Goal: Task Accomplishment & Management: Manage account settings

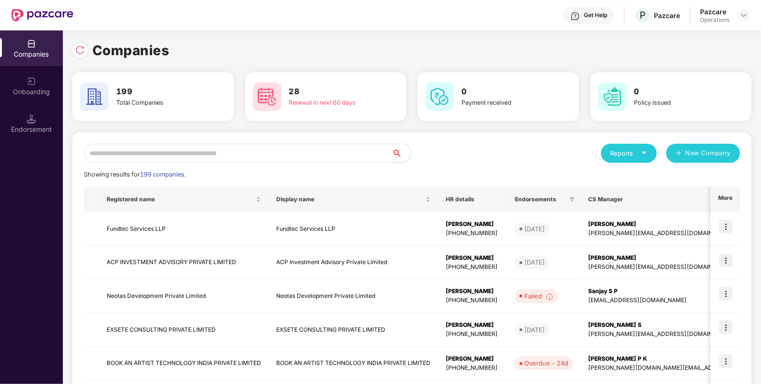
click at [133, 159] on input "text" at bounding box center [238, 153] width 308 height 19
paste input "**********"
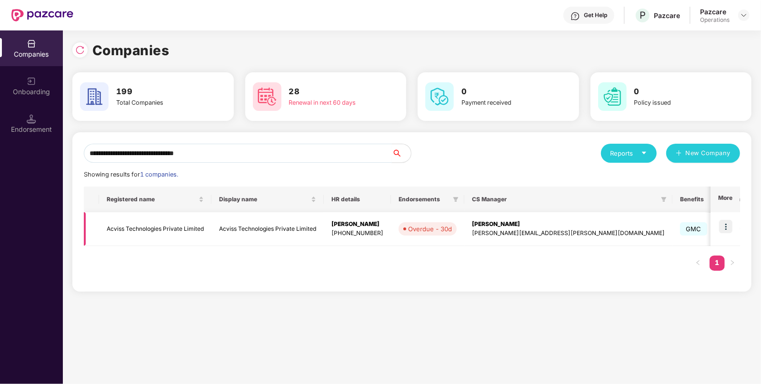
type input "**********"
click at [159, 229] on td "Acviss Technologies Private Limited" at bounding box center [155, 229] width 112 height 34
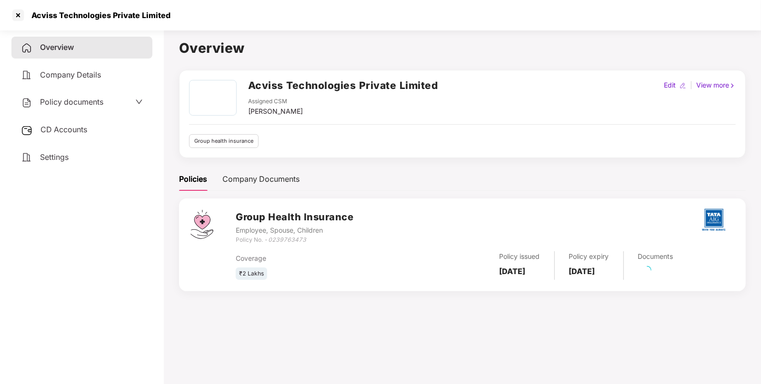
click at [83, 103] on span "Policy documents" at bounding box center [71, 102] width 63 height 10
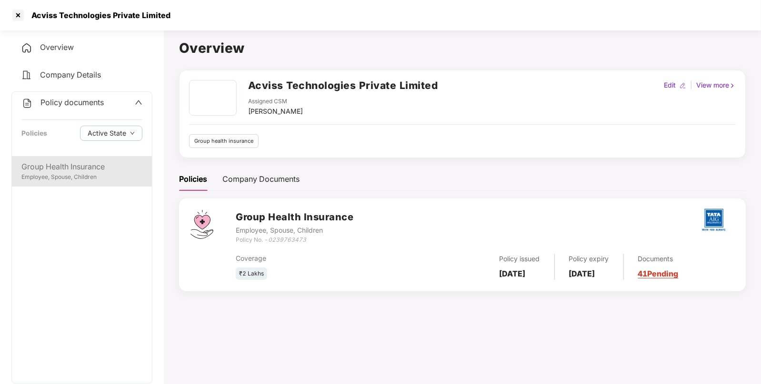
click at [116, 180] on div "Employee, Spouse, Children" at bounding box center [81, 177] width 121 height 9
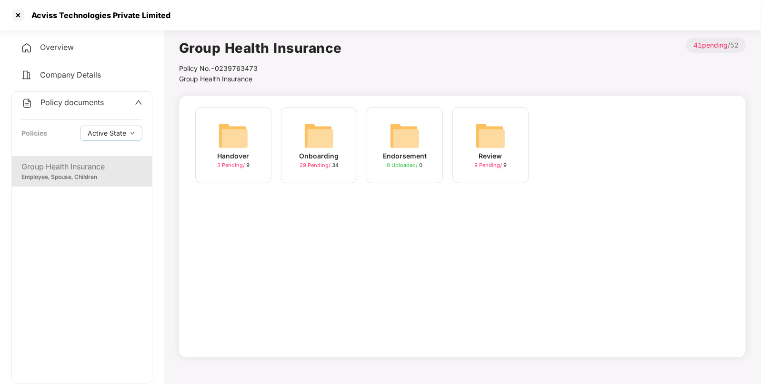
click at [208, 132] on div "Handover 3 Pending / 9" at bounding box center [233, 145] width 76 height 76
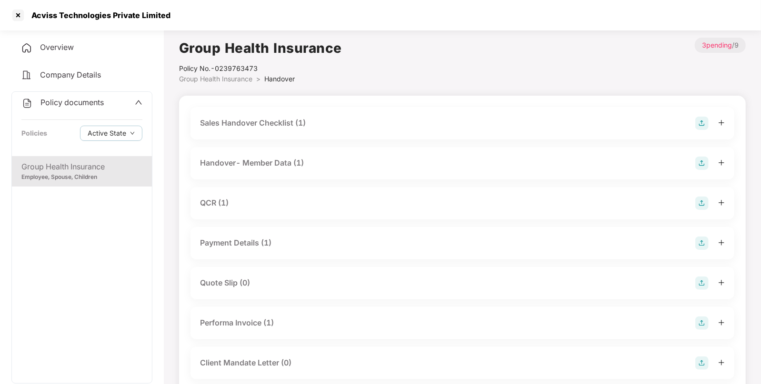
click at [230, 79] on span "Group Health Insurance" at bounding box center [215, 79] width 73 height 8
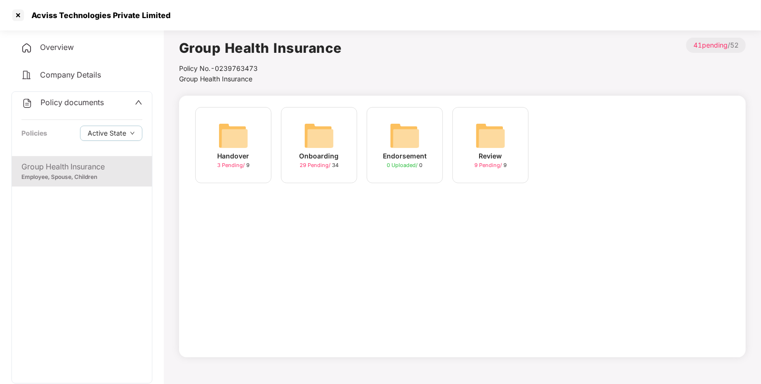
click at [312, 140] on img at bounding box center [319, 135] width 30 height 30
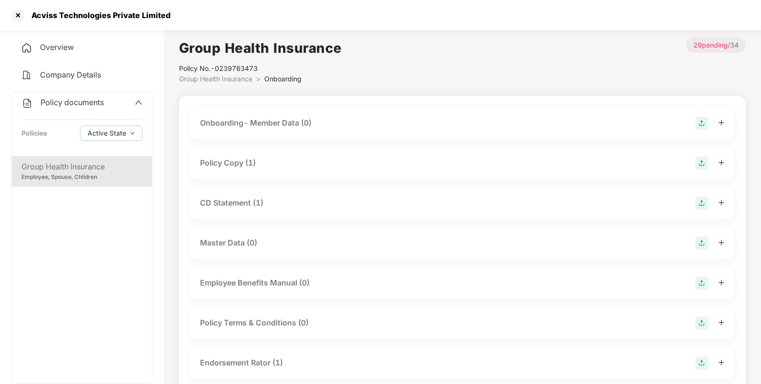
click at [220, 79] on span "Group Health Insurance" at bounding box center [215, 79] width 73 height 8
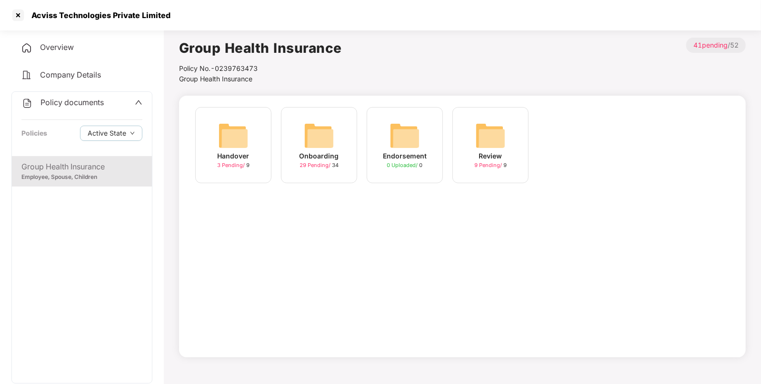
click at [229, 145] on img at bounding box center [233, 135] width 30 height 30
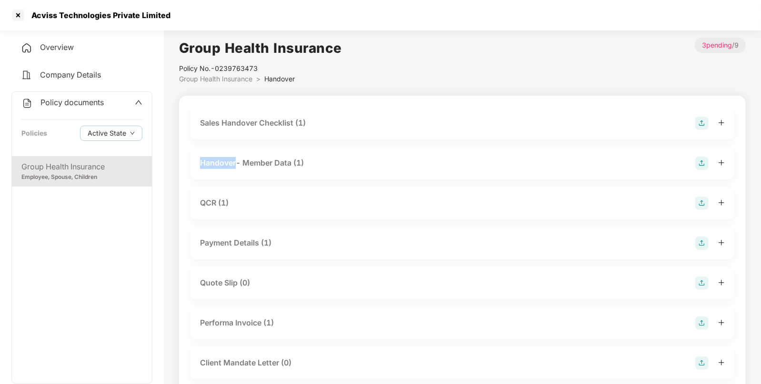
click at [229, 145] on div "Sales Handover Checklist (1) Handover- Member Data (1) QCR (1) Payment Details …" at bounding box center [462, 287] width 544 height 360
click at [221, 79] on span "Group Health Insurance" at bounding box center [215, 79] width 73 height 8
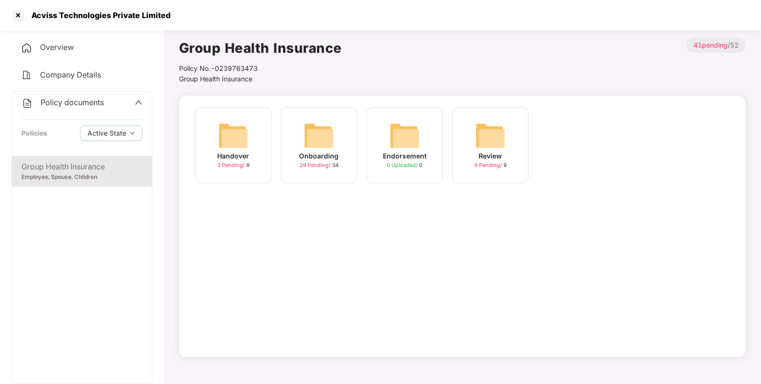
click at [334, 140] on div "Onboarding 29 Pending / 34" at bounding box center [319, 145] width 76 height 76
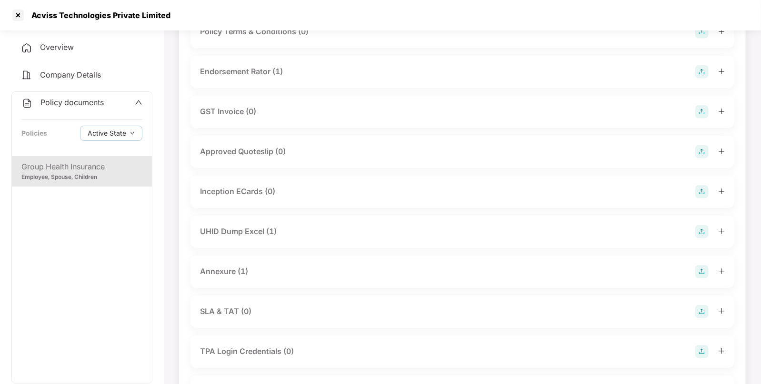
scroll to position [292, 0]
click at [261, 194] on div "Inception ECards (0)" at bounding box center [237, 191] width 75 height 12
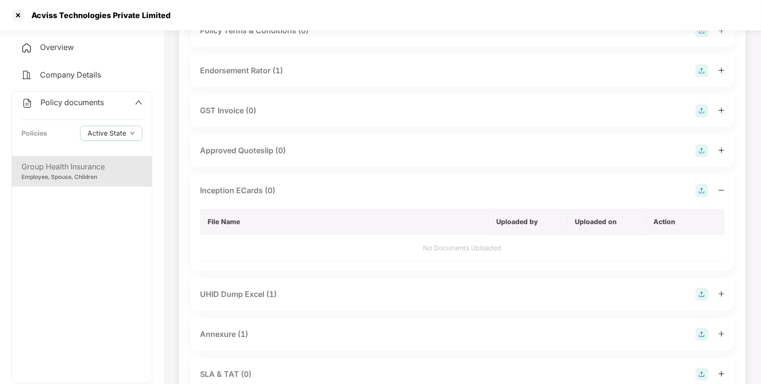
click at [259, 196] on div "Inception ECards (0)" at bounding box center [237, 191] width 75 height 12
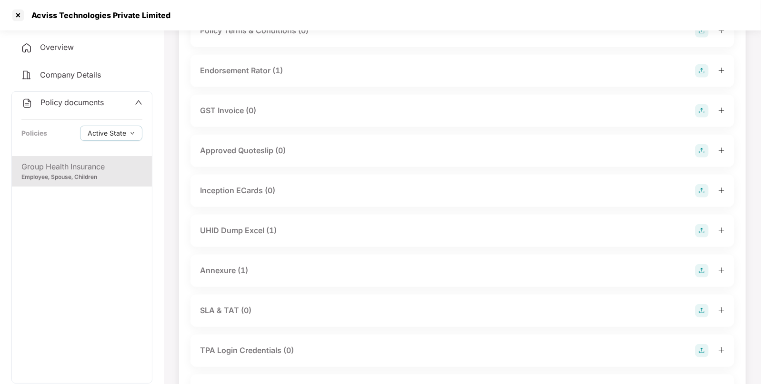
click at [258, 228] on div "UHID Dump Excel (1)" at bounding box center [238, 231] width 77 height 12
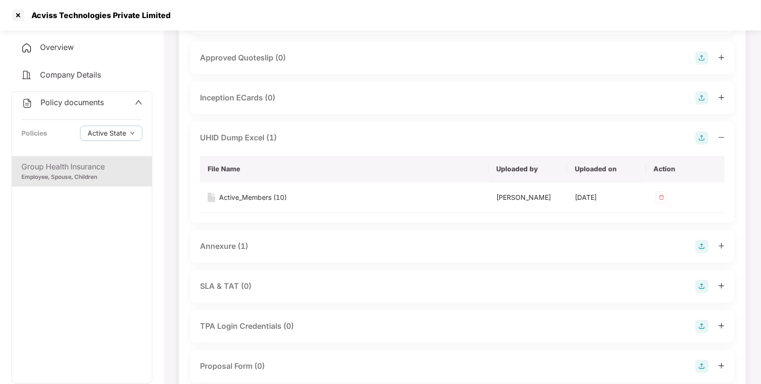
scroll to position [386, 0]
click at [247, 276] on div "SLA & TAT (0)" at bounding box center [462, 285] width 544 height 32
click at [222, 248] on div "Annexure (1)" at bounding box center [224, 245] width 48 height 12
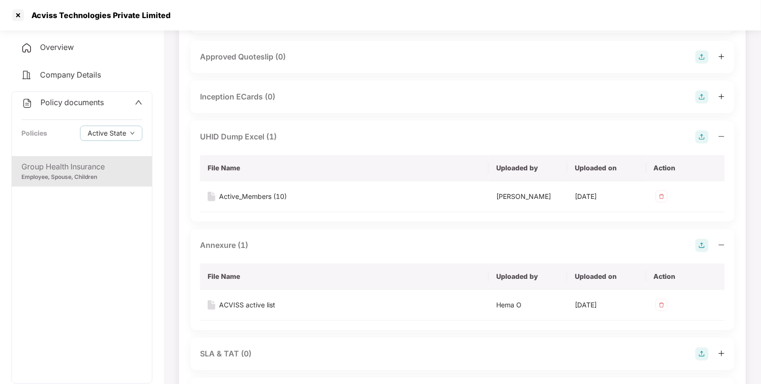
click at [263, 247] on div "Annexure (1)" at bounding box center [462, 245] width 525 height 13
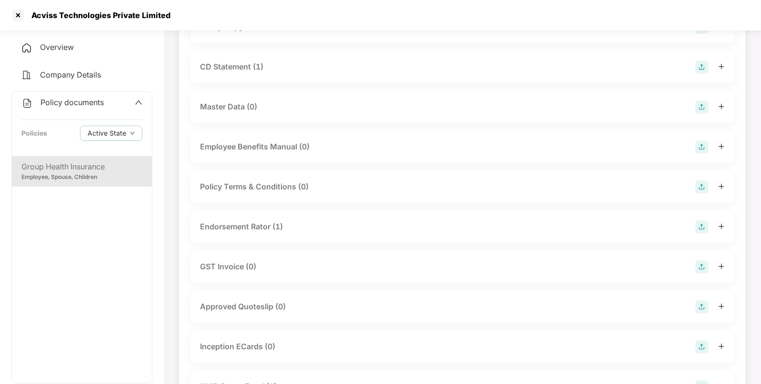
scroll to position [0, 0]
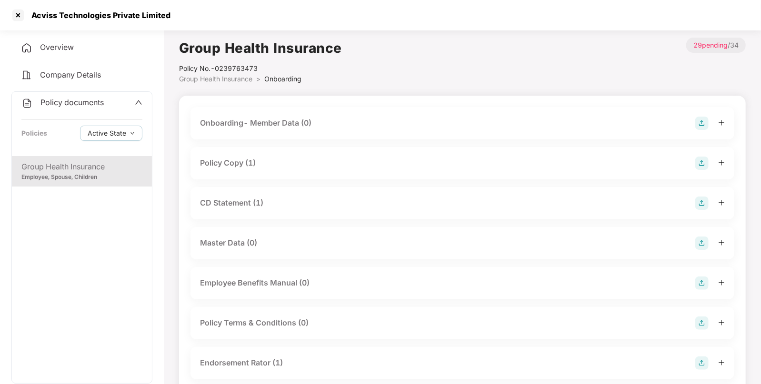
click at [193, 79] on span "Group Health Insurance" at bounding box center [215, 79] width 73 height 8
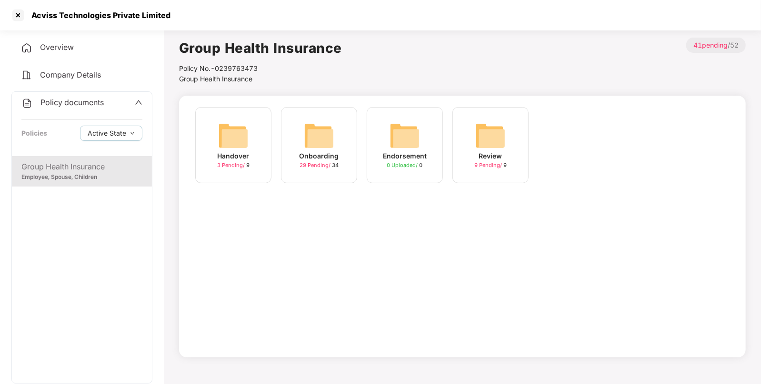
click at [310, 136] on img at bounding box center [319, 135] width 30 height 30
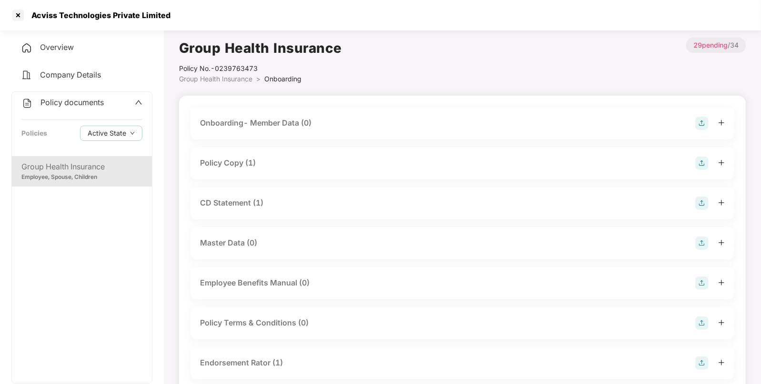
click at [238, 159] on div "Policy Copy (1)" at bounding box center [228, 163] width 56 height 12
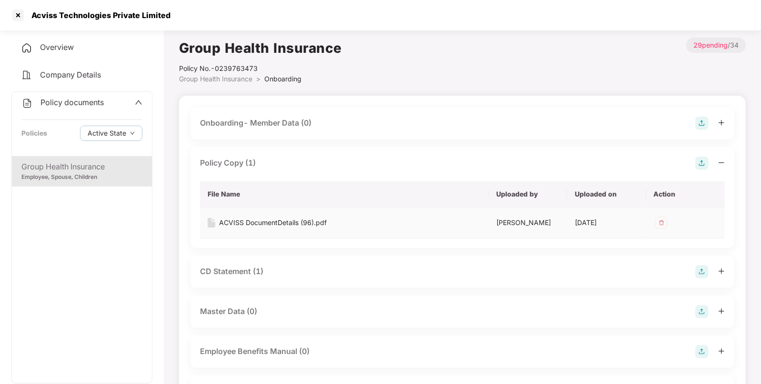
click at [261, 218] on div "ACVISS DocumentDetails (96).pdf" at bounding box center [273, 223] width 108 height 10
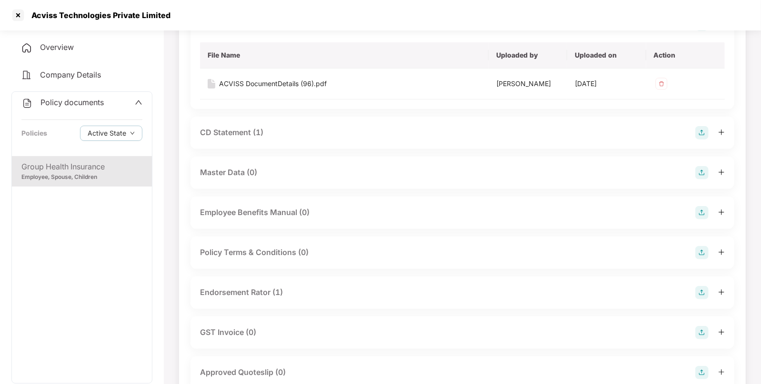
scroll to position [136, 0]
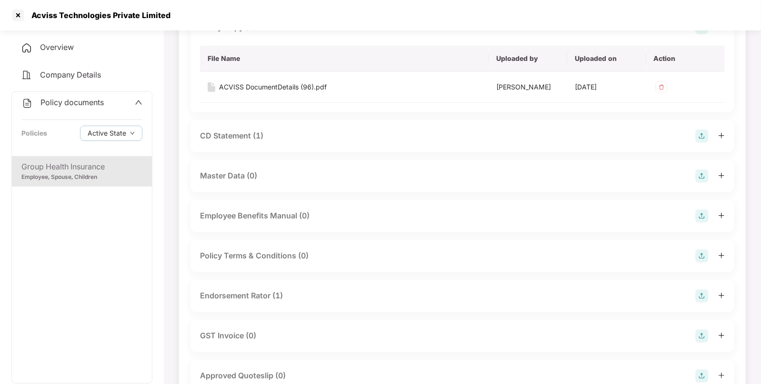
click at [252, 136] on div "CD Statement (1)" at bounding box center [231, 136] width 63 height 12
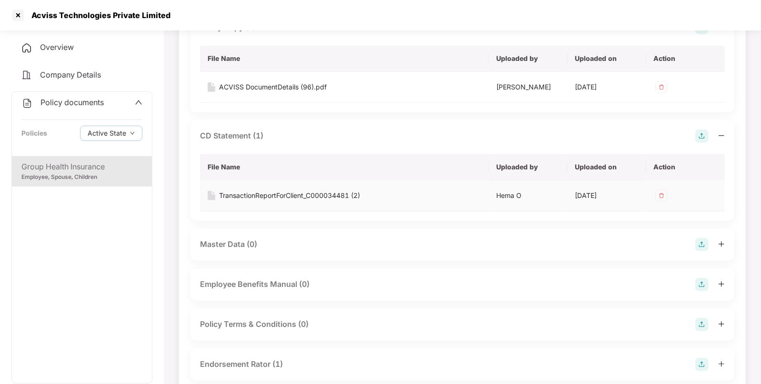
click at [248, 190] on div "TransactionReportForClient_C000034481 (2)" at bounding box center [289, 195] width 141 height 10
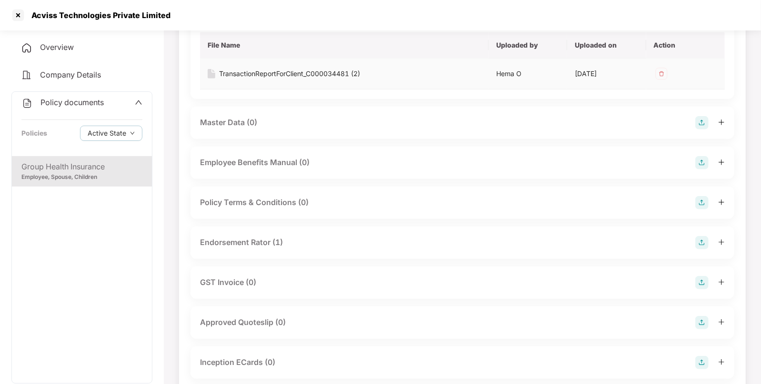
scroll to position [258, 0]
click at [243, 242] on div "Endorsement Rator (1)" at bounding box center [241, 242] width 83 height 12
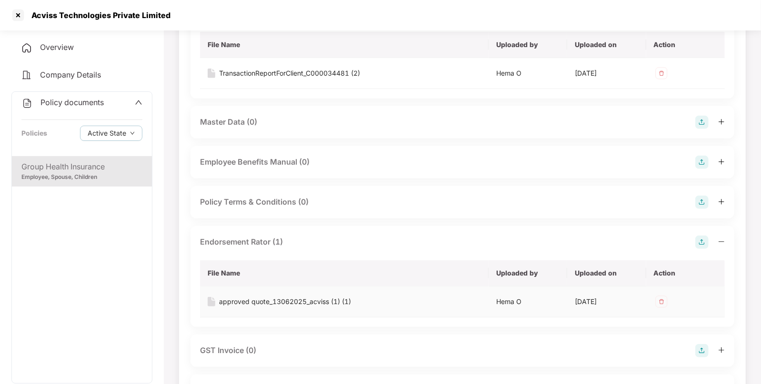
click at [226, 298] on div "approved quote_13062025_acviss (1) (1)" at bounding box center [285, 302] width 132 height 10
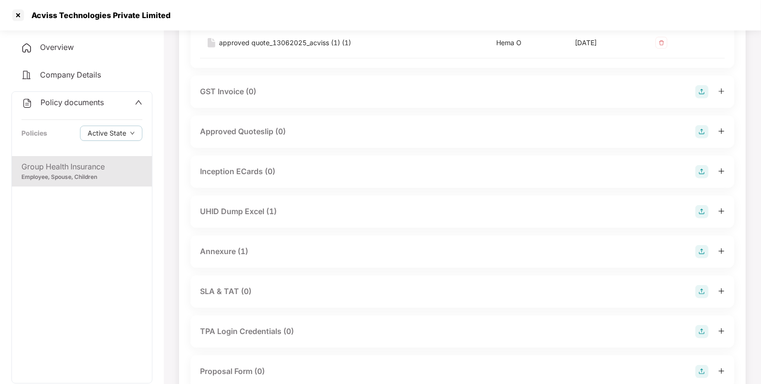
scroll to position [521, 0]
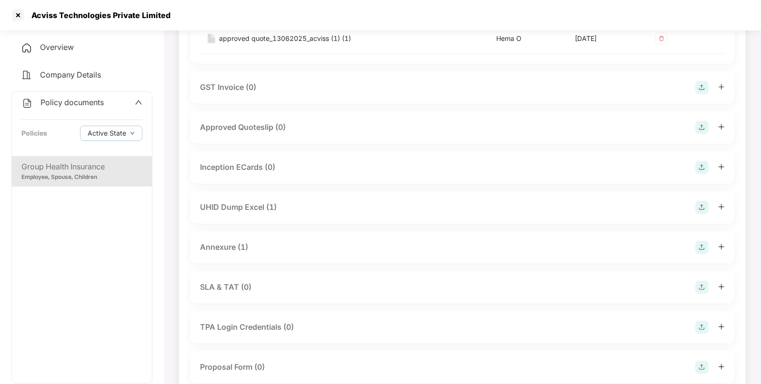
click at [248, 209] on div "UHID Dump Excel (1)" at bounding box center [238, 207] width 77 height 12
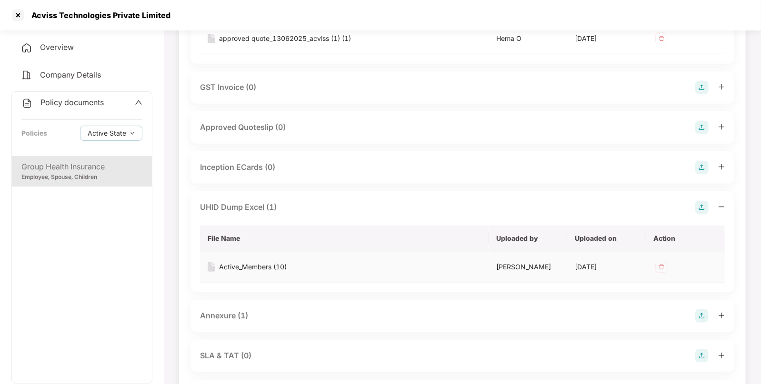
click at [250, 266] on div "Active_Members (10)" at bounding box center [253, 267] width 68 height 10
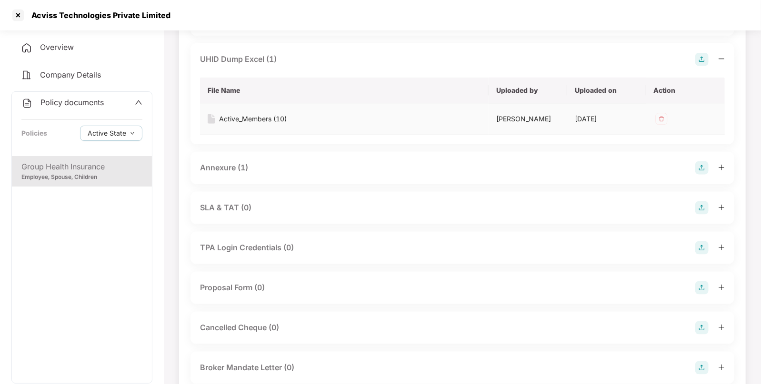
scroll to position [670, 0]
click at [252, 172] on div "Annexure (1)" at bounding box center [462, 167] width 525 height 13
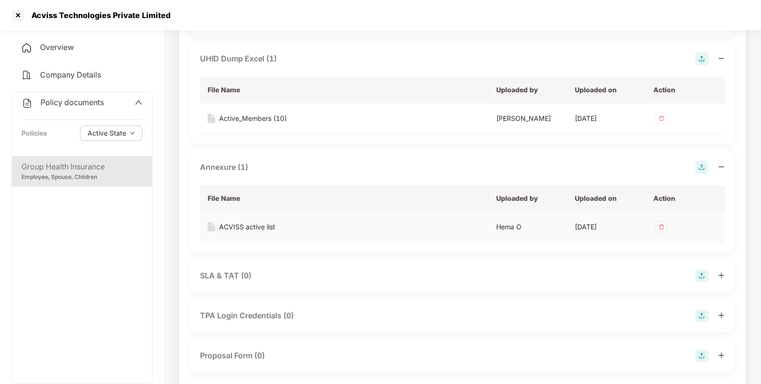
click at [242, 224] on div "ACVISS active list" at bounding box center [247, 227] width 56 height 10
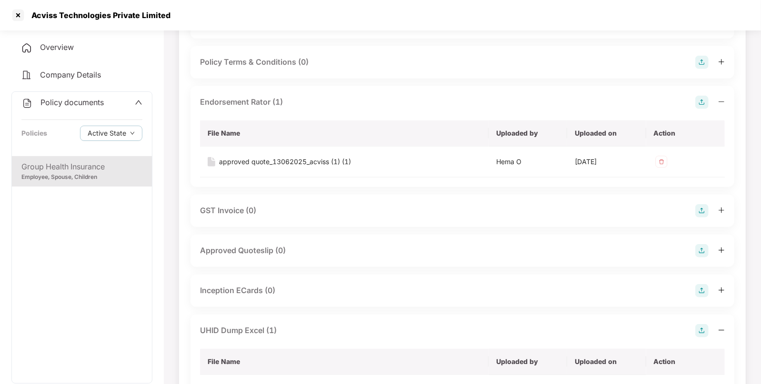
scroll to position [0, 0]
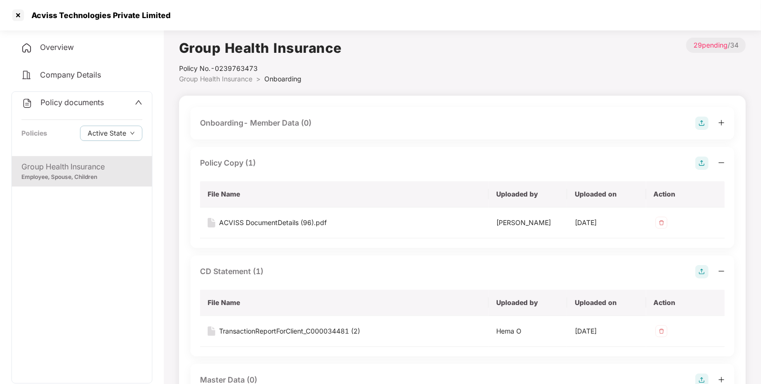
click at [85, 51] on div "Overview" at bounding box center [81, 48] width 141 height 22
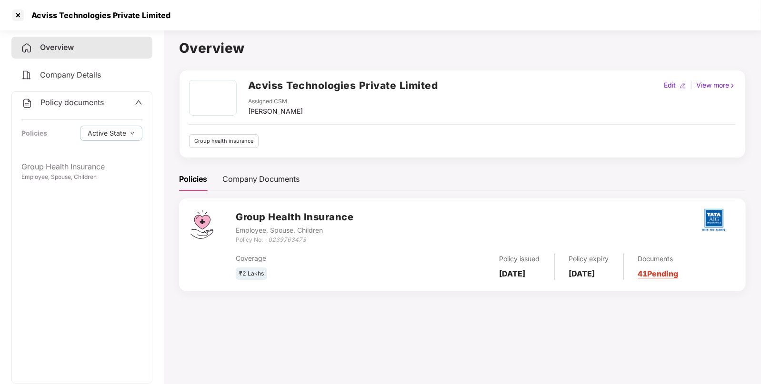
click at [260, 85] on h2 "Acviss Technologies Private Limited" at bounding box center [343, 86] width 190 height 16
copy h2 "Acviss"
click at [19, 17] on div at bounding box center [17, 15] width 15 height 15
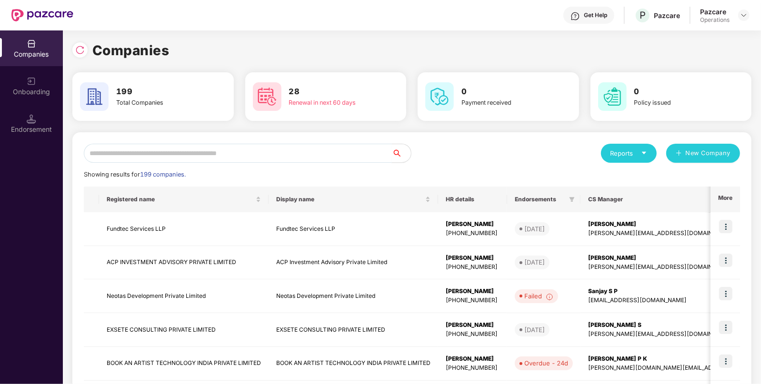
click at [135, 148] on input "text" at bounding box center [238, 153] width 308 height 19
paste input "******"
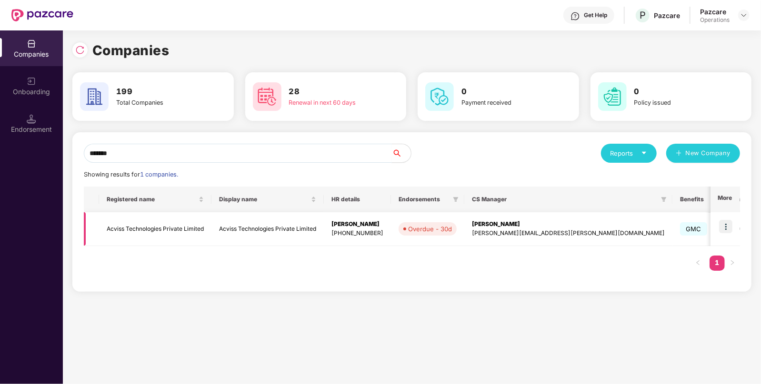
type input "******"
click at [730, 226] on img at bounding box center [725, 226] width 13 height 13
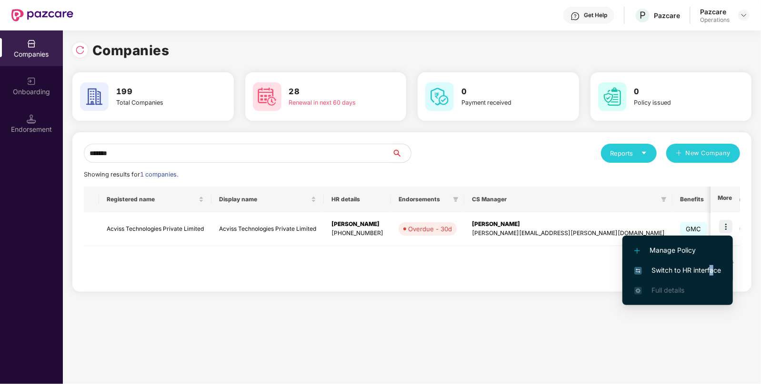
click at [711, 267] on span "Switch to HR interface" at bounding box center [677, 270] width 87 height 10
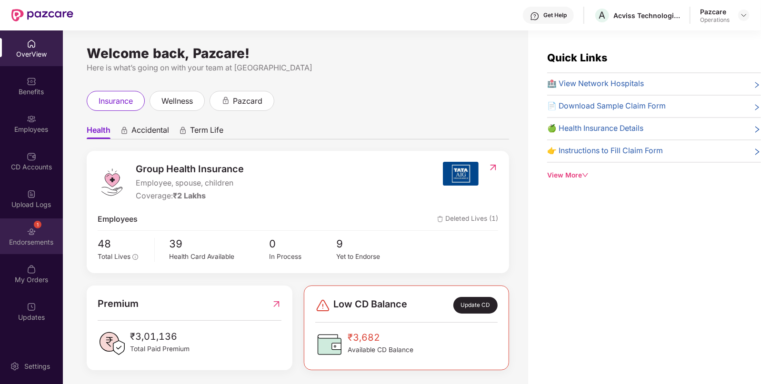
click at [29, 241] on div "Endorsements" at bounding box center [31, 243] width 63 height 10
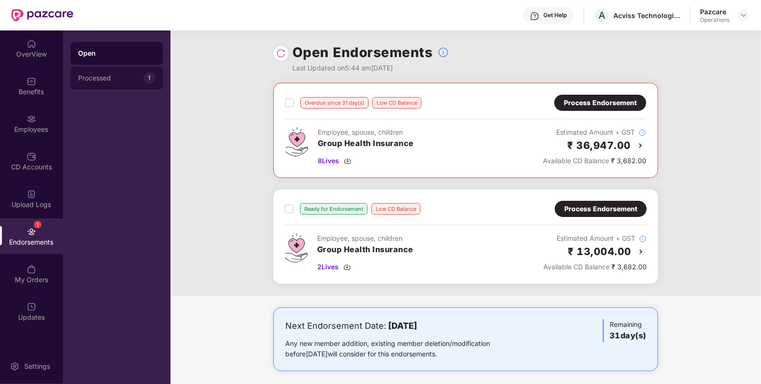
click at [132, 81] on div "Processed" at bounding box center [111, 78] width 66 height 8
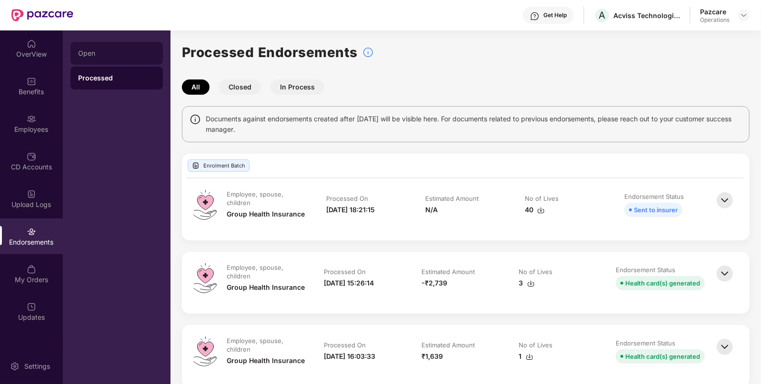
click at [99, 45] on div "Open" at bounding box center [116, 53] width 92 height 23
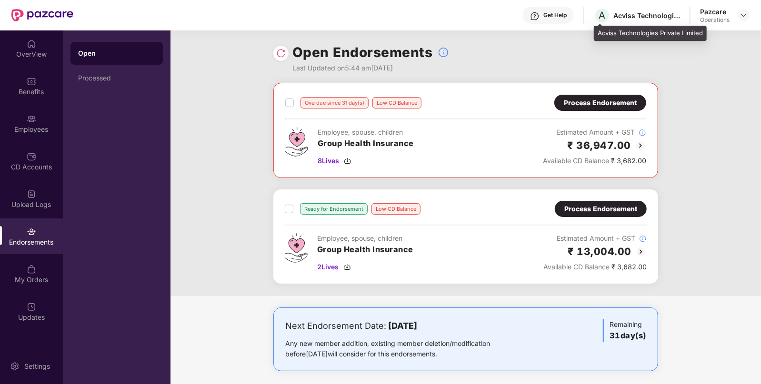
click at [641, 11] on div "Acviss Technologies Private Limited" at bounding box center [646, 15] width 67 height 9
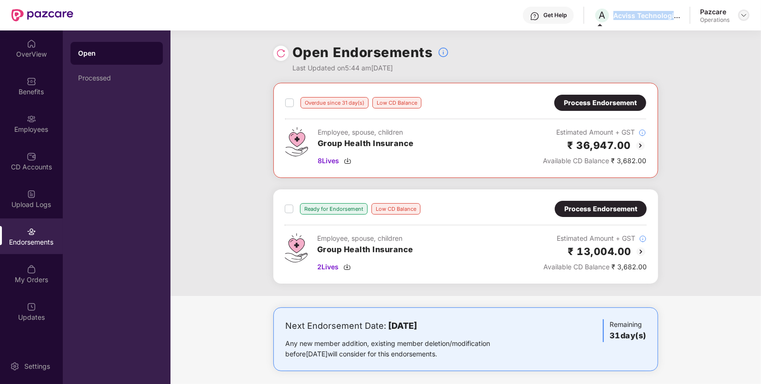
click at [744, 16] on img at bounding box center [744, 15] width 8 height 8
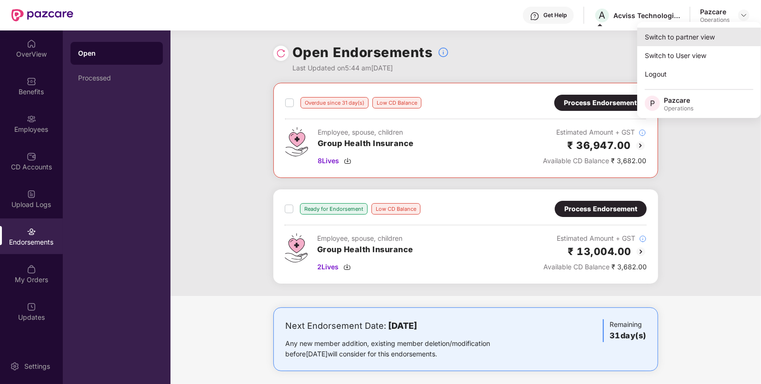
click at [708, 33] on div "Switch to partner view" at bounding box center [699, 37] width 124 height 19
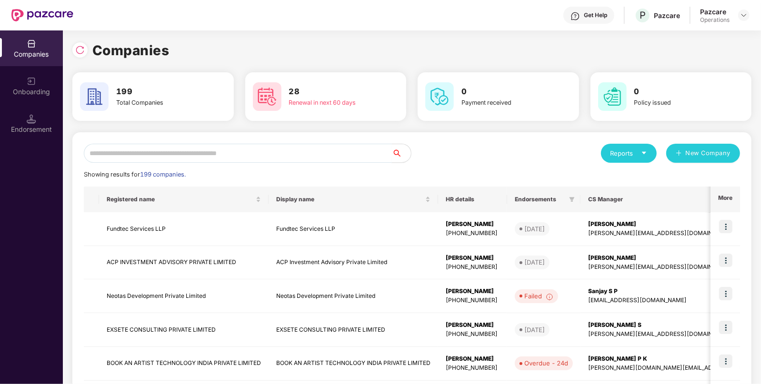
paste input "**********"
click at [249, 159] on input "**********" at bounding box center [238, 153] width 308 height 19
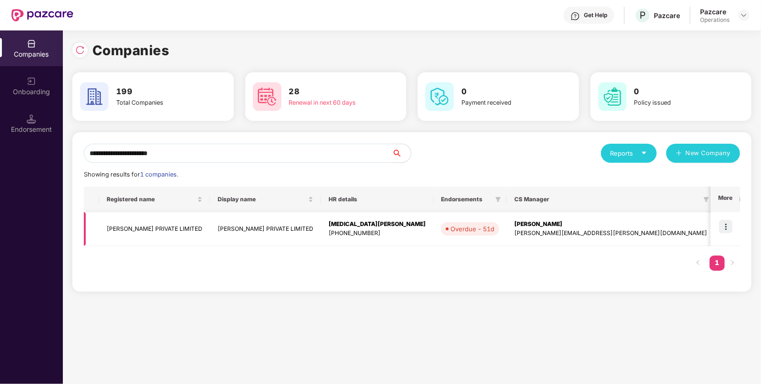
type input "**********"
click at [163, 224] on td "[PERSON_NAME] PRIVATE LIMITED" at bounding box center [154, 229] width 111 height 34
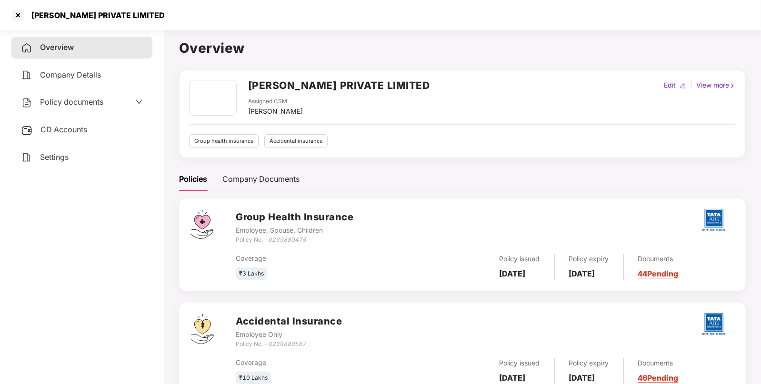
click at [70, 102] on span "Policy documents" at bounding box center [71, 102] width 63 height 10
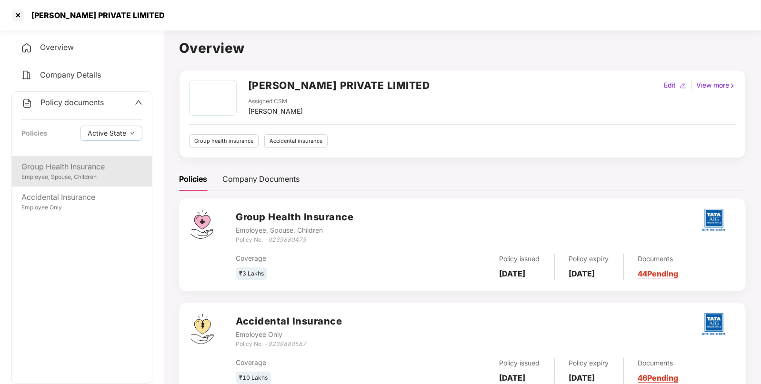
click at [86, 167] on div "Group Health Insurance" at bounding box center [81, 167] width 121 height 12
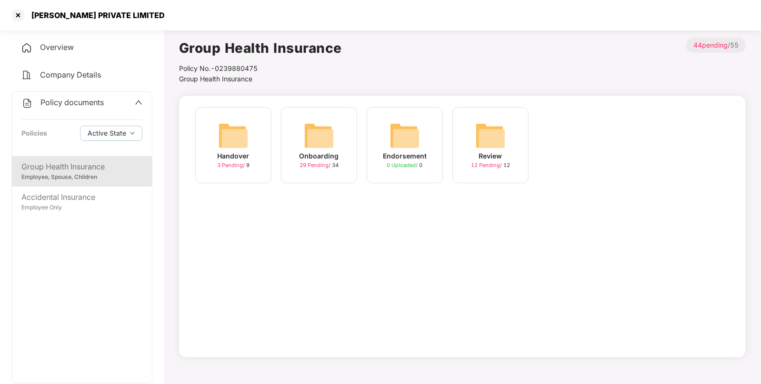
click at [308, 146] on img at bounding box center [319, 135] width 30 height 30
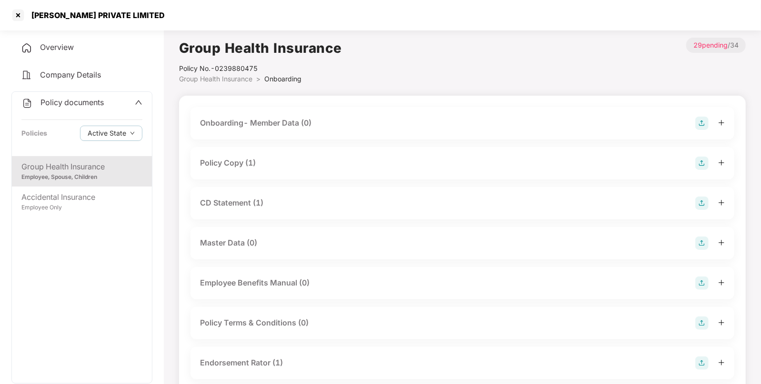
click at [251, 164] on div "Policy Copy (1)" at bounding box center [228, 163] width 56 height 12
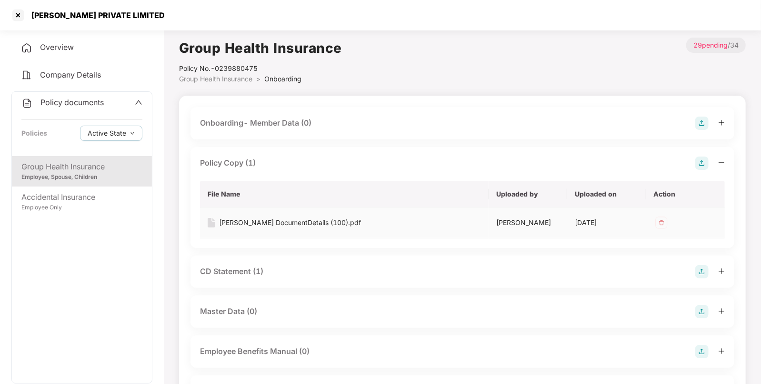
click at [265, 222] on div "[PERSON_NAME] DocumentDetails (100).pdf" at bounding box center [290, 223] width 142 height 10
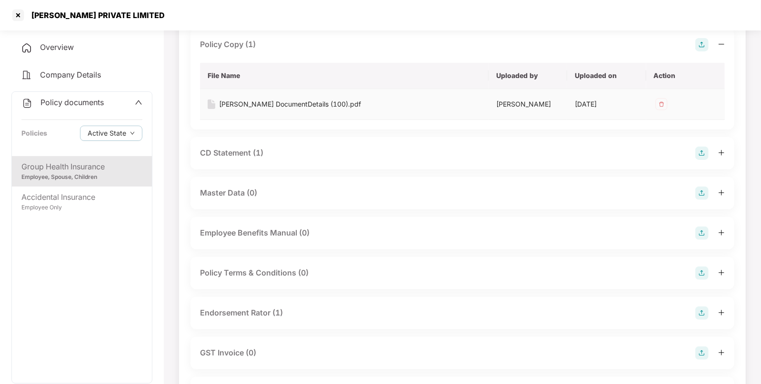
scroll to position [119, 0]
click at [251, 156] on div "CD Statement (1)" at bounding box center [231, 153] width 63 height 12
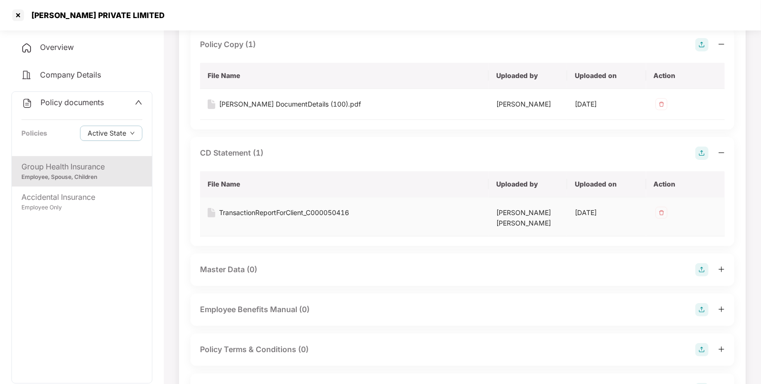
click at [238, 211] on div "TransactionReportForClient_C000050416" at bounding box center [284, 213] width 130 height 10
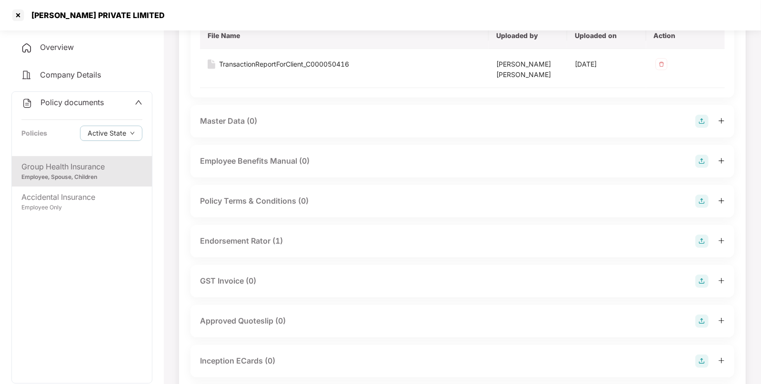
click at [245, 242] on div "Endorsement Rator (1)" at bounding box center [241, 241] width 83 height 12
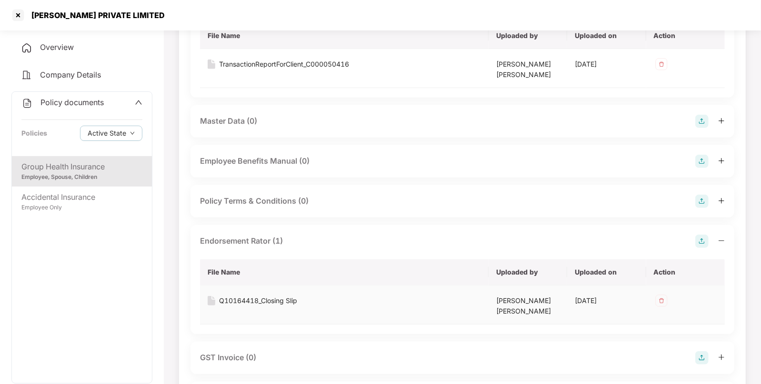
click at [247, 302] on div "Q10164418_Closing Slip" at bounding box center [258, 301] width 78 height 10
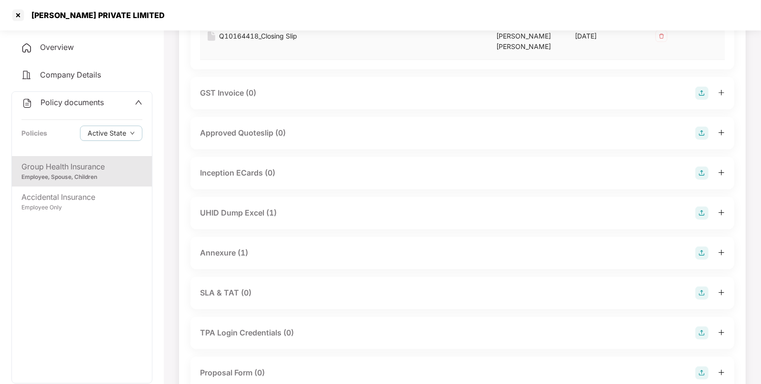
scroll to position [533, 0]
click at [281, 210] on div "UHID Dump Excel (1)" at bounding box center [462, 211] width 525 height 13
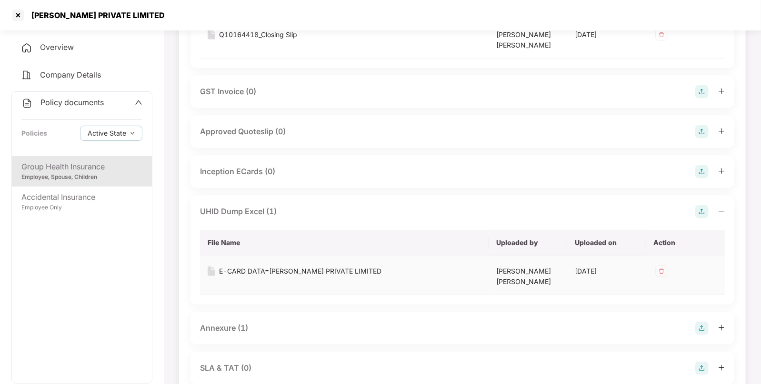
click at [250, 270] on div "E-CARD DATA=[PERSON_NAME] PRIVATE LIMITED" at bounding box center [300, 271] width 162 height 10
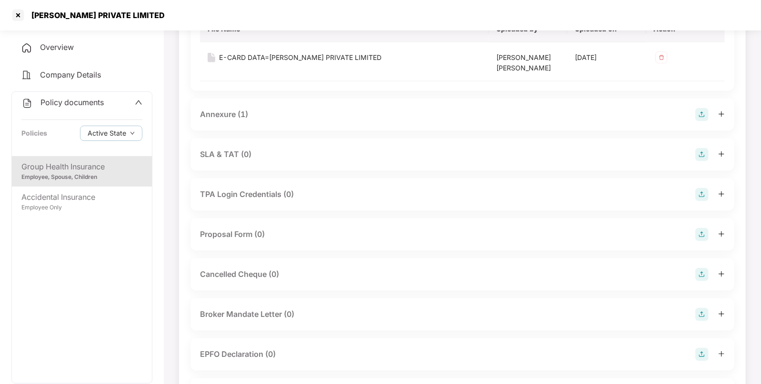
scroll to position [747, 0]
click at [246, 123] on div "Annexure (1)" at bounding box center [462, 115] width 544 height 32
click at [249, 118] on div "Annexure (1)" at bounding box center [462, 114] width 525 height 13
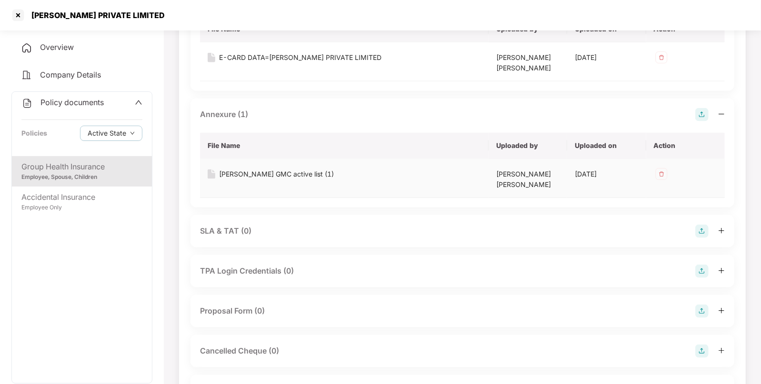
click at [260, 174] on div "[PERSON_NAME] GMC active list (1)" at bounding box center [276, 174] width 115 height 10
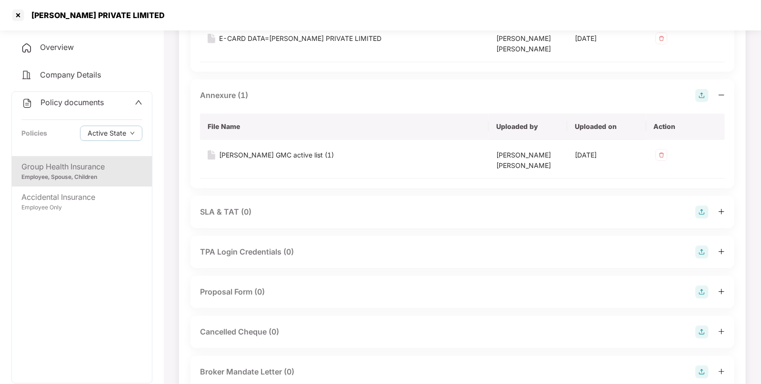
scroll to position [698, 0]
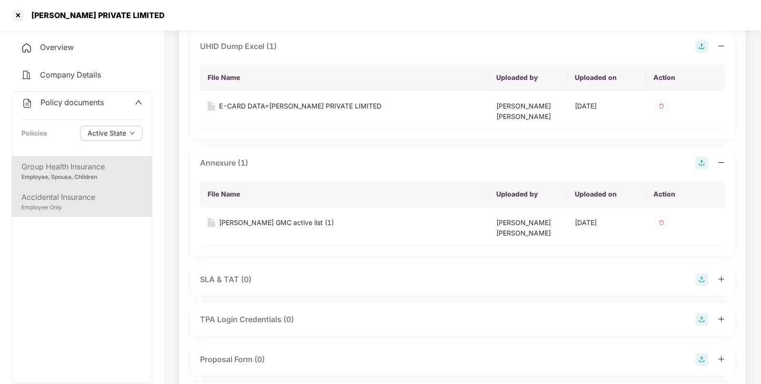
click at [75, 206] on div "Employee Only" at bounding box center [81, 207] width 121 height 9
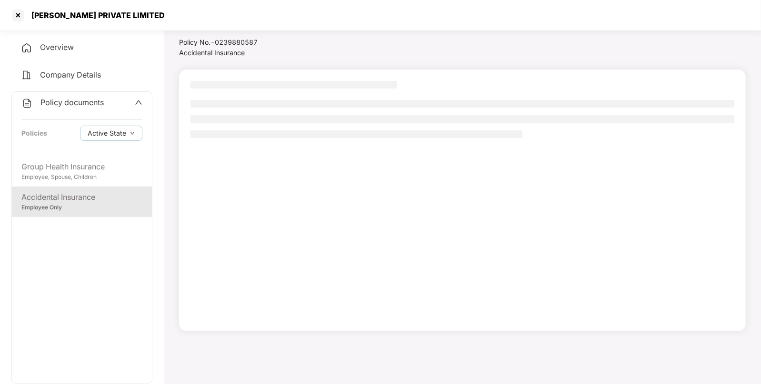
scroll to position [26, 0]
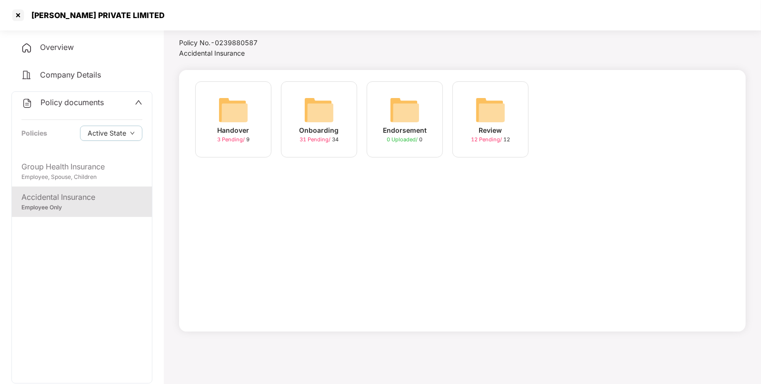
click at [324, 114] on img at bounding box center [319, 110] width 30 height 30
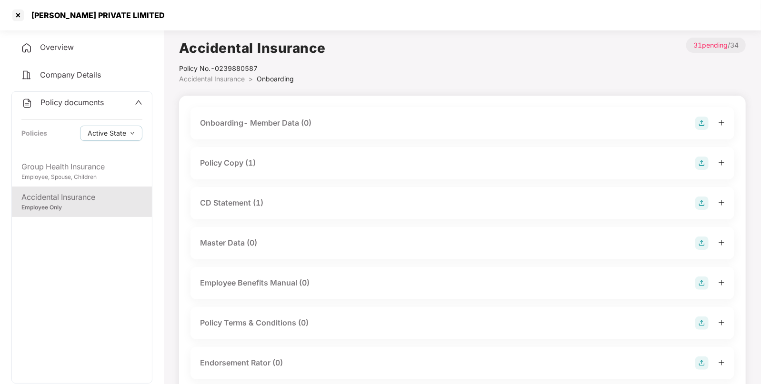
click at [248, 162] on div "Policy Copy (1)" at bounding box center [228, 163] width 56 height 12
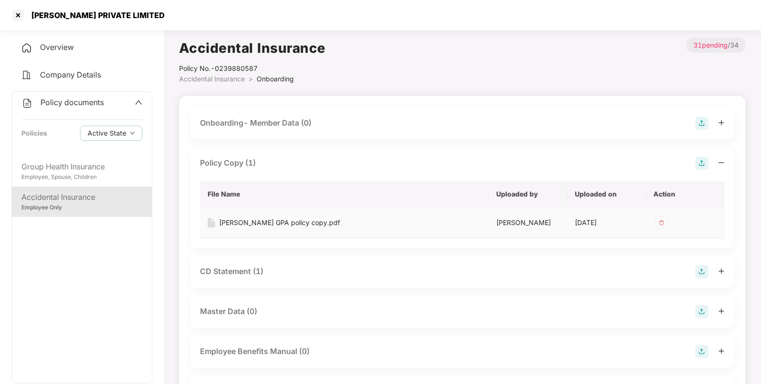
click at [278, 223] on div "[PERSON_NAME] GPA policy copy.pdf" at bounding box center [279, 223] width 121 height 10
click at [243, 266] on div "CD Statement (1)" at bounding box center [231, 272] width 63 height 12
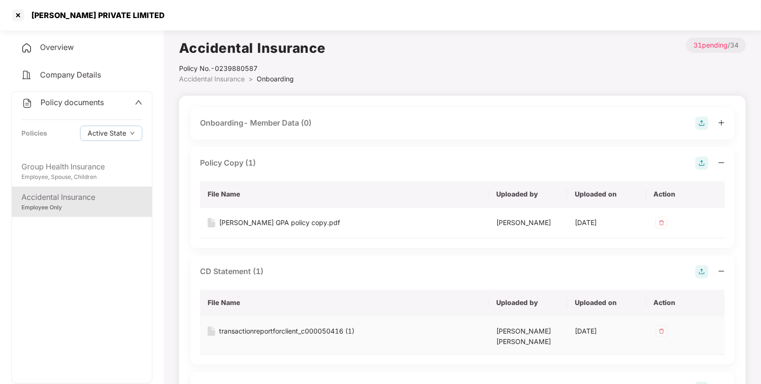
click at [258, 329] on div "transactionreportforclient_c000050416 (1)" at bounding box center [286, 331] width 135 height 10
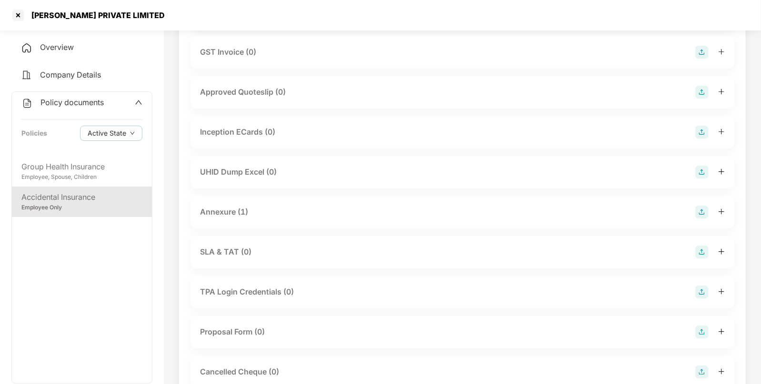
scroll to position [497, 0]
click at [236, 202] on div "Annexure (1)" at bounding box center [462, 211] width 544 height 32
click at [234, 211] on div "Annexure (1)" at bounding box center [224, 211] width 48 height 12
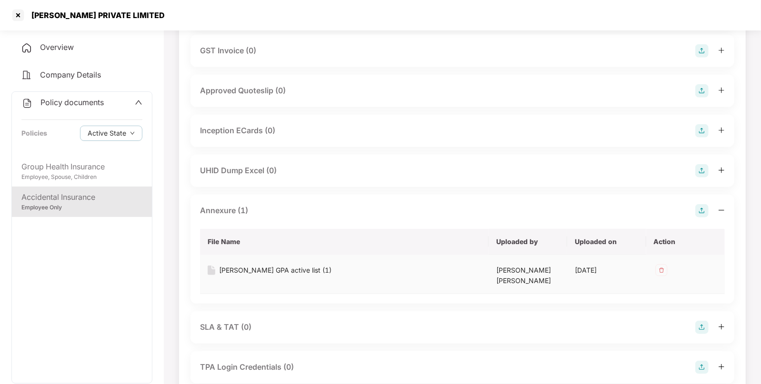
click at [238, 268] on div "[PERSON_NAME] GPA active list (1)" at bounding box center [275, 270] width 112 height 10
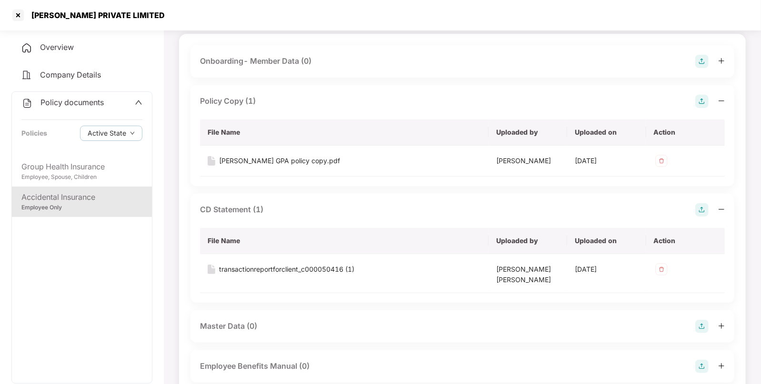
scroll to position [0, 0]
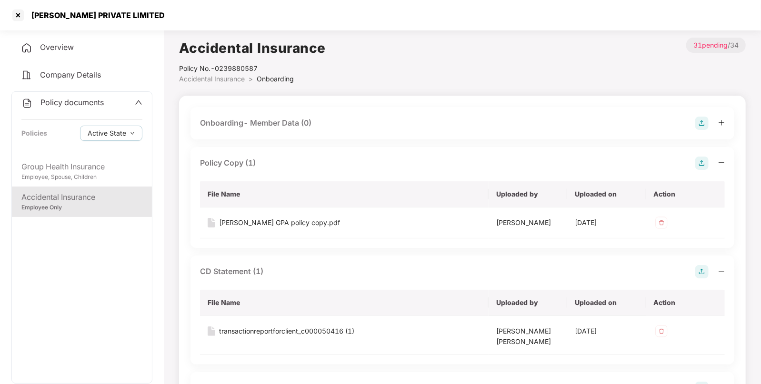
click at [92, 49] on div "Overview" at bounding box center [81, 48] width 141 height 22
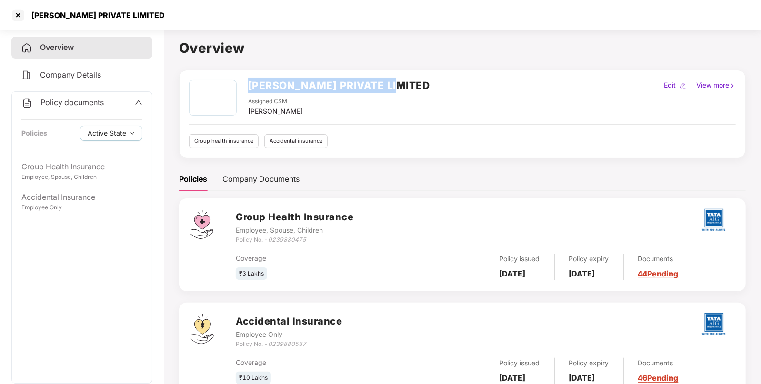
drag, startPoint x: 250, startPoint y: 88, endPoint x: 389, endPoint y: 91, distance: 139.0
click at [389, 91] on h2 "[PERSON_NAME] PRIVATE LIMITED" at bounding box center [339, 86] width 182 height 16
copy h2 "[PERSON_NAME] PRIVATE LIMITED"
click at [16, 11] on div at bounding box center [17, 15] width 15 height 15
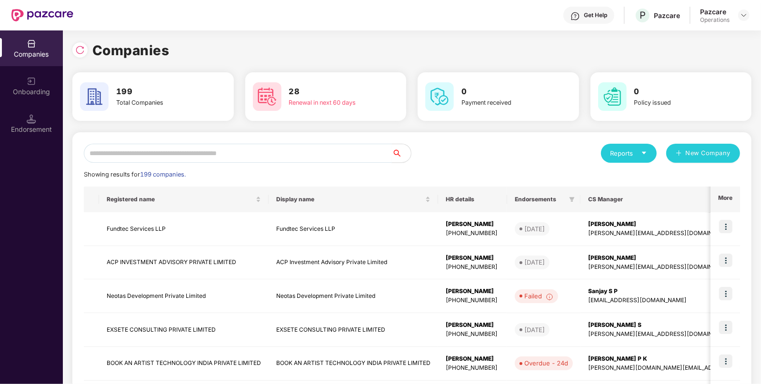
click at [265, 150] on input "text" at bounding box center [238, 153] width 308 height 19
paste input "**********"
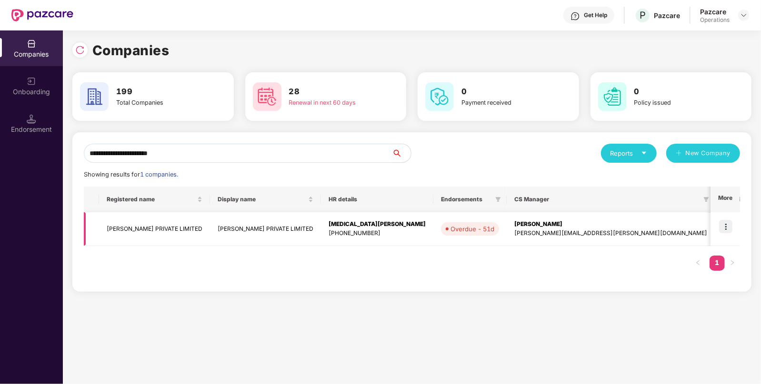
type input "**********"
click at [730, 226] on img at bounding box center [725, 226] width 13 height 13
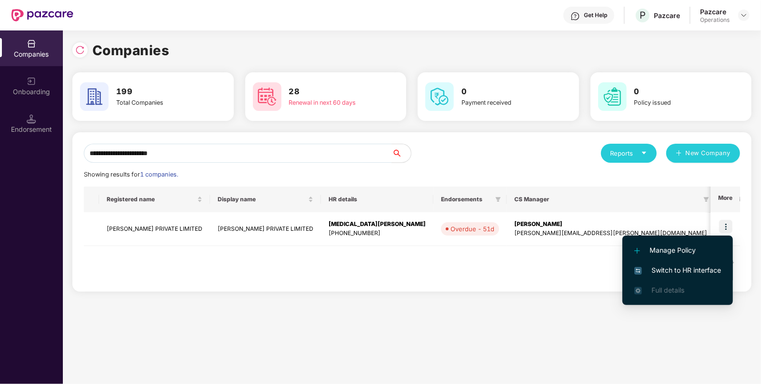
click at [685, 269] on span "Switch to HR interface" at bounding box center [677, 270] width 87 height 10
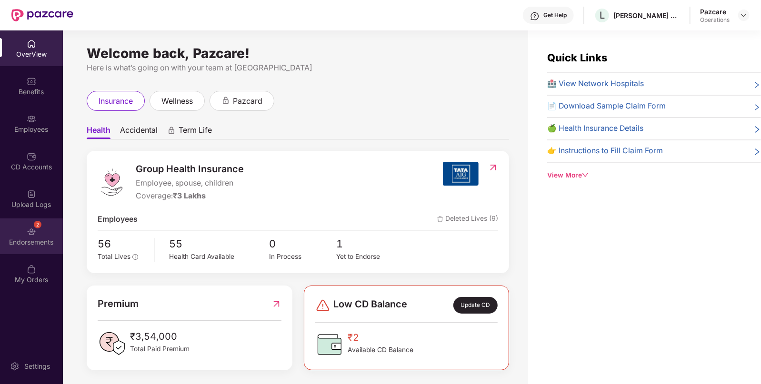
click at [38, 226] on div "2" at bounding box center [38, 225] width 8 height 8
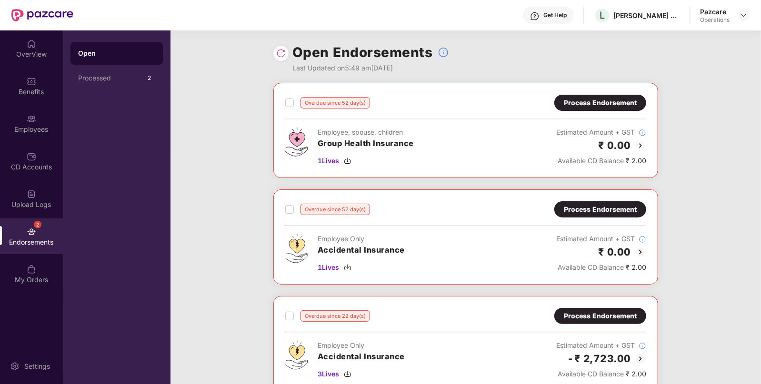
click at [616, 100] on div "Process Endorsement" at bounding box center [600, 103] width 73 height 10
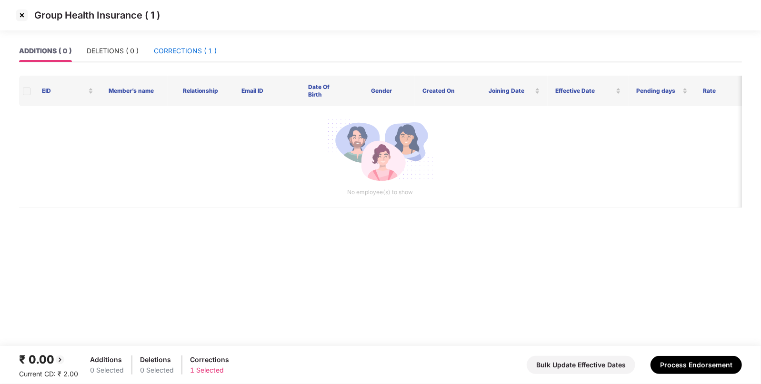
click at [207, 54] on div "CORRECTIONS ( 1 )" at bounding box center [185, 51] width 63 height 10
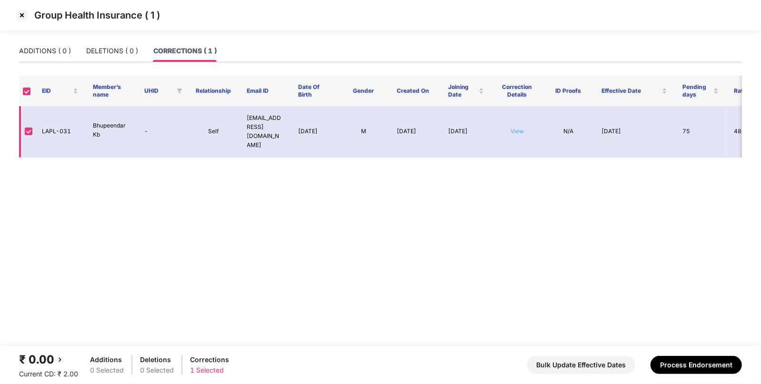
click at [516, 129] on link "View" at bounding box center [516, 131] width 13 height 7
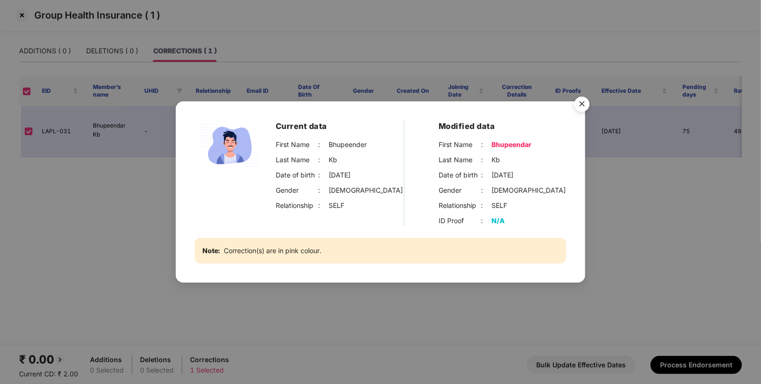
click at [584, 109] on img "Close" at bounding box center [581, 105] width 27 height 27
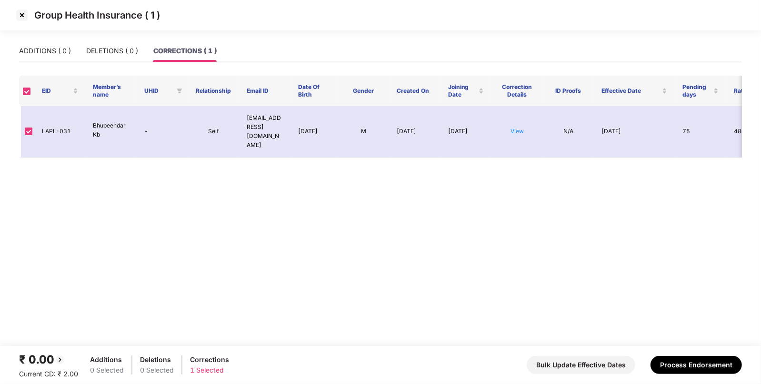
click at [19, 19] on img at bounding box center [21, 15] width 15 height 15
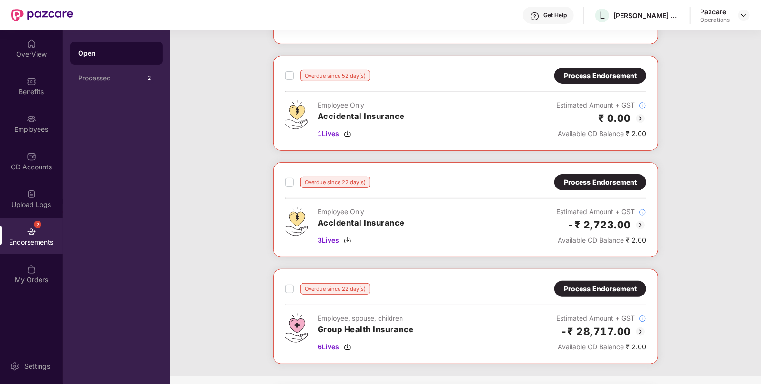
scroll to position [131, 0]
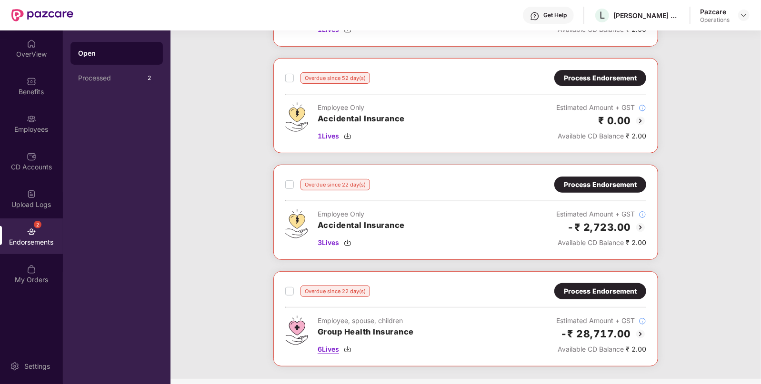
click at [327, 347] on span "6 Lives" at bounding box center [327, 349] width 21 height 10
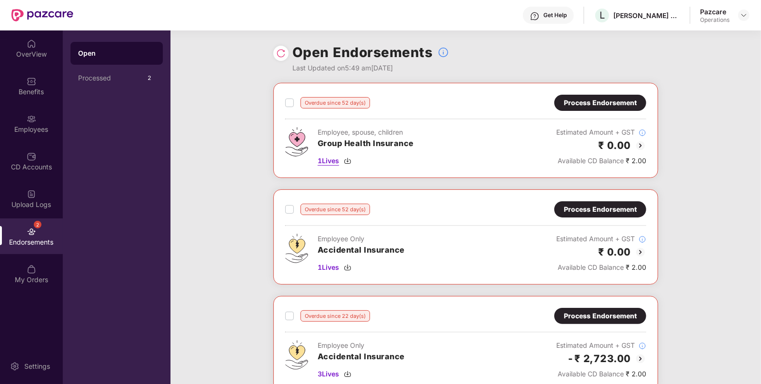
click at [328, 160] on span "1 Lives" at bounding box center [327, 161] width 21 height 10
click at [628, 105] on div "Process Endorsement" at bounding box center [600, 103] width 73 height 10
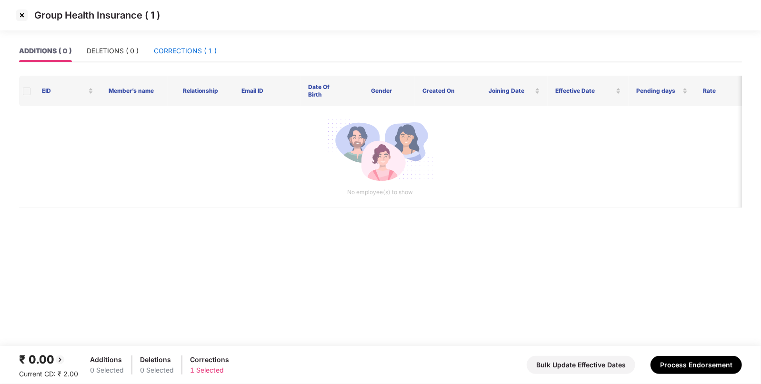
click at [202, 50] on div "CORRECTIONS ( 1 )" at bounding box center [185, 51] width 63 height 10
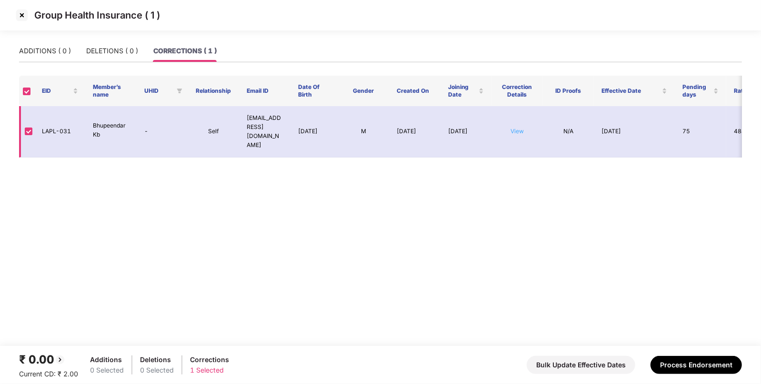
click at [520, 128] on link "View" at bounding box center [516, 131] width 13 height 7
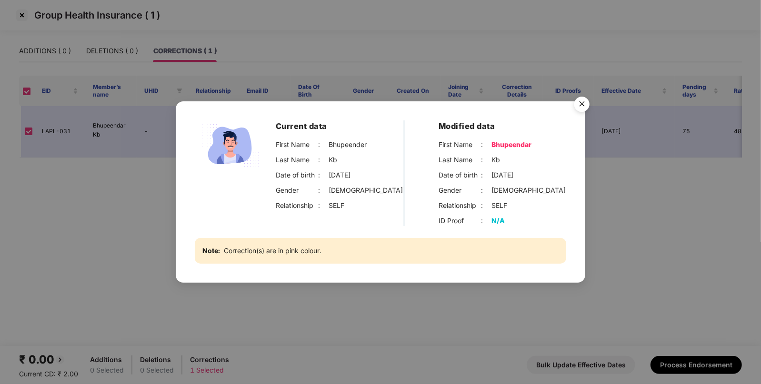
click at [580, 104] on img "Close" at bounding box center [581, 105] width 27 height 27
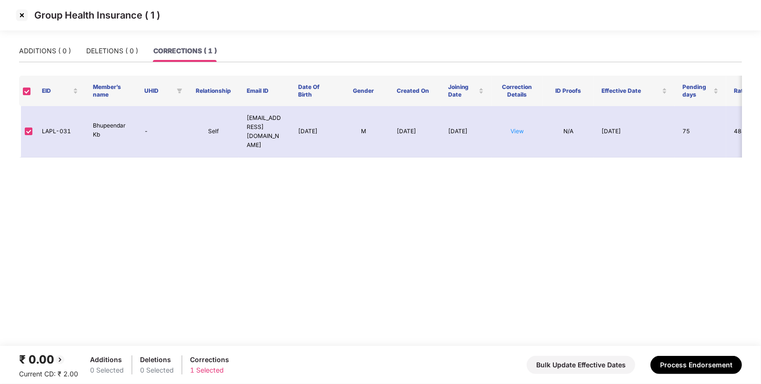
click at [23, 12] on img at bounding box center [21, 15] width 15 height 15
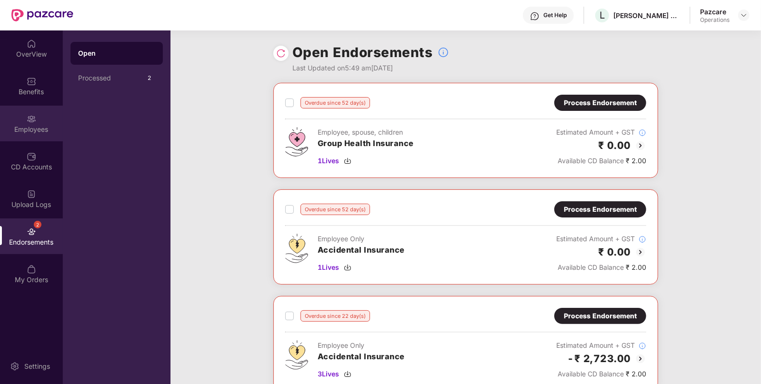
click at [18, 124] on div "Employees" at bounding box center [31, 124] width 63 height 36
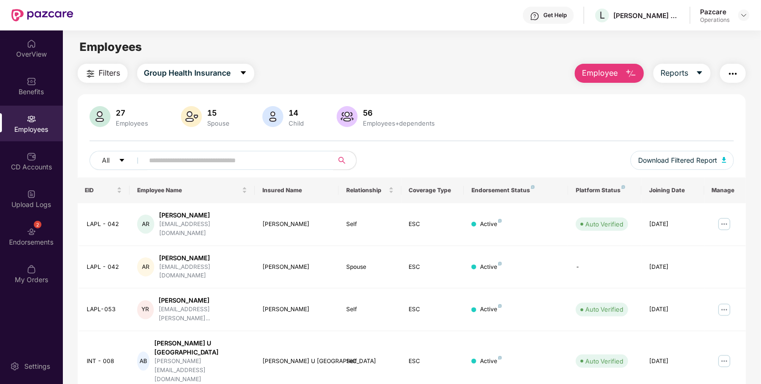
click at [234, 153] on input "text" at bounding box center [234, 160] width 171 height 14
paste input "*******"
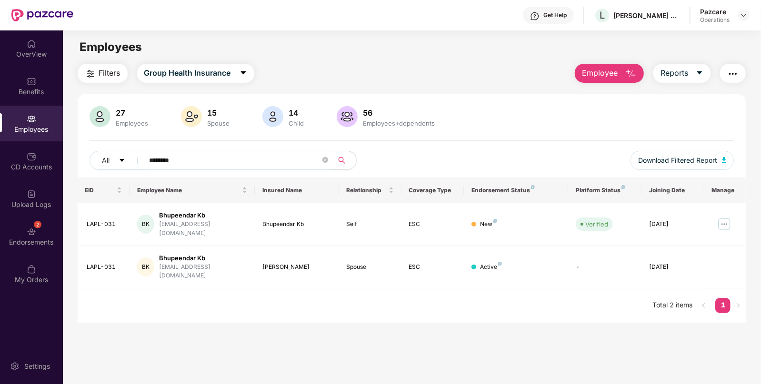
type input "********"
click at [44, 233] on div "2 Endorsements" at bounding box center [31, 236] width 63 height 36
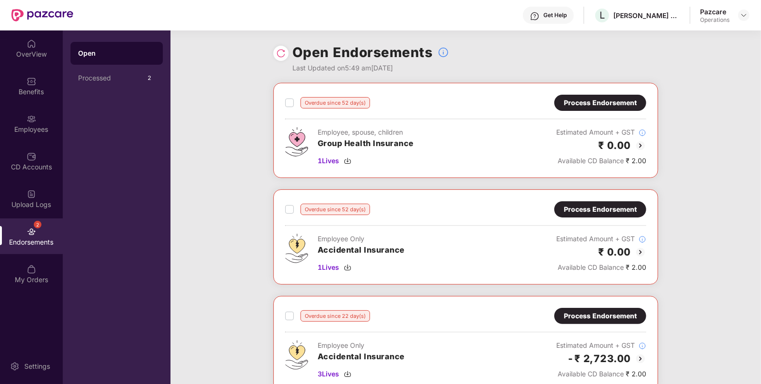
click at [288, 108] on div "Overdue since 52 day(s) Process Endorsement" at bounding box center [465, 103] width 361 height 16
click at [288, 108] on label at bounding box center [289, 102] width 9 height 11
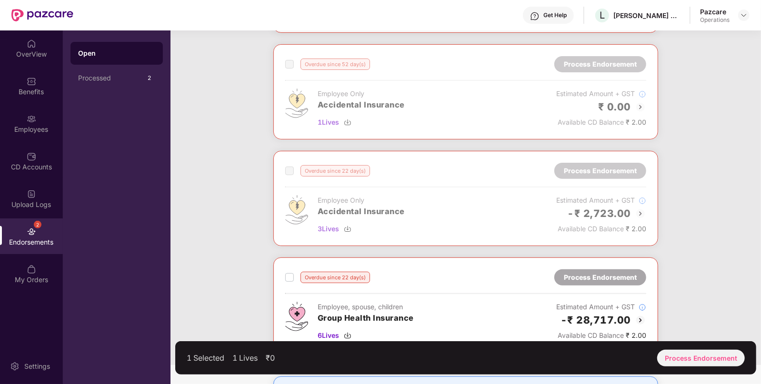
scroll to position [146, 0]
click at [289, 279] on label at bounding box center [289, 276] width 9 height 11
click at [285, 271] on label at bounding box center [289, 276] width 9 height 11
click at [703, 363] on div "Process Endorsement" at bounding box center [701, 358] width 88 height 17
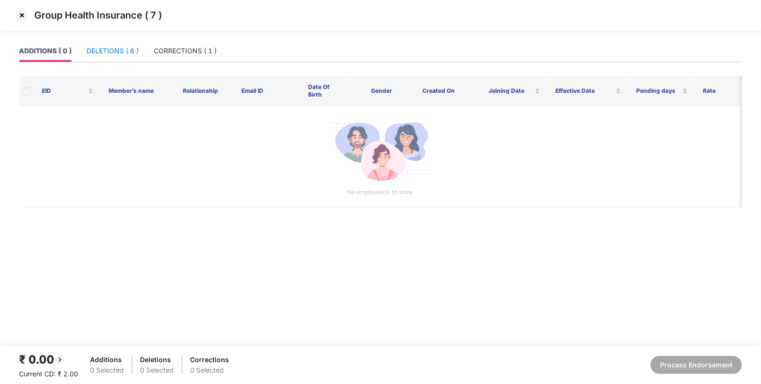
click at [127, 50] on div "DELETIONS ( 6 )" at bounding box center [113, 51] width 52 height 10
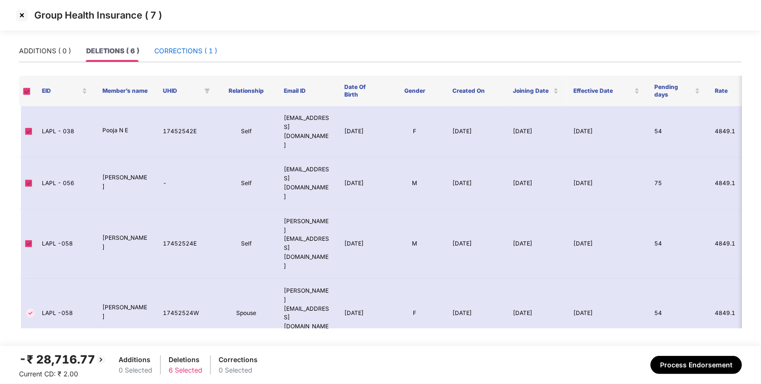
click at [171, 46] on div "CORRECTIONS ( 1 )" at bounding box center [185, 51] width 63 height 10
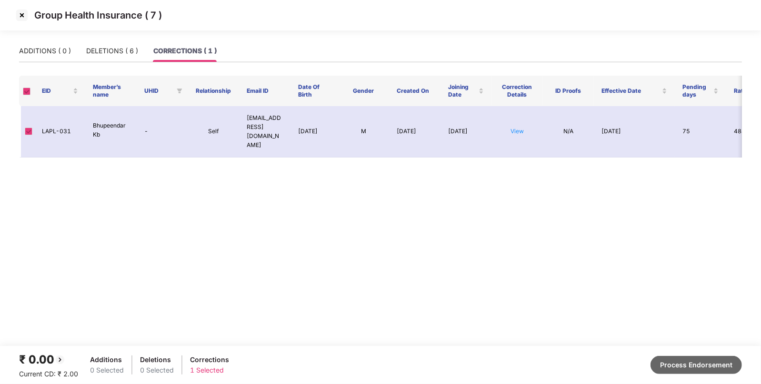
click at [716, 367] on button "Process Endorsement" at bounding box center [695, 365] width 91 height 18
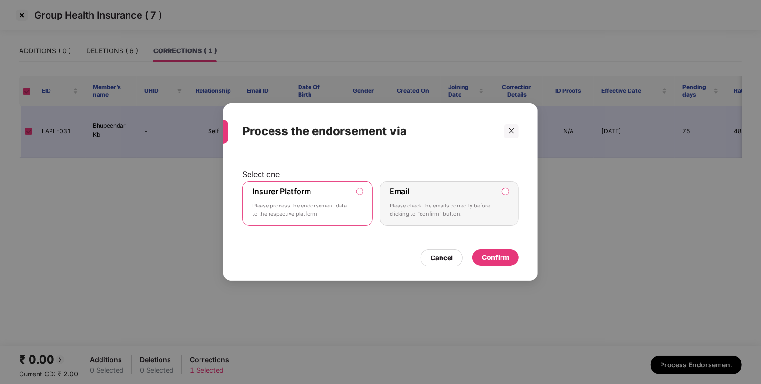
click at [305, 204] on p "Please process the endorsement data to the respective platform" at bounding box center [300, 210] width 97 height 17
click at [496, 260] on div "Confirm" at bounding box center [495, 257] width 27 height 10
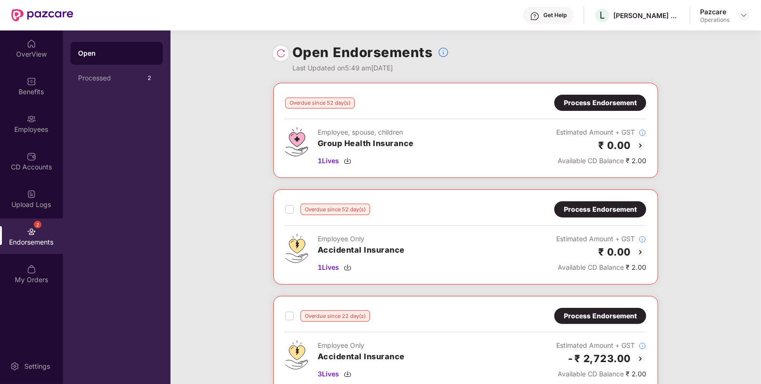
click at [285, 51] on div at bounding box center [280, 53] width 15 height 15
click at [285, 51] on img at bounding box center [281, 54] width 10 height 10
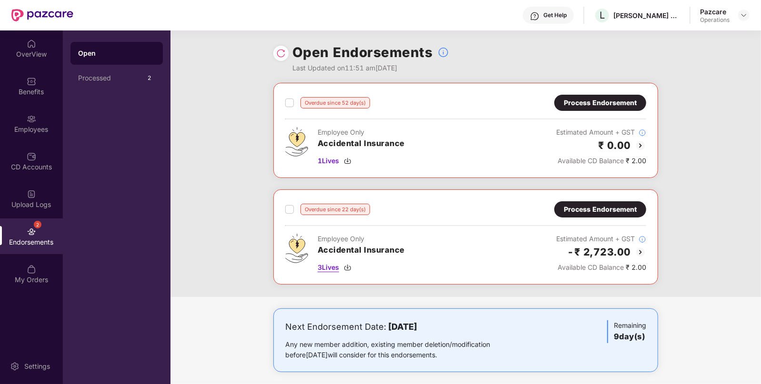
click at [327, 269] on span "3 Lives" at bounding box center [327, 267] width 21 height 10
click at [330, 162] on span "1 Lives" at bounding box center [327, 161] width 21 height 10
click at [597, 107] on div "Process Endorsement" at bounding box center [600, 103] width 73 height 10
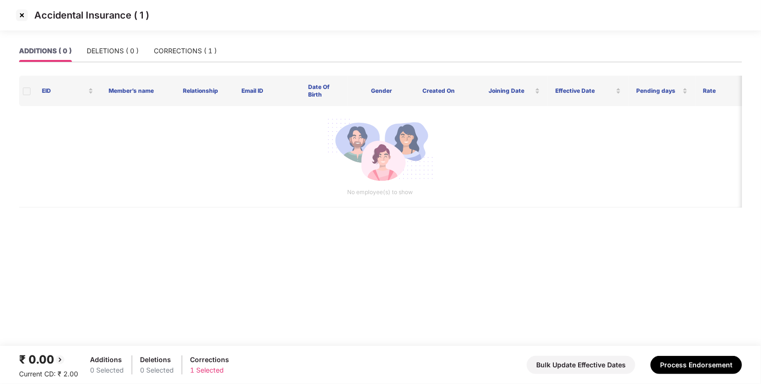
click at [21, 15] on img at bounding box center [21, 15] width 15 height 15
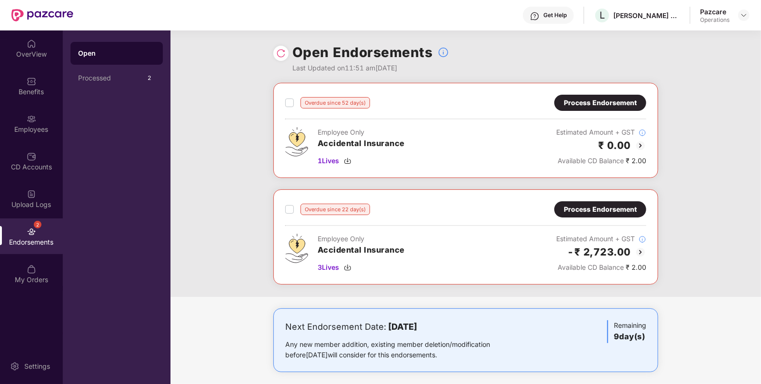
click at [289, 94] on div "Overdue since 52 day(s) Process Endorsement Employee Only Accidental Insurance …" at bounding box center [465, 130] width 385 height 95
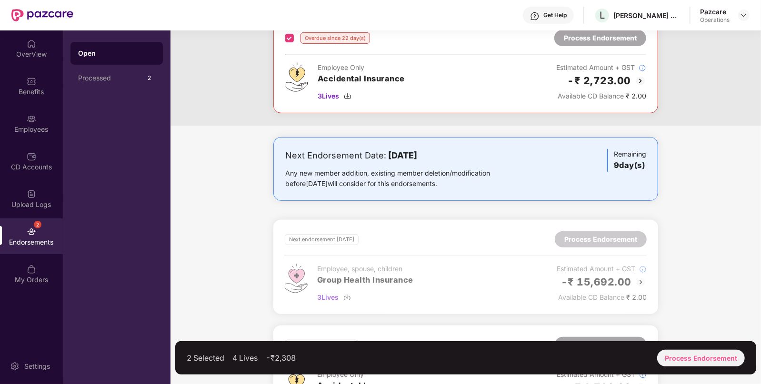
scroll to position [170, 0]
click at [671, 357] on div "Process Endorsement" at bounding box center [701, 358] width 88 height 17
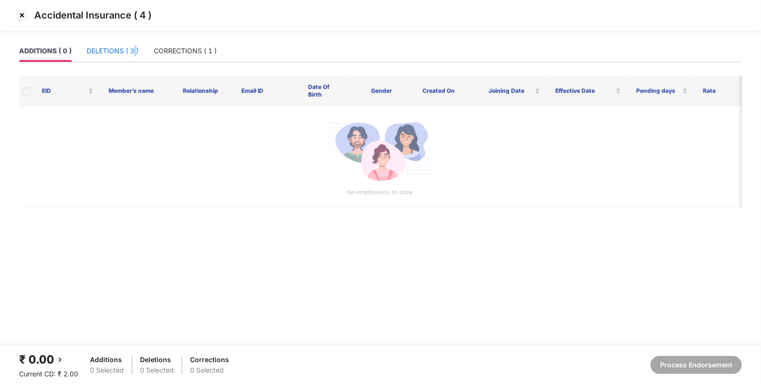
click at [135, 47] on div "DELETIONS ( 3 )" at bounding box center [113, 51] width 52 height 10
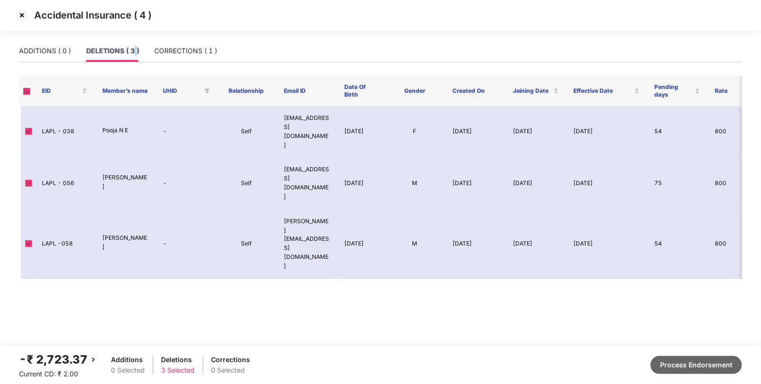
click at [669, 367] on button "Process Endorsement" at bounding box center [695, 365] width 91 height 18
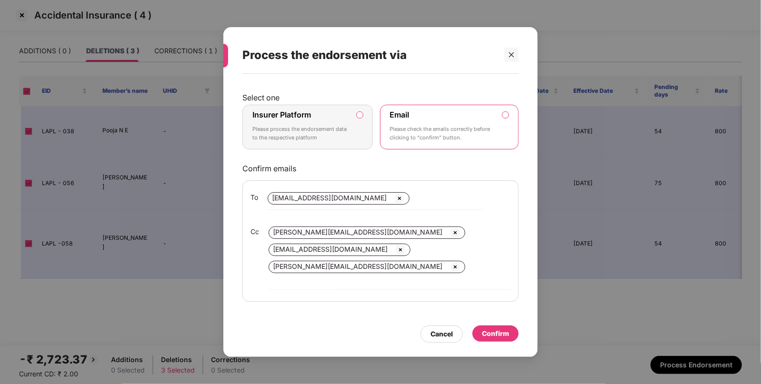
click at [319, 142] on p "Please process the endorsement data to the respective platform" at bounding box center [300, 133] width 97 height 17
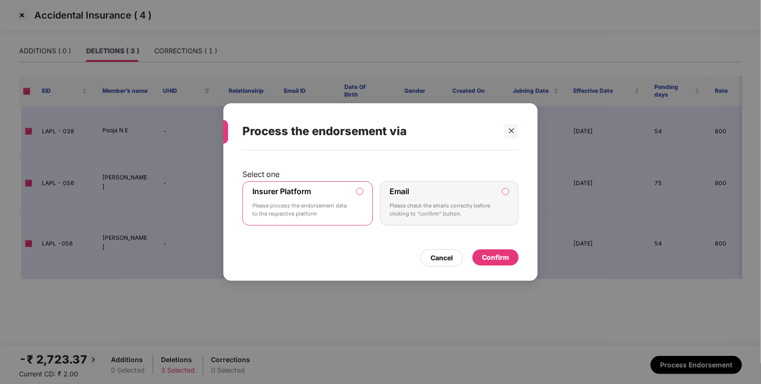
click at [484, 258] on div "Confirm" at bounding box center [495, 257] width 27 height 10
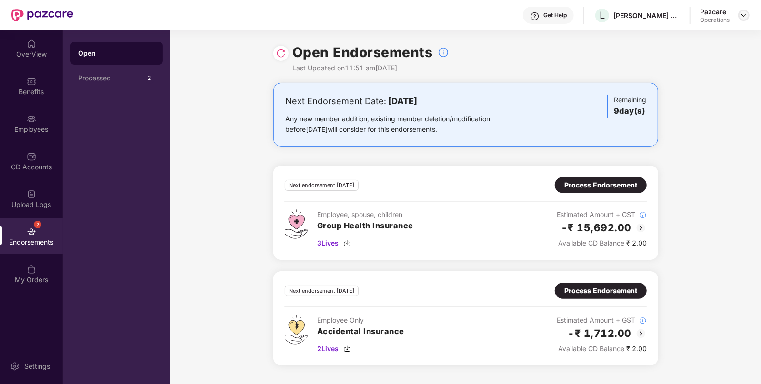
click at [747, 16] on img at bounding box center [744, 15] width 8 height 8
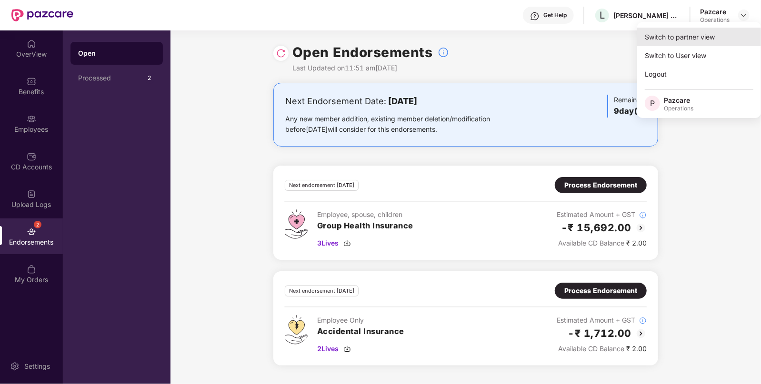
click at [713, 33] on div "Switch to partner view" at bounding box center [699, 37] width 124 height 19
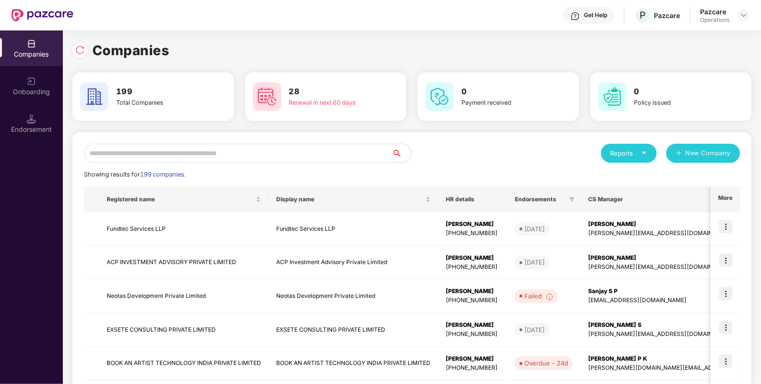
click at [305, 156] on input "text" at bounding box center [238, 153] width 308 height 19
paste input "**********"
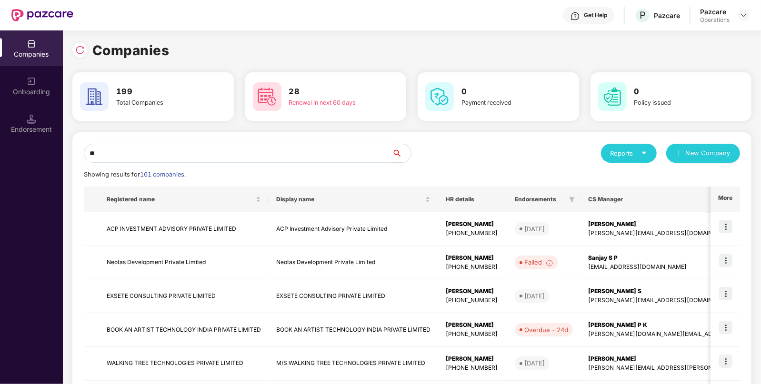
type input "*"
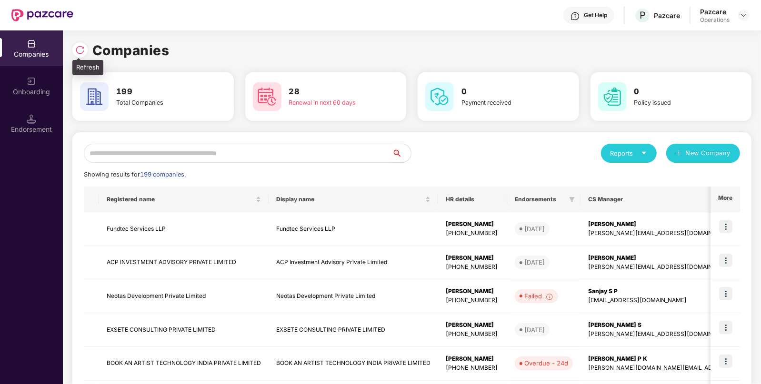
click at [86, 50] on div at bounding box center [79, 49] width 15 height 15
click at [309, 154] on input "text" at bounding box center [238, 153] width 308 height 19
paste input "**********"
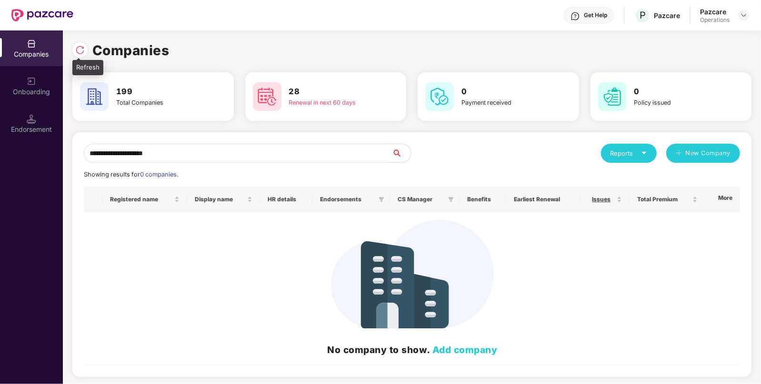
click at [77, 50] on img at bounding box center [80, 50] width 10 height 10
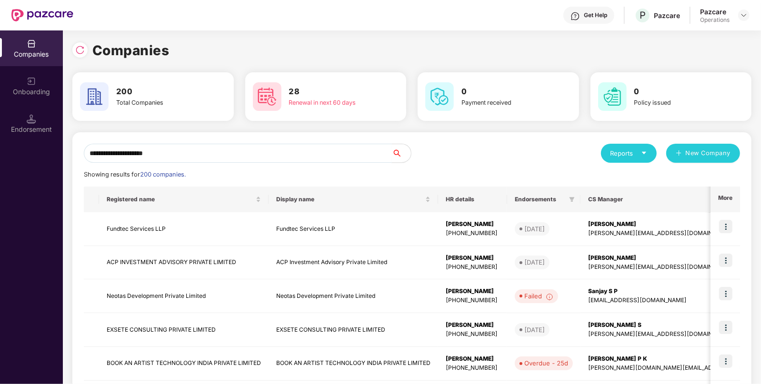
click at [280, 150] on input "**********" at bounding box center [238, 153] width 308 height 19
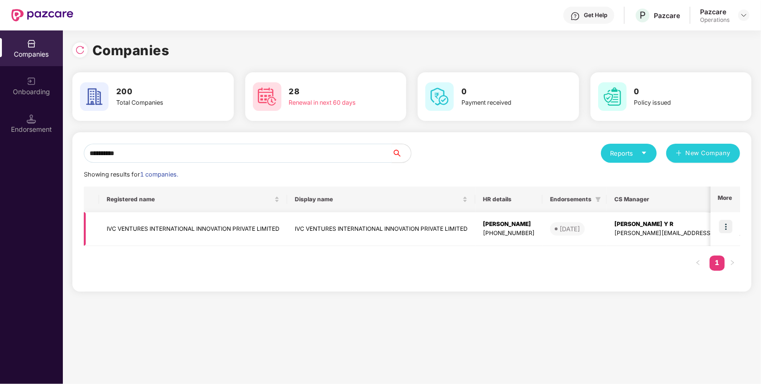
type input "**********"
click at [217, 232] on td "IVC VENTURES INTERNATIONAL INNOVATION PRIVATE LIMITED" at bounding box center [193, 229] width 188 height 34
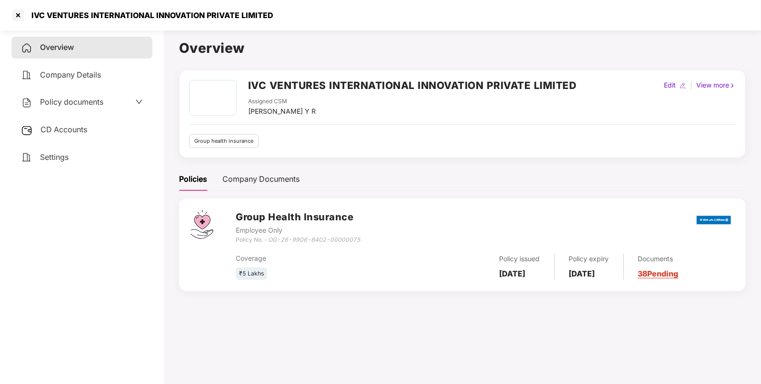
drag, startPoint x: 338, startPoint y: 111, endPoint x: 248, endPoint y: 114, distance: 90.0
click at [248, 114] on div "Assigned CSM [PERSON_NAME] Y R" at bounding box center [412, 107] width 328 height 20
copy div "[PERSON_NAME] Y R"
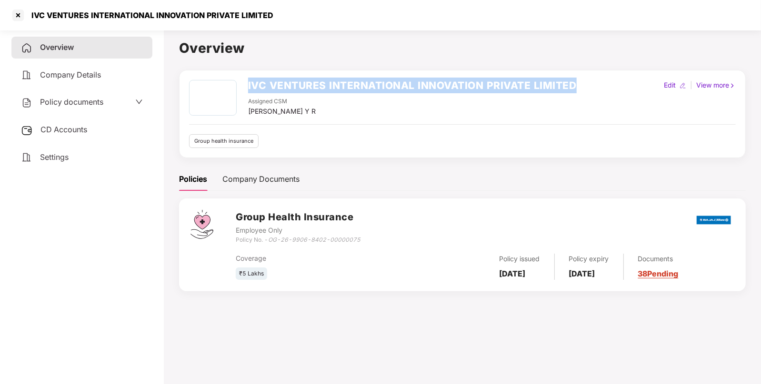
drag, startPoint x: 583, startPoint y: 81, endPoint x: 240, endPoint y: 68, distance: 343.4
click at [240, 68] on div "Overview IVC VENTURES INTERNATIONAL INNOVATION PRIVATE LIMITED Assigned CSM [PE…" at bounding box center [462, 170] width 566 height 265
copy div "IVC VENTURES INTERNATIONAL INNOVATION PRIVATE LIMITED"
click at [307, 90] on h2 "IVC VENTURES INTERNATIONAL INNOVATION PRIVATE LIMITED" at bounding box center [412, 86] width 328 height 16
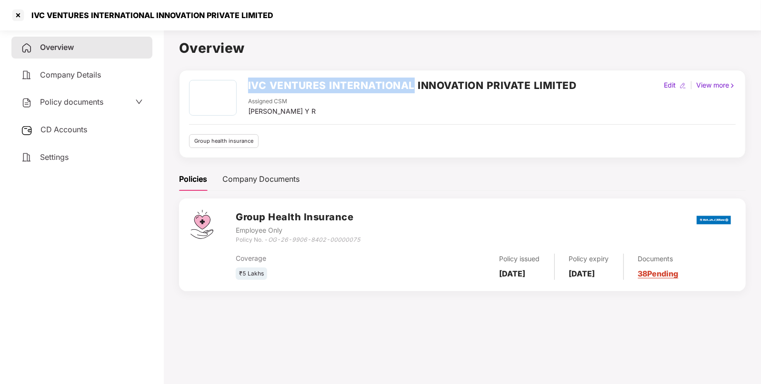
drag, startPoint x: 246, startPoint y: 83, endPoint x: 413, endPoint y: 89, distance: 167.6
click at [413, 89] on div "IVC VENTURES INTERNATIONAL INNOVATION PRIVATE LIMITED Assigned CSM [PERSON_NAME…" at bounding box center [382, 98] width 387 height 37
copy h2 "IVC VENTURES INTERNATIONAL"
click at [105, 107] on div "Policy documents" at bounding box center [82, 102] width 122 height 12
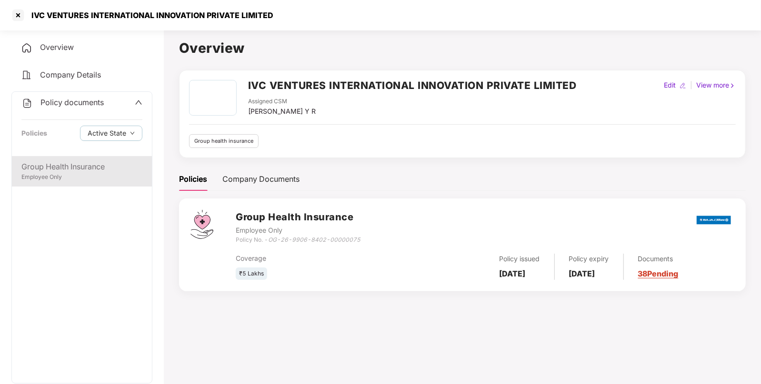
click at [89, 171] on div "Group Health Insurance" at bounding box center [81, 167] width 121 height 12
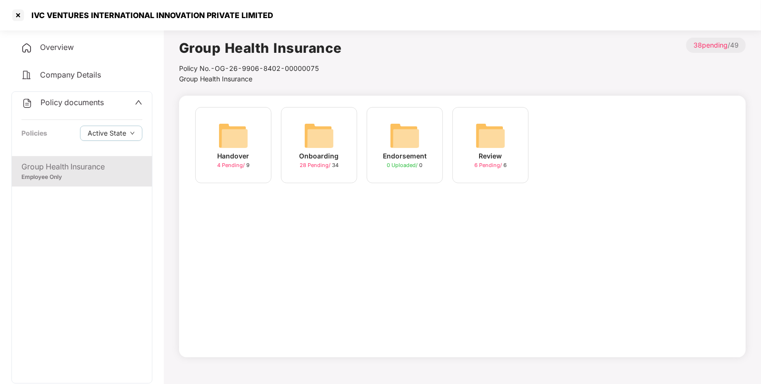
click at [333, 151] on div "Onboarding" at bounding box center [319, 156] width 40 height 10
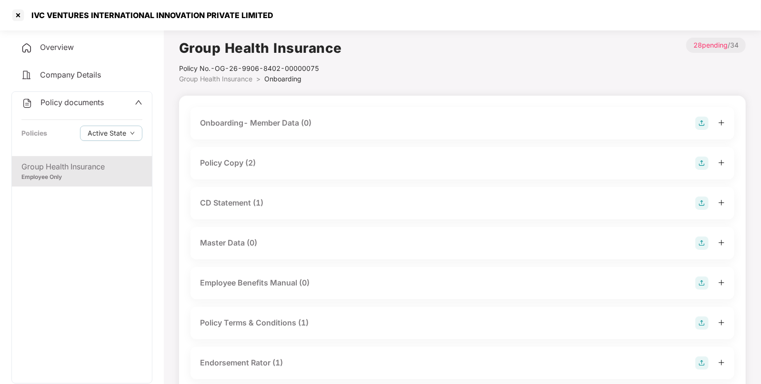
click at [256, 166] on div "Policy Copy (2)" at bounding box center [228, 163] width 56 height 12
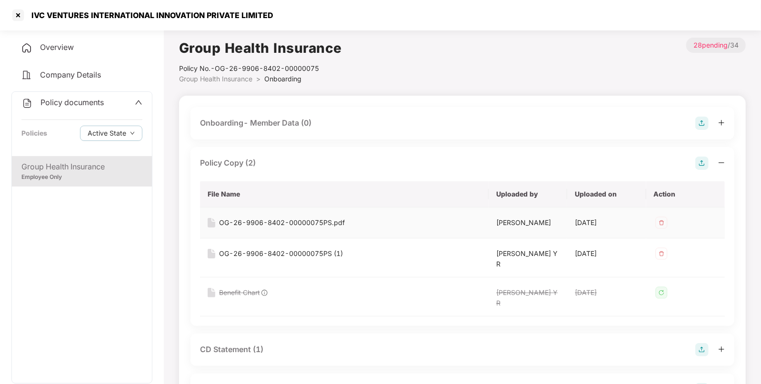
click at [275, 221] on div "OG-26-9906-8402-00000075PS.pdf" at bounding box center [282, 223] width 126 height 10
click at [270, 256] on div "OG-26-9906-8402-00000075PS (1)" at bounding box center [281, 253] width 124 height 10
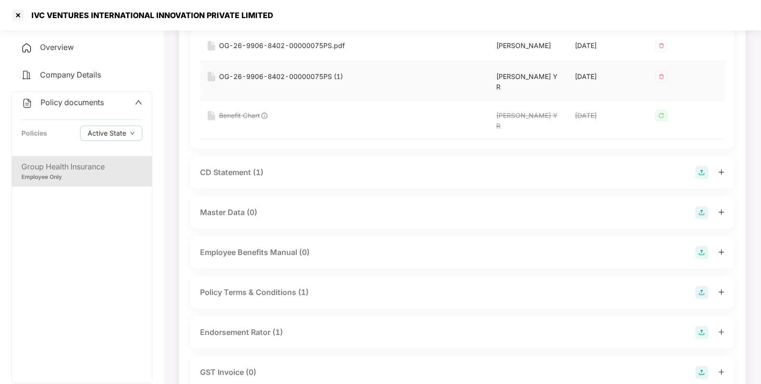
scroll to position [178, 0]
click at [305, 173] on div "CD Statement (1)" at bounding box center [462, 171] width 525 height 13
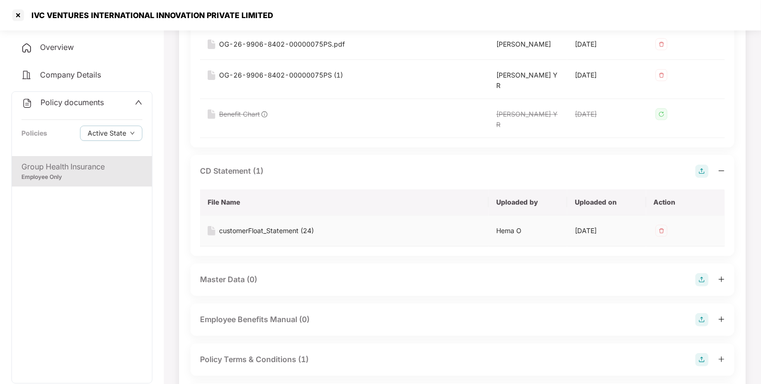
click at [271, 229] on div "customerFloat_Statement (24)" at bounding box center [266, 231] width 95 height 10
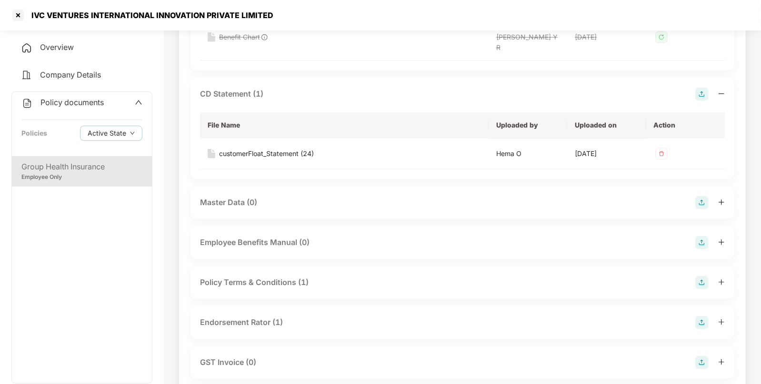
scroll to position [272, 0]
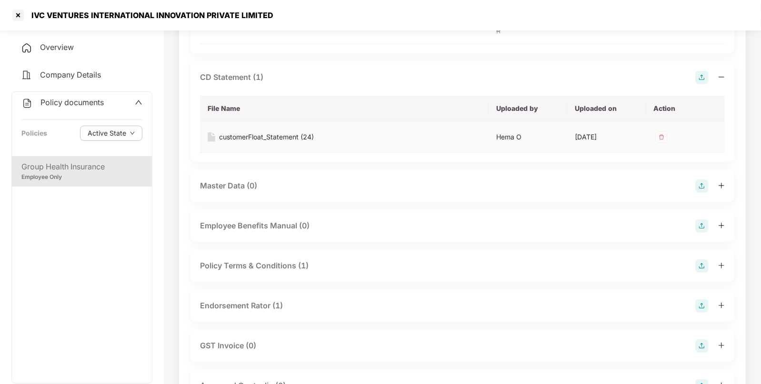
click at [290, 143] on td "customerFloat_Statement (24)" at bounding box center [344, 137] width 288 height 31
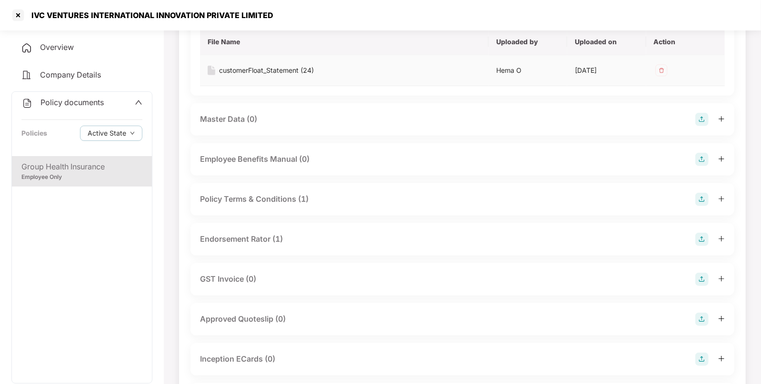
scroll to position [340, 0]
click at [273, 195] on div "Policy Terms & Conditions (1)" at bounding box center [254, 198] width 109 height 12
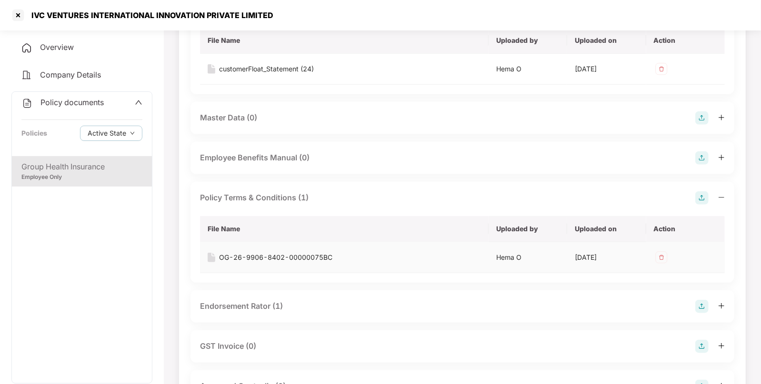
click at [251, 252] on div "OG-26-9906-8402-00000075BC" at bounding box center [275, 257] width 113 height 10
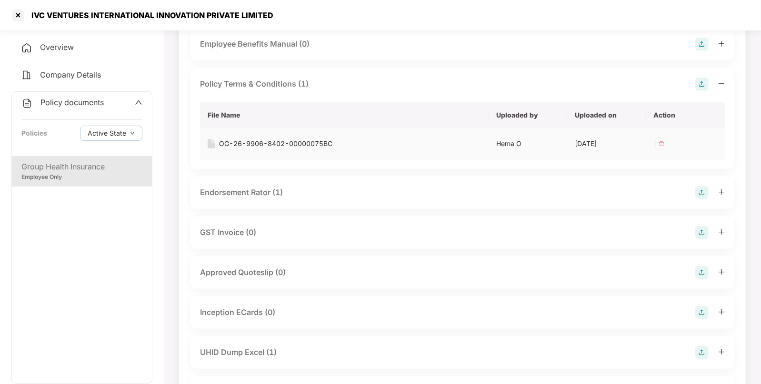
scroll to position [454, 0]
click at [259, 197] on div "Endorsement Rator (1)" at bounding box center [241, 193] width 83 height 12
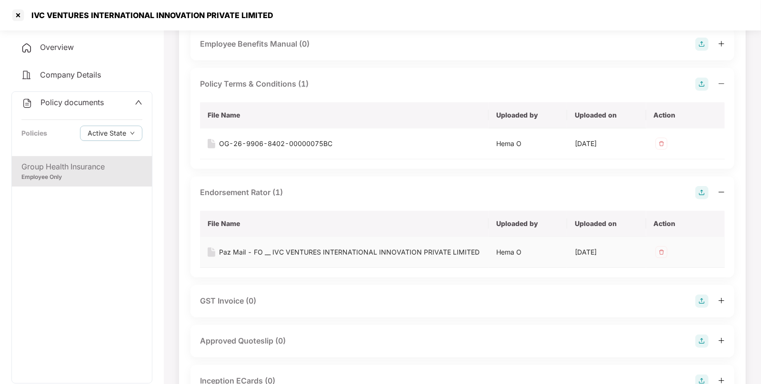
click at [239, 248] on div "Paz Mail - FO __ IVC VENTURES INTERNATIONAL INNOVATION PRIVATE LIMITED" at bounding box center [349, 252] width 260 height 10
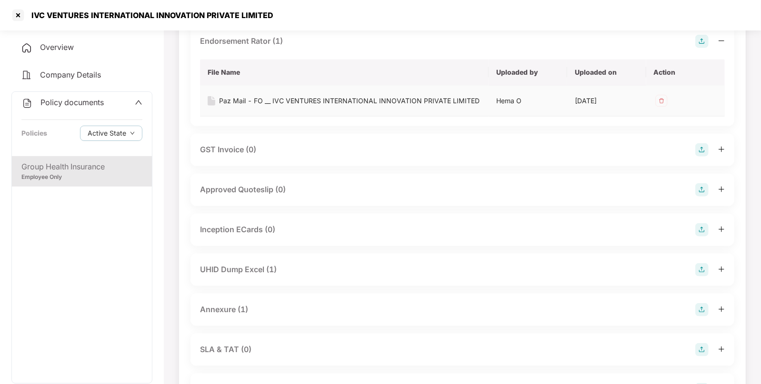
scroll to position [646, 0]
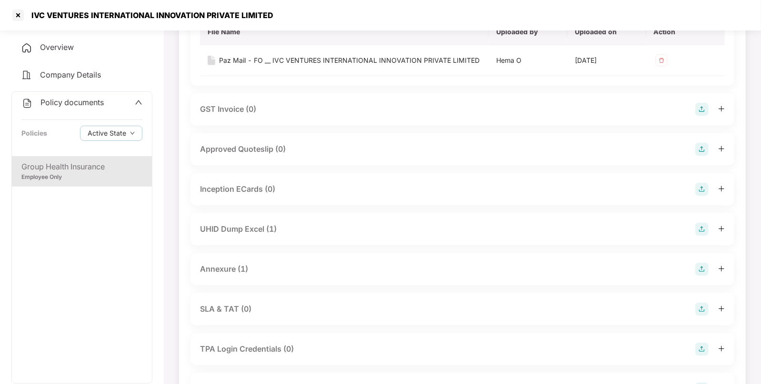
click at [259, 225] on div "UHID Dump Excel (1)" at bounding box center [238, 229] width 77 height 12
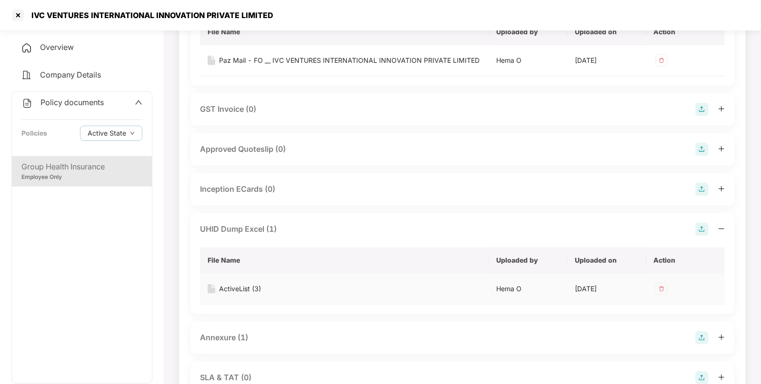
click at [239, 290] on div "ActiveList (3)" at bounding box center [240, 289] width 42 height 10
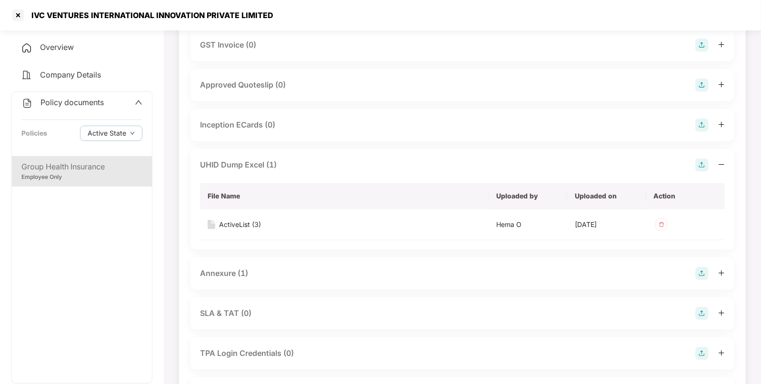
scroll to position [716, 0]
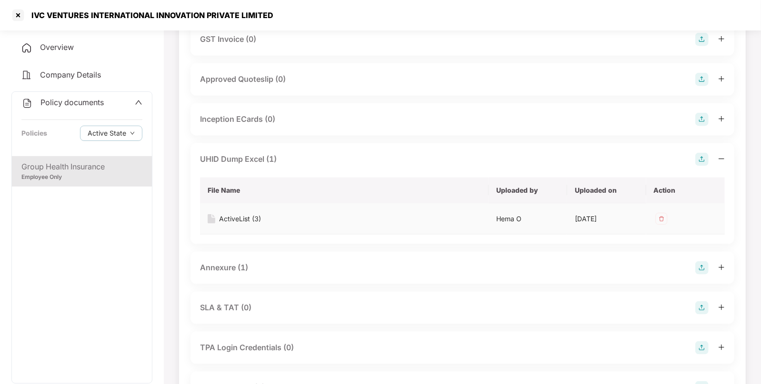
click at [245, 218] on div "ActiveList (3)" at bounding box center [240, 219] width 42 height 10
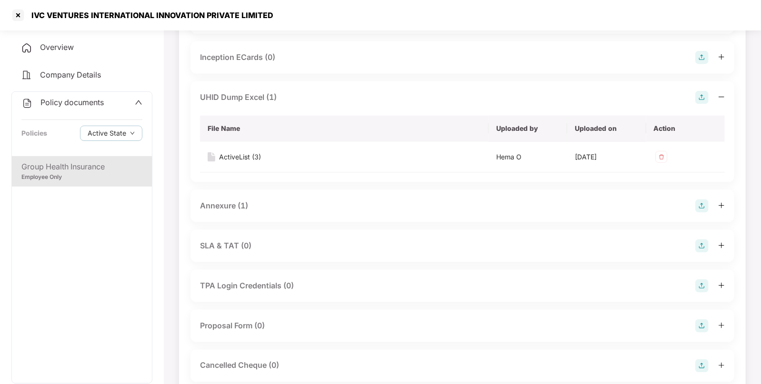
scroll to position [780, 0]
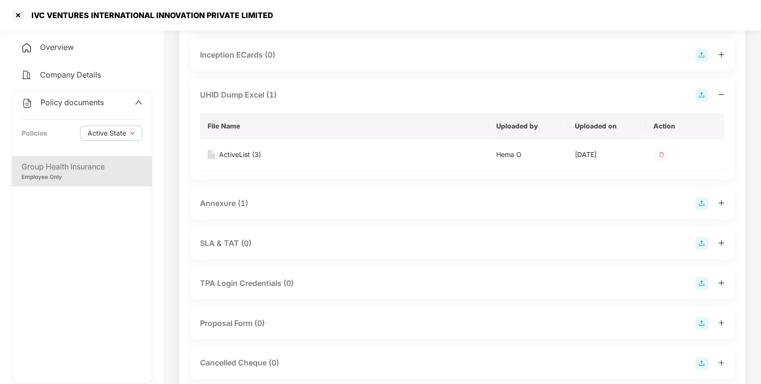
click at [235, 205] on div "Annexure (1)" at bounding box center [224, 204] width 48 height 12
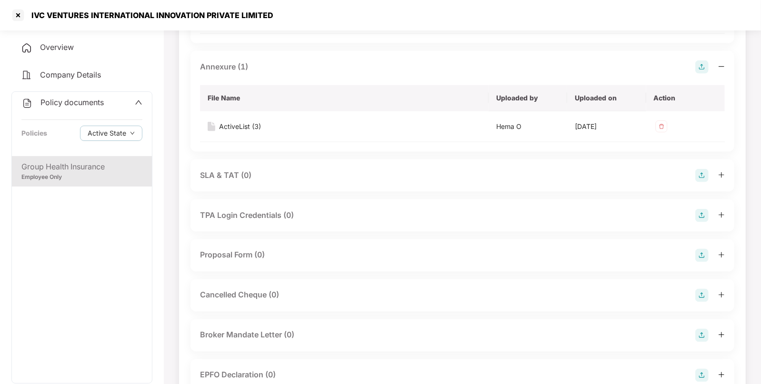
scroll to position [1012, 0]
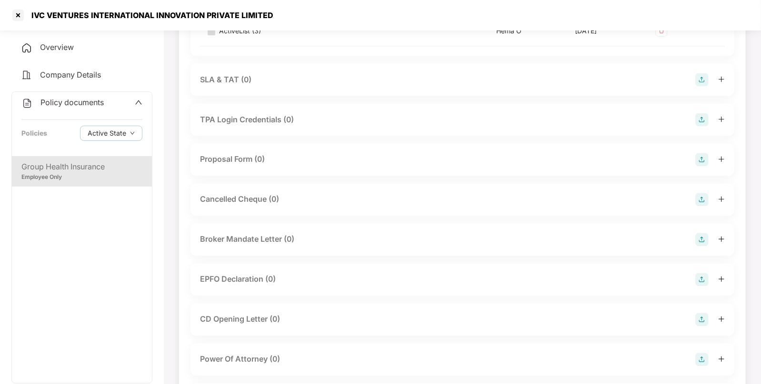
click at [82, 49] on div "Overview" at bounding box center [81, 48] width 141 height 22
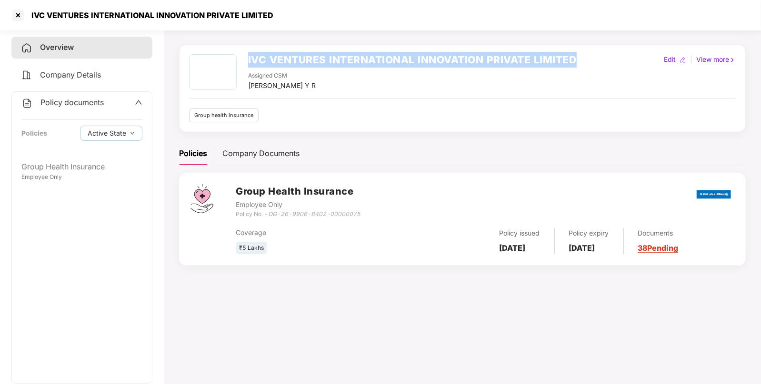
drag, startPoint x: 580, startPoint y: 60, endPoint x: 247, endPoint y: 59, distance: 333.2
click at [247, 59] on div "IVC VENTURES INTERNATIONAL INNOVATION PRIVATE LIMITED Assigned CSM [PERSON_NAME…" at bounding box center [462, 72] width 546 height 37
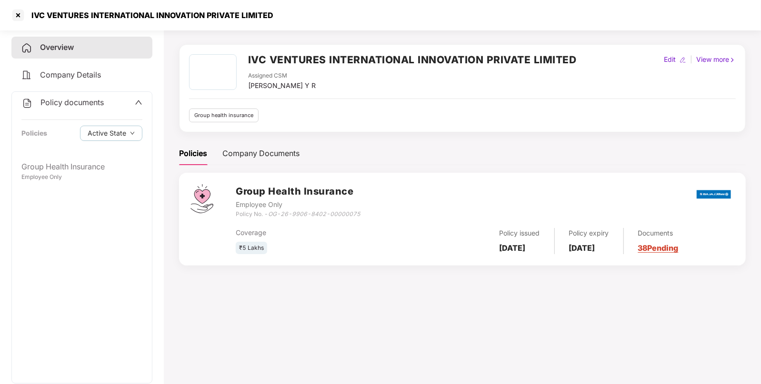
click at [96, 100] on span "Policy documents" at bounding box center [71, 103] width 63 height 10
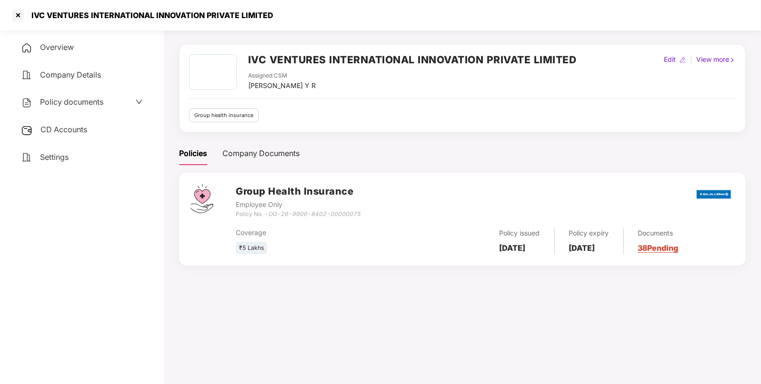
click at [71, 131] on span "CD Accounts" at bounding box center [63, 130] width 47 height 10
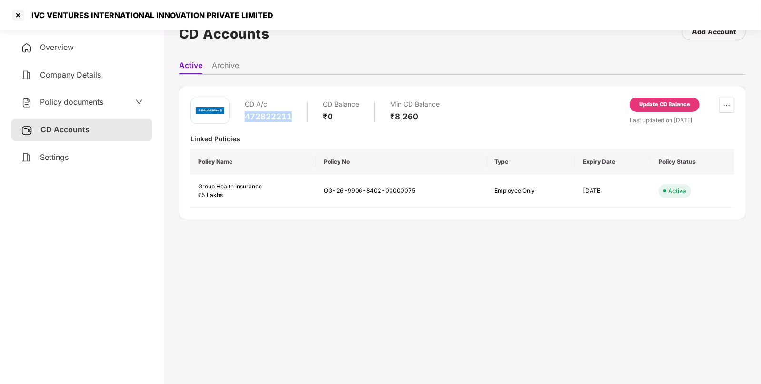
drag, startPoint x: 247, startPoint y: 119, endPoint x: 308, endPoint y: 120, distance: 60.9
click at [308, 120] on div "CD A/c 472822211 CD Balance ₹0 Min CD Balance ₹8,260" at bounding box center [314, 111] width 249 height 27
copy div "472822211"
click at [99, 43] on div "Overview" at bounding box center [81, 48] width 141 height 22
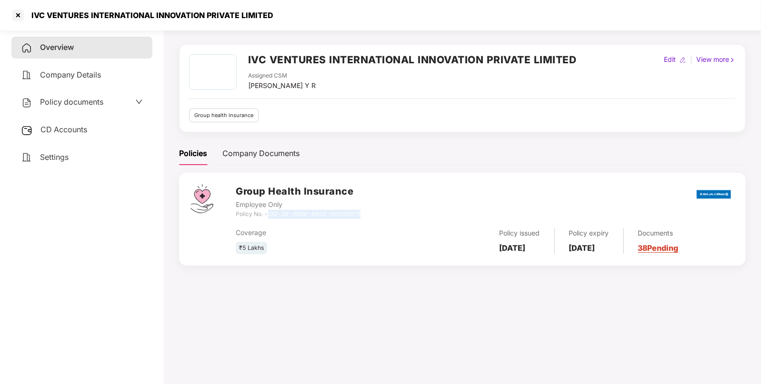
drag, startPoint x: 270, startPoint y: 212, endPoint x: 366, endPoint y: 212, distance: 95.7
click at [366, 212] on div "Group Health Insurance Employee Only Policy No. - OG-26-9906-8402-00000075" at bounding box center [485, 201] width 498 height 34
copy icon "OG-26-9906-8402-00000075"
drag, startPoint x: 247, startPoint y: 59, endPoint x: 324, endPoint y: 62, distance: 77.2
click at [324, 62] on div "IVC VENTURES INTERNATIONAL INNOVATION PRIVATE LIMITED Assigned CSM [PERSON_NAME…" at bounding box center [382, 72] width 387 height 37
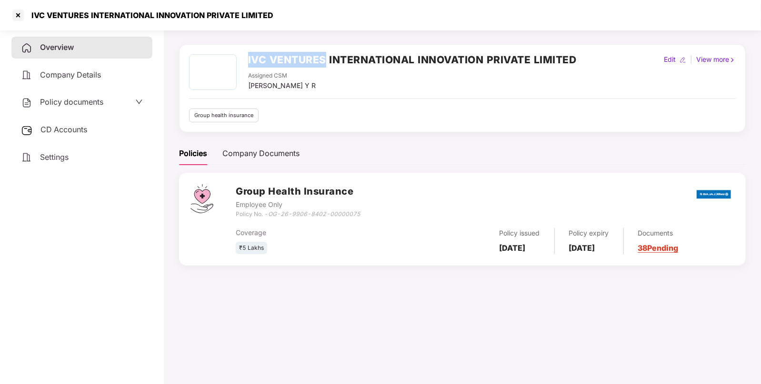
copy h2 "IVC VENTURES"
click at [22, 15] on div at bounding box center [17, 15] width 15 height 15
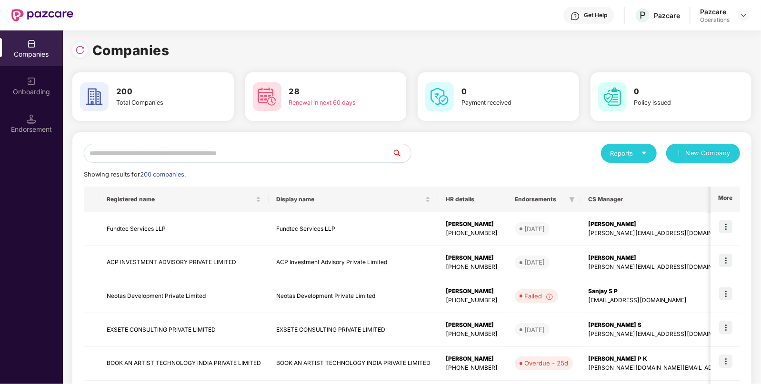
click at [136, 150] on input "text" at bounding box center [238, 153] width 308 height 19
paste input "**********"
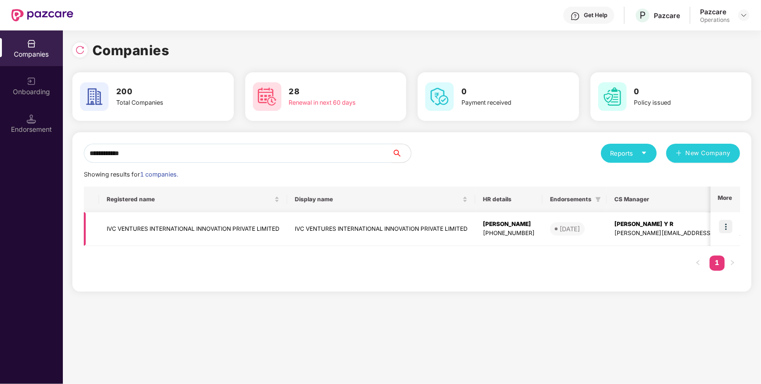
type input "**********"
click at [724, 227] on img at bounding box center [725, 226] width 13 height 13
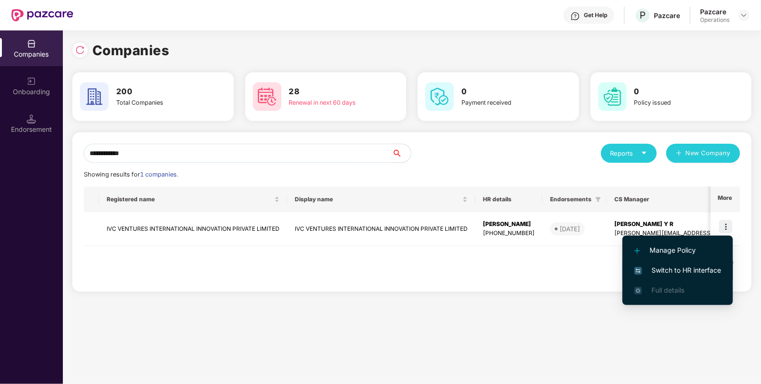
click at [688, 269] on span "Switch to HR interface" at bounding box center [677, 270] width 87 height 10
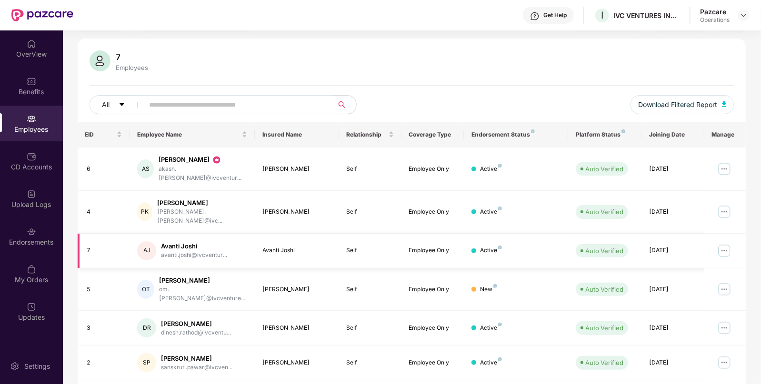
scroll to position [95, 0]
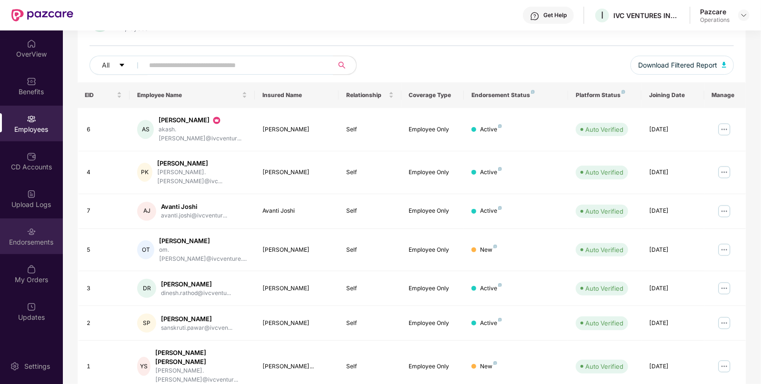
click at [39, 234] on div "Endorsements" at bounding box center [31, 236] width 63 height 36
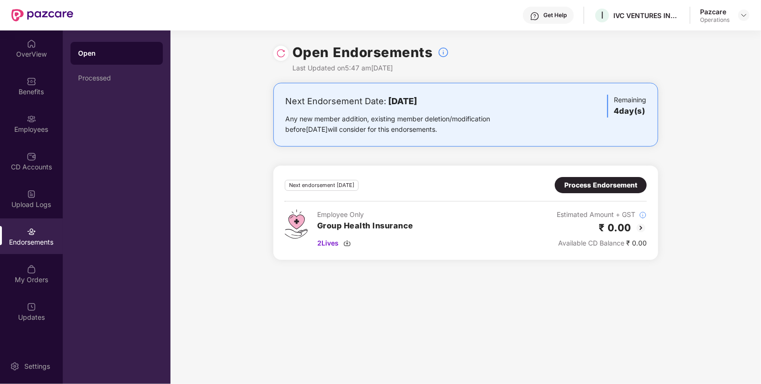
click at [585, 183] on div "Process Endorsement" at bounding box center [600, 185] width 73 height 10
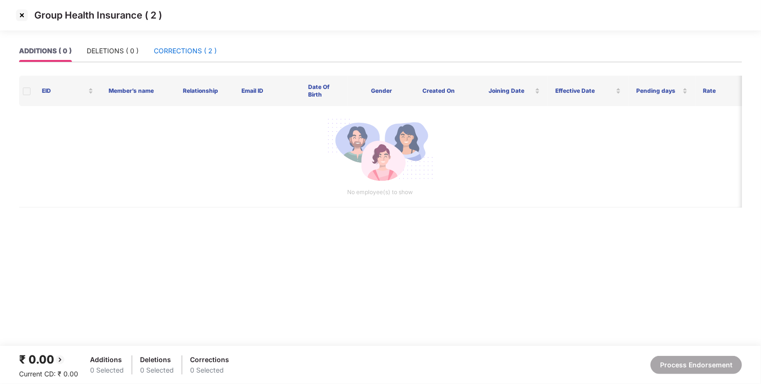
click at [194, 54] on div "CORRECTIONS ( 2 )" at bounding box center [185, 51] width 63 height 10
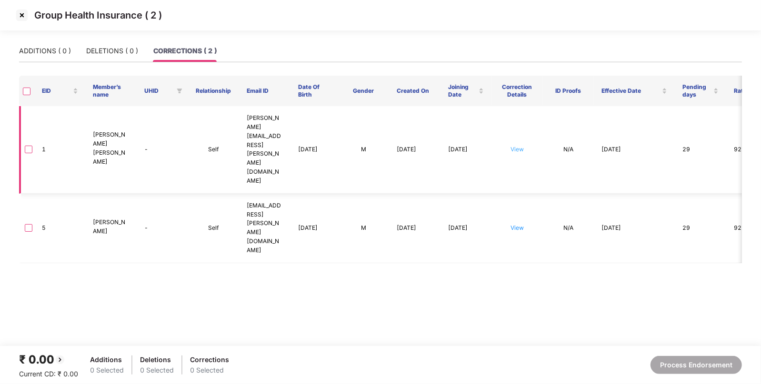
click at [520, 146] on link "View" at bounding box center [516, 149] width 13 height 7
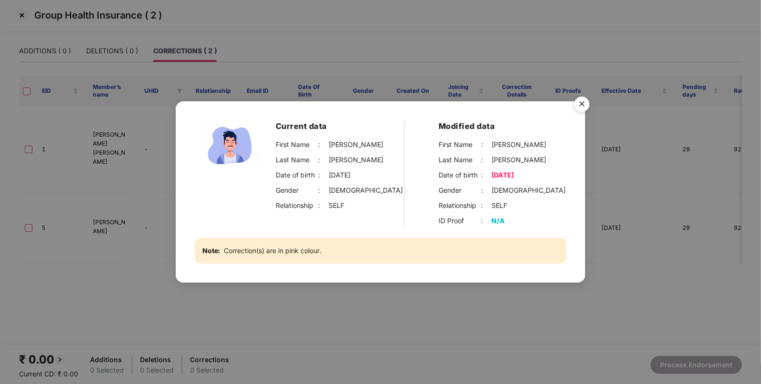
click at [581, 107] on img "Close" at bounding box center [581, 105] width 27 height 27
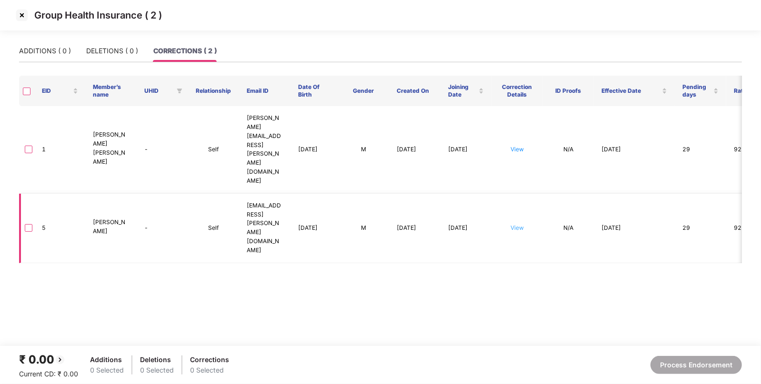
click at [515, 224] on link "View" at bounding box center [516, 227] width 13 height 7
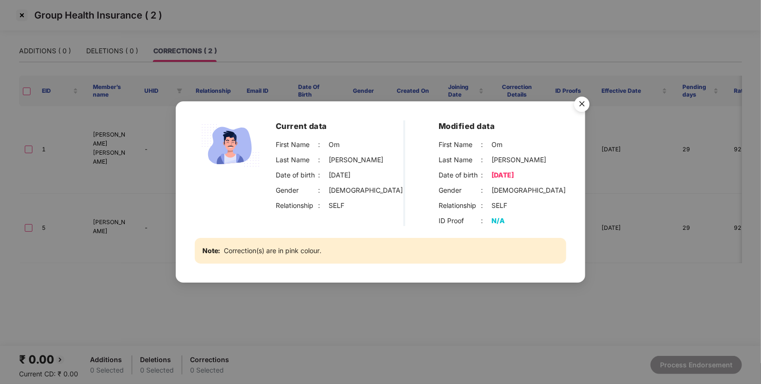
click at [576, 99] on img "Close" at bounding box center [581, 105] width 27 height 27
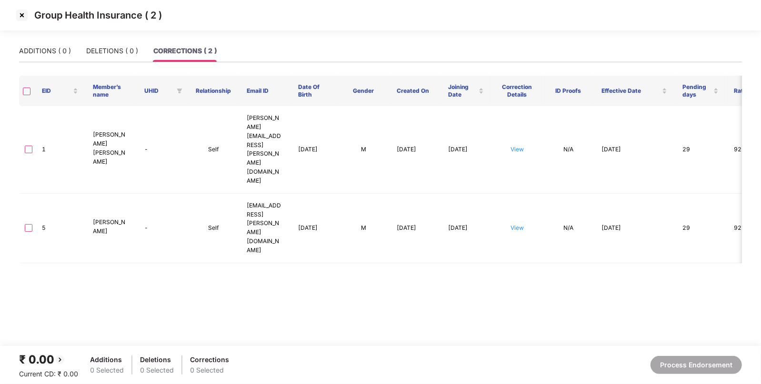
click at [302, 286] on main "ADDITIONS ( 0 ) DELETIONS ( 0 ) CORRECTIONS ( 2 ) EID Member’s name UHID Relati…" at bounding box center [380, 193] width 761 height 306
click at [23, 12] on img at bounding box center [21, 15] width 15 height 15
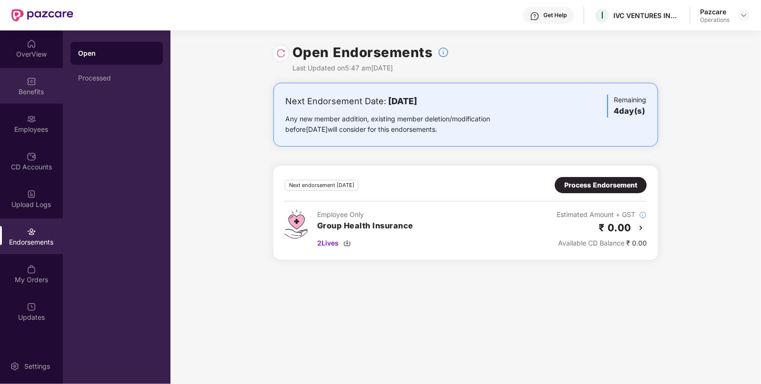
click at [38, 91] on div "Benefits" at bounding box center [31, 92] width 63 height 10
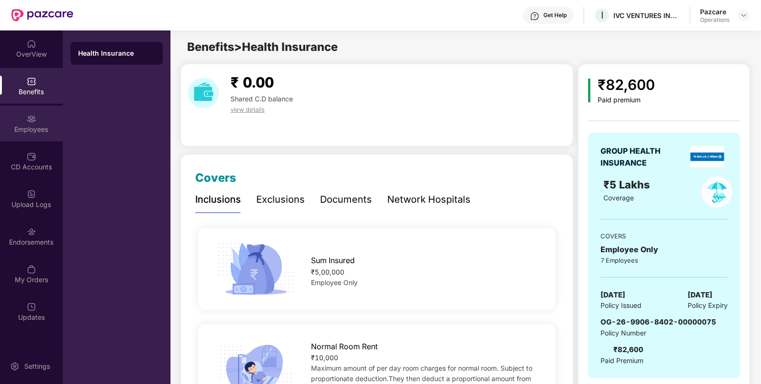
click at [44, 129] on div "Employees" at bounding box center [31, 130] width 63 height 10
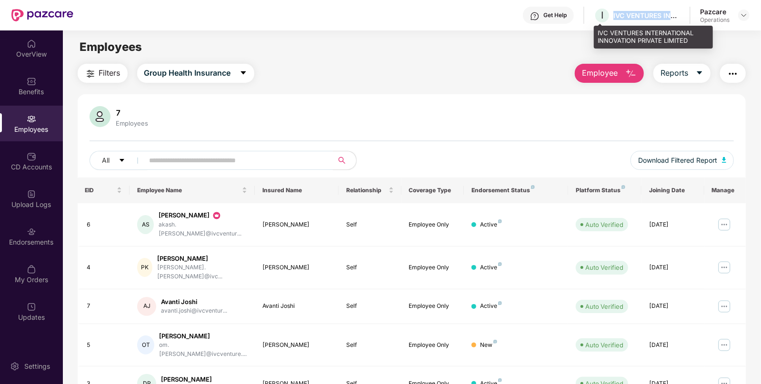
drag, startPoint x: 613, startPoint y: 12, endPoint x: 668, endPoint y: 16, distance: 55.3
click at [668, 16] on div "IVC VENTURES INTERNATIONAL INNOVATION PRIVATE LIMITED" at bounding box center [646, 15] width 67 height 9
copy div "IVC VENTURES IN"
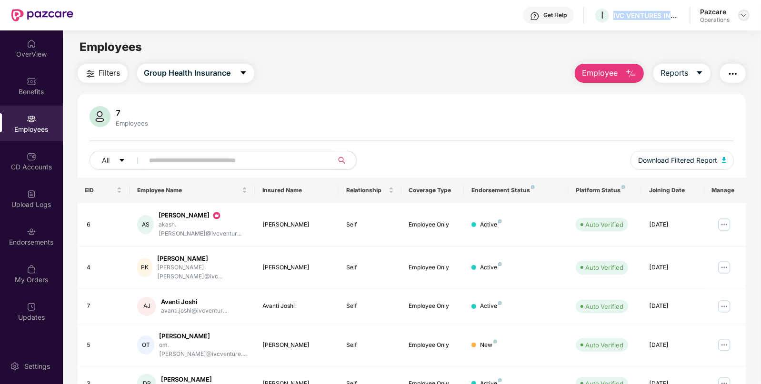
click at [743, 18] on img at bounding box center [744, 15] width 8 height 8
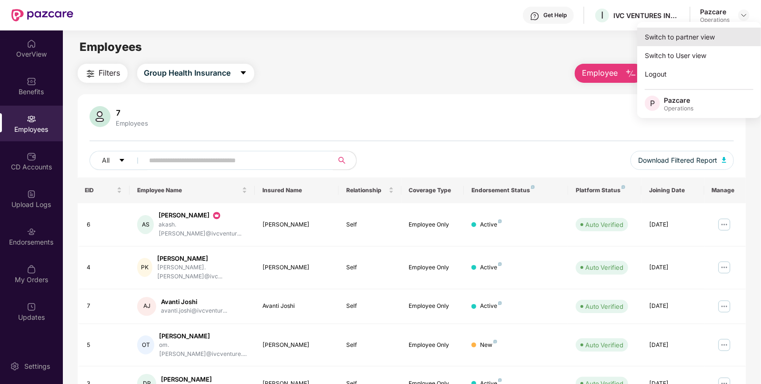
click at [724, 36] on div "Switch to partner view" at bounding box center [699, 37] width 124 height 19
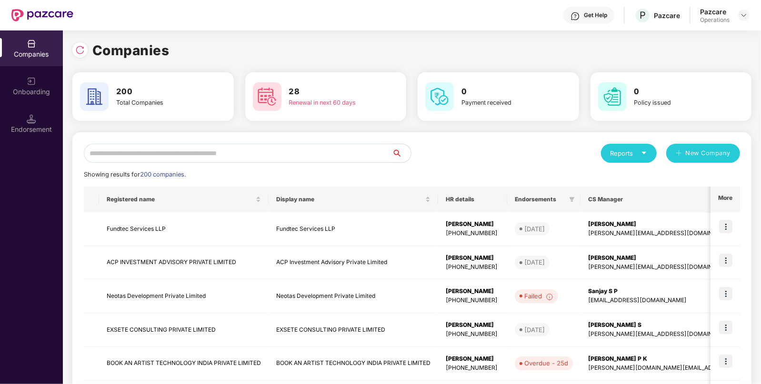
click at [208, 155] on input "text" at bounding box center [238, 153] width 308 height 19
paste input "**********"
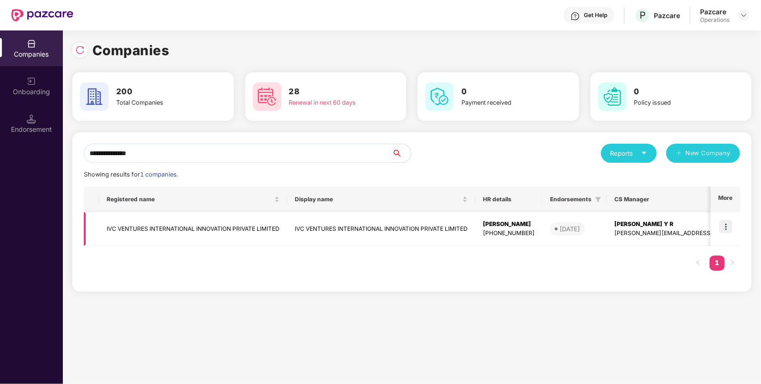
type input "**********"
click at [181, 223] on td "IVC VENTURES INTERNATIONAL INNOVATION PRIVATE LIMITED" at bounding box center [193, 229] width 188 height 34
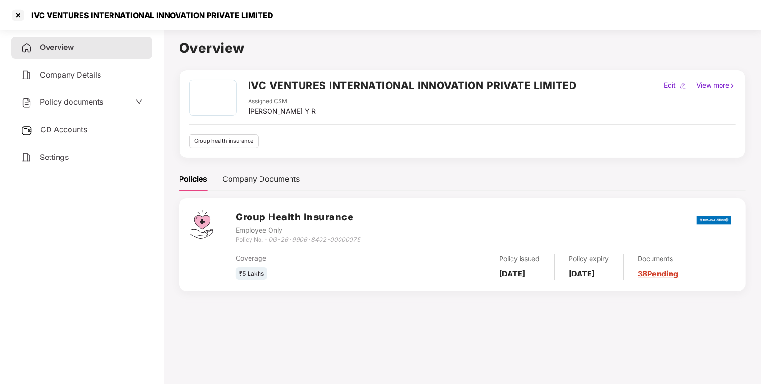
drag, startPoint x: 337, startPoint y: 112, endPoint x: 249, endPoint y: 114, distance: 87.6
click at [249, 114] on div "Assigned CSM [PERSON_NAME] Y R" at bounding box center [412, 107] width 328 height 20
drag, startPoint x: 346, startPoint y: 237, endPoint x: 269, endPoint y: 242, distance: 77.3
click at [269, 242] on div "Group Health Insurance Employee Only Policy No. - OG-26-9906-8402-00000075" at bounding box center [485, 227] width 498 height 34
click at [66, 163] on div "Settings" at bounding box center [81, 158] width 141 height 22
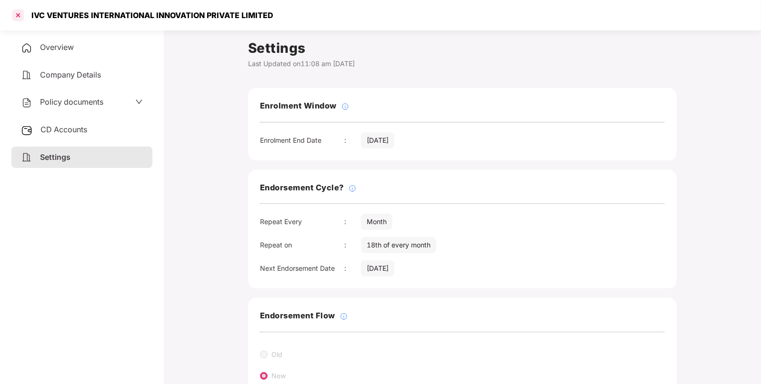
click at [16, 19] on div at bounding box center [17, 15] width 15 height 15
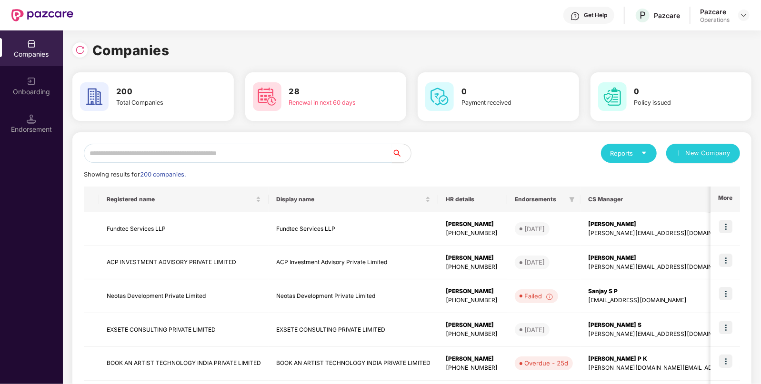
click at [173, 153] on input "text" at bounding box center [238, 153] width 308 height 19
paste input "**********"
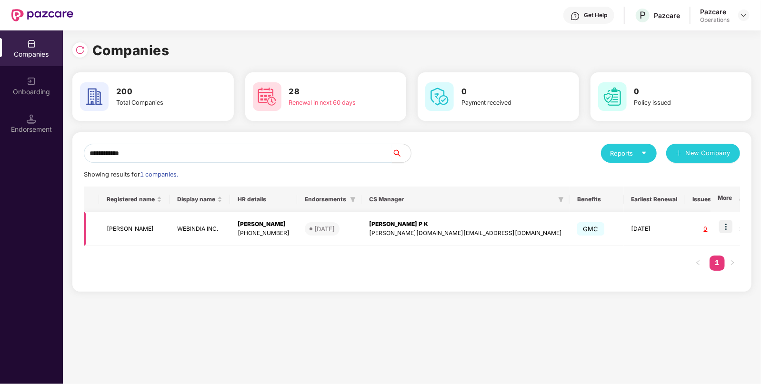
type input "**********"
click at [206, 232] on td "WEBINDIA INC." at bounding box center [199, 229] width 60 height 34
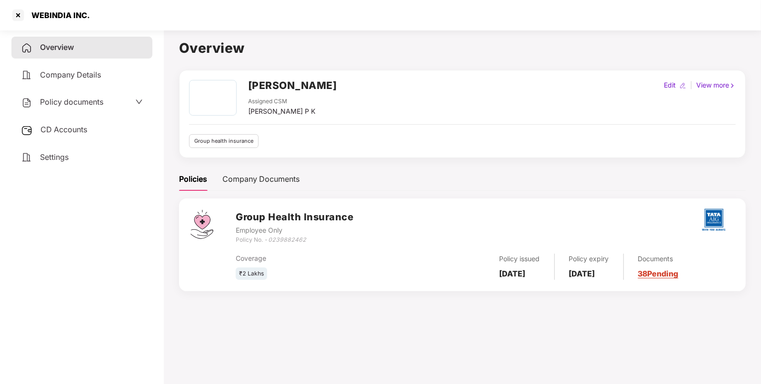
drag, startPoint x: 419, startPoint y: 84, endPoint x: 249, endPoint y: 90, distance: 170.1
click at [249, 90] on div "[PERSON_NAME] Assigned CSM [PERSON_NAME] P K Edit | View more" at bounding box center [462, 98] width 546 height 37
click at [77, 98] on div "Policy documents" at bounding box center [62, 102] width 82 height 12
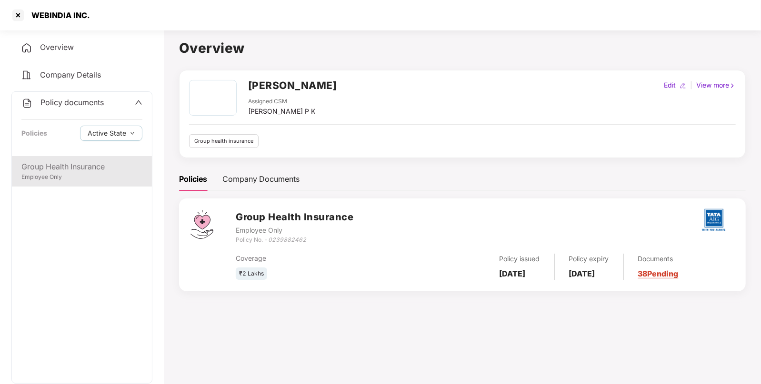
click at [77, 164] on div "Group Health Insurance" at bounding box center [81, 167] width 121 height 12
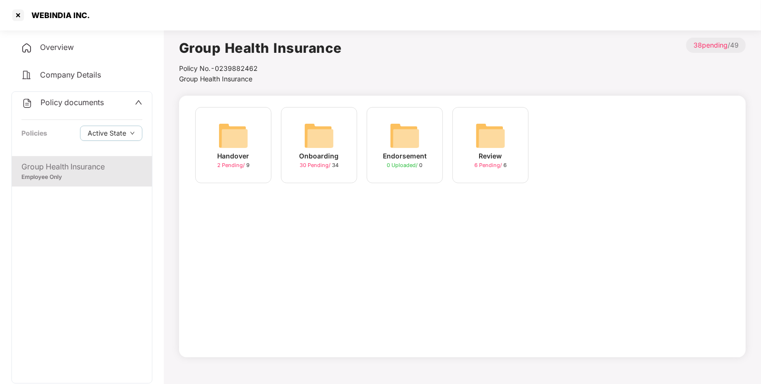
click at [293, 138] on div "Onboarding 30 Pending / 34" at bounding box center [319, 145] width 76 height 76
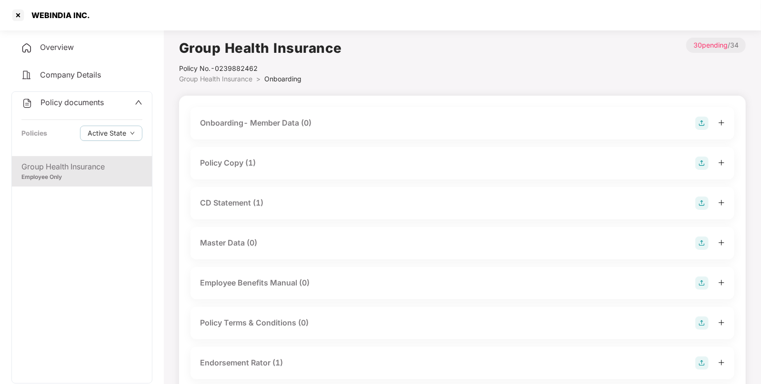
click at [228, 159] on div "Policy Copy (1)" at bounding box center [228, 163] width 56 height 12
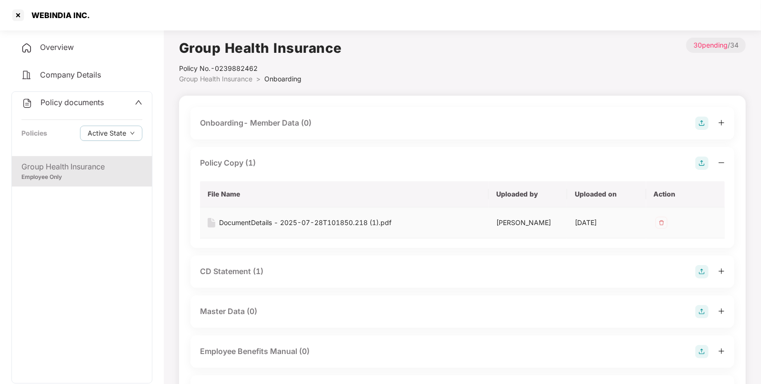
click at [235, 222] on div "DocumentDetails - 2025-07-28T101850.218 (1).pdf" at bounding box center [305, 223] width 172 height 10
click at [250, 266] on div "CD Statement (1)" at bounding box center [231, 272] width 63 height 12
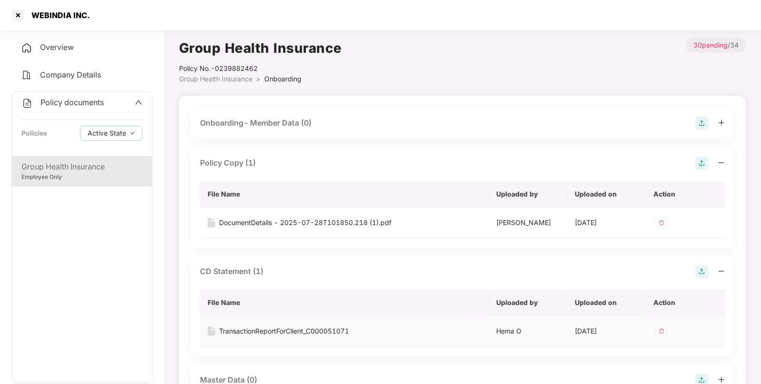
click at [242, 327] on div "TransactionReportForClient_C000051071" at bounding box center [284, 331] width 130 height 10
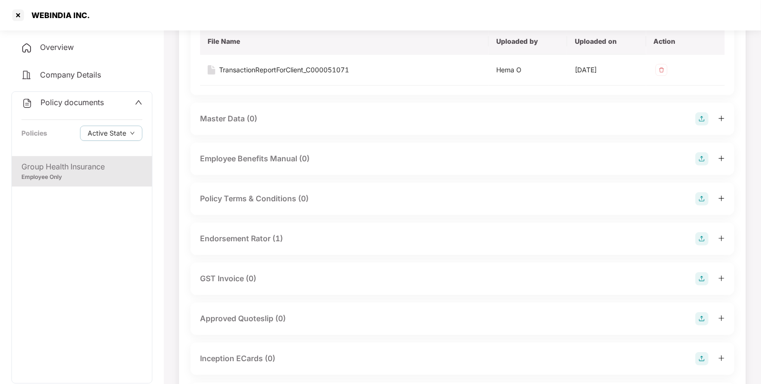
scroll to position [314, 0]
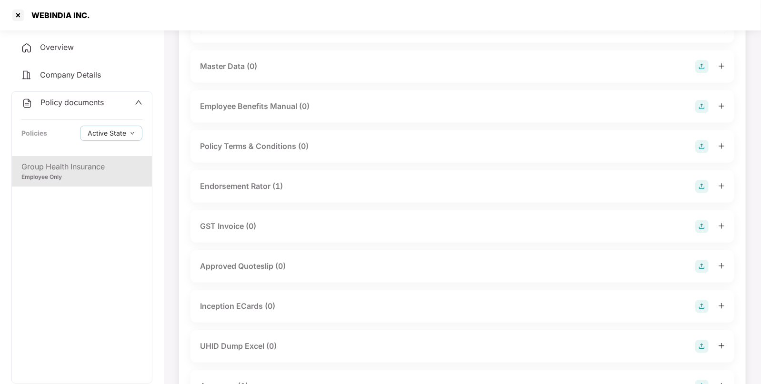
click at [290, 182] on div "Endorsement Rator (1)" at bounding box center [462, 186] width 525 height 13
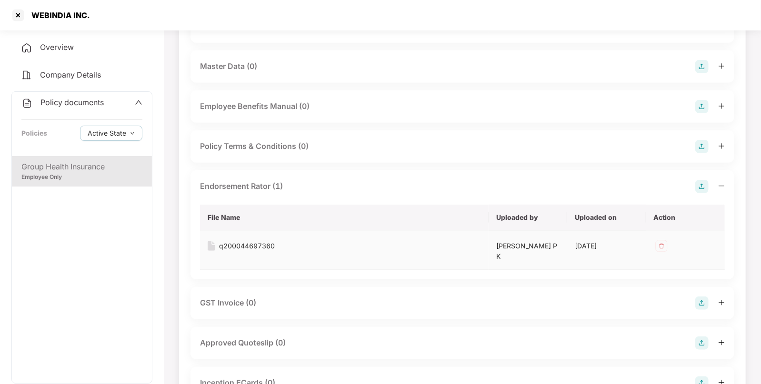
click at [265, 247] on div "q200044697360" at bounding box center [247, 246] width 56 height 10
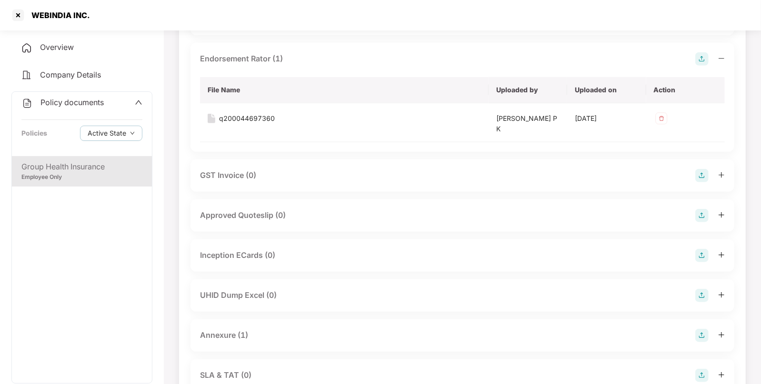
scroll to position [536, 0]
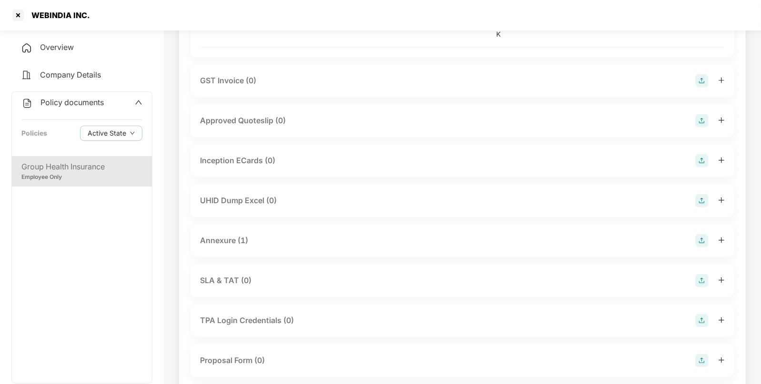
click at [263, 234] on div "Annexure (1)" at bounding box center [462, 240] width 525 height 13
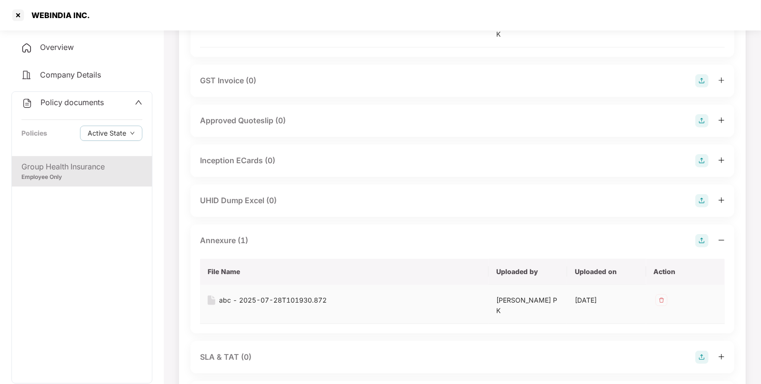
click at [257, 295] on div "abc - 2025-07-28T101930.872" at bounding box center [273, 300] width 108 height 10
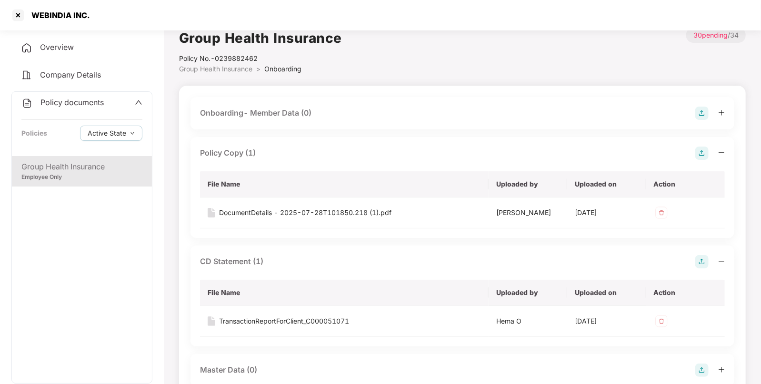
scroll to position [0, 0]
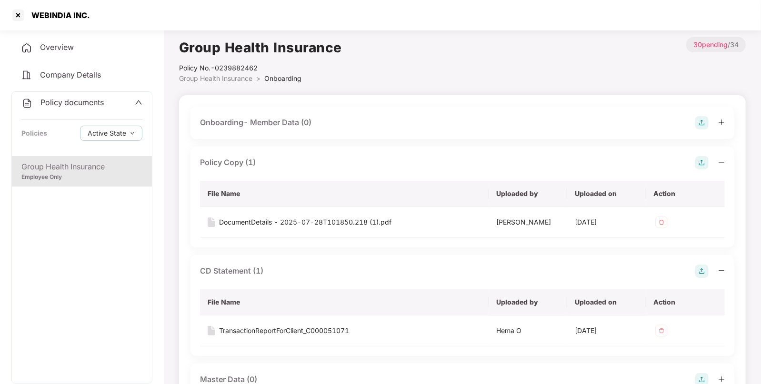
click at [100, 50] on div "Overview" at bounding box center [81, 48] width 141 height 22
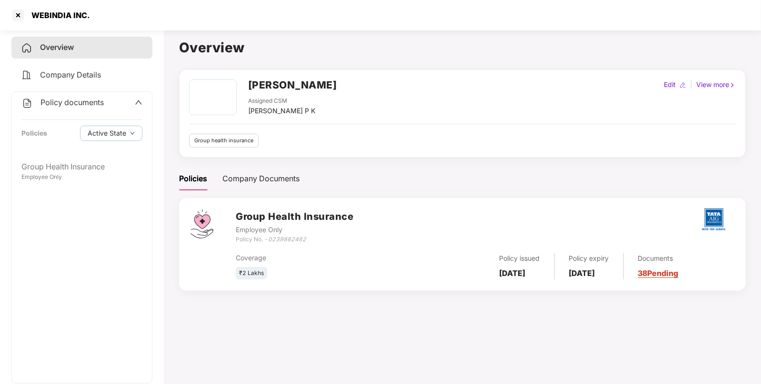
drag, startPoint x: 416, startPoint y: 83, endPoint x: 246, endPoint y: 90, distance: 170.6
click at [246, 90] on div "[PERSON_NAME] Assigned CSM [PERSON_NAME] P K Edit | View more" at bounding box center [462, 97] width 546 height 37
drag, startPoint x: 270, startPoint y: 240, endPoint x: 308, endPoint y: 240, distance: 37.6
click at [307, 240] on div "Policy No. - 0239882462" at bounding box center [295, 239] width 118 height 9
click at [70, 105] on span "Policy documents" at bounding box center [71, 103] width 63 height 10
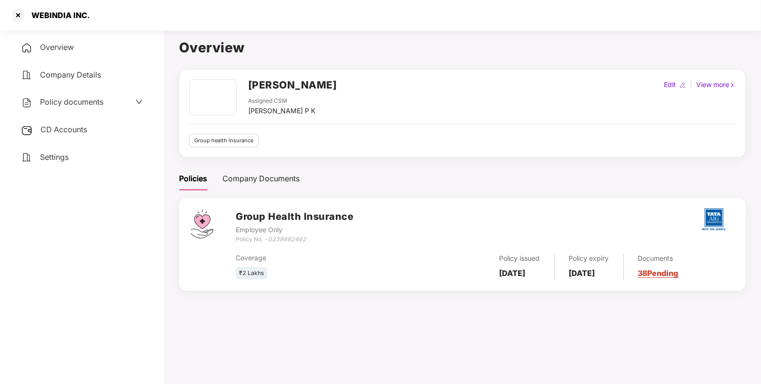
click at [84, 133] on span "CD Accounts" at bounding box center [63, 130] width 47 height 10
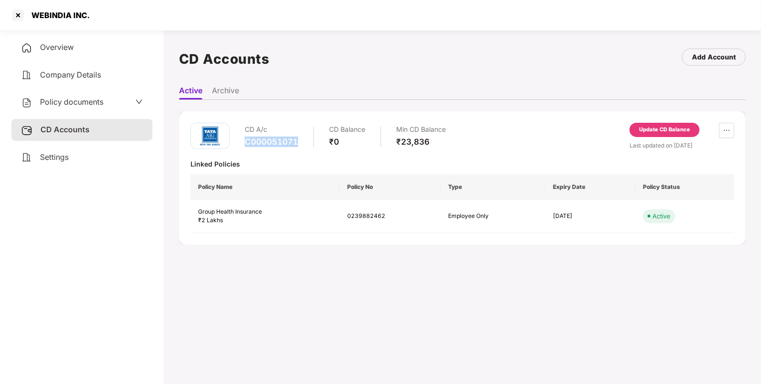
drag, startPoint x: 245, startPoint y: 144, endPoint x: 302, endPoint y: 148, distance: 56.7
click at [302, 148] on div "CD A/c C000051071 CD Balance ₹0 Min CD Balance ₹23,836" at bounding box center [345, 136] width 201 height 27
click at [136, 50] on div "Overview" at bounding box center [81, 48] width 141 height 22
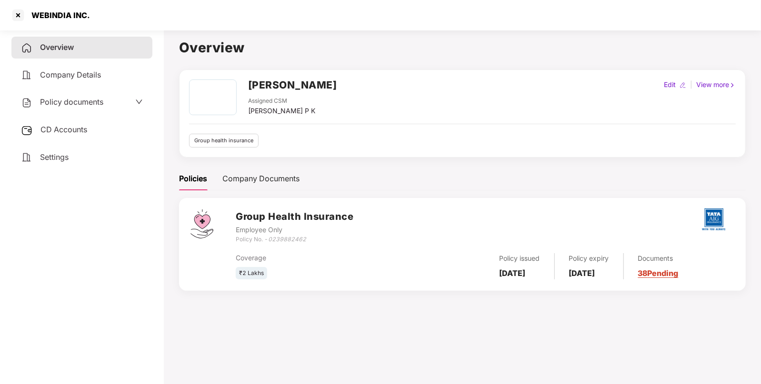
click at [99, 102] on span "Policy documents" at bounding box center [71, 102] width 63 height 10
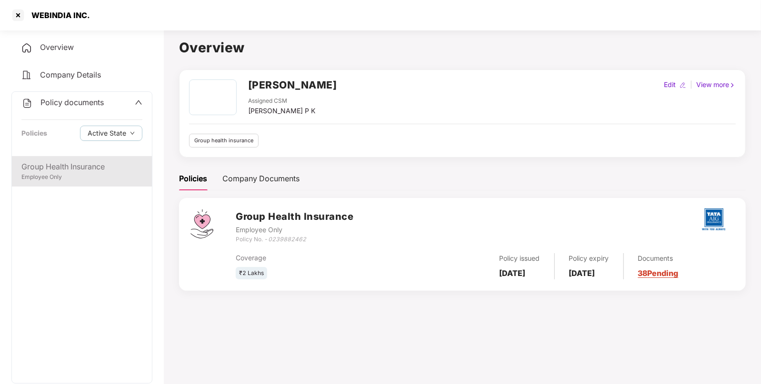
click at [90, 178] on div "Employee Only" at bounding box center [81, 177] width 121 height 9
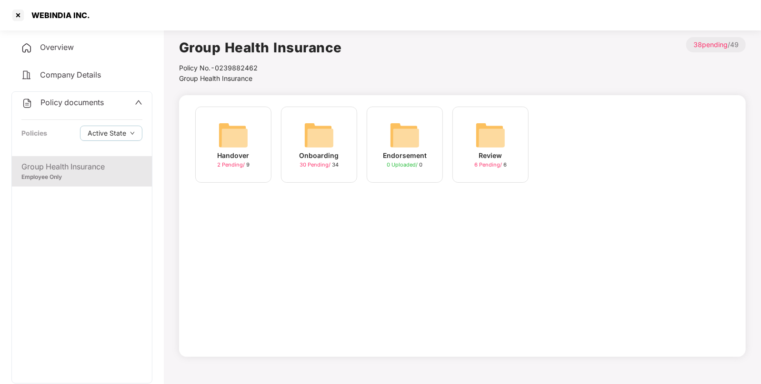
click at [305, 133] on img at bounding box center [319, 135] width 30 height 30
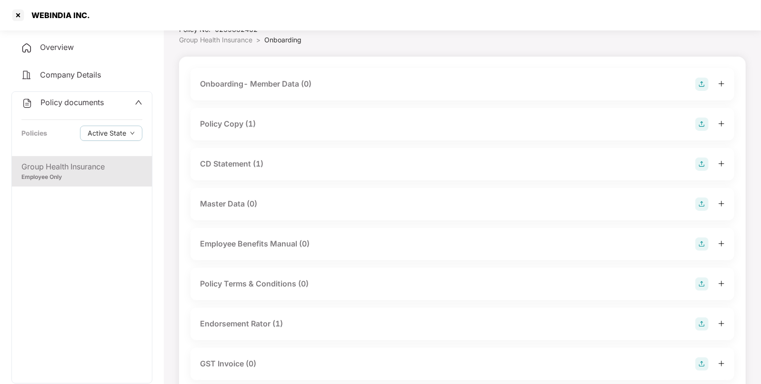
scroll to position [43, 0]
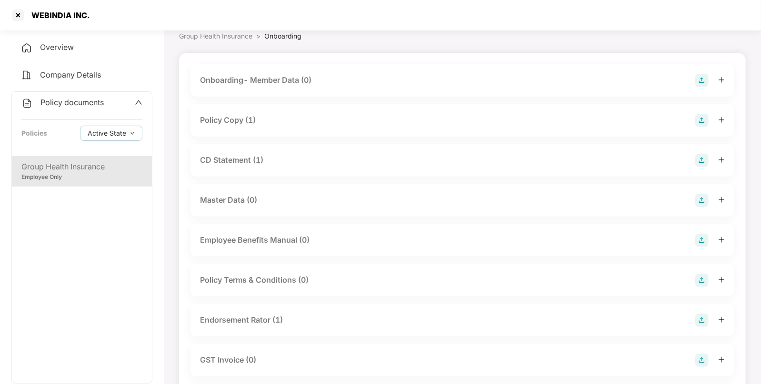
click at [271, 319] on div "Endorsement Rator (1)" at bounding box center [241, 320] width 83 height 12
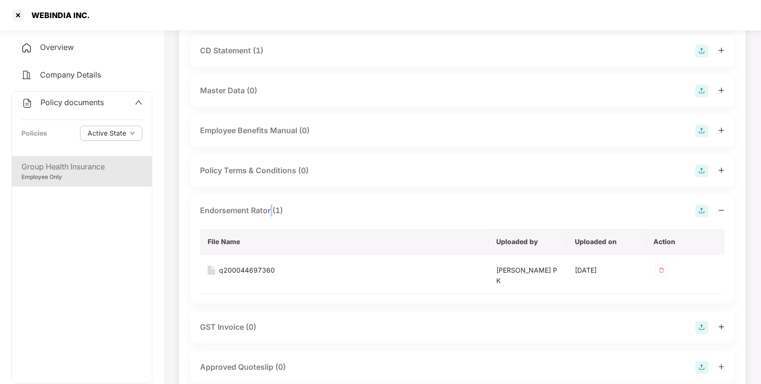
scroll to position [167, 0]
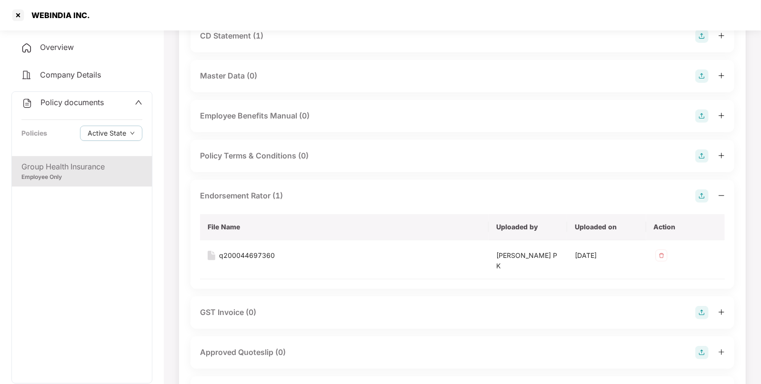
click at [60, 52] on div "Overview" at bounding box center [81, 48] width 141 height 22
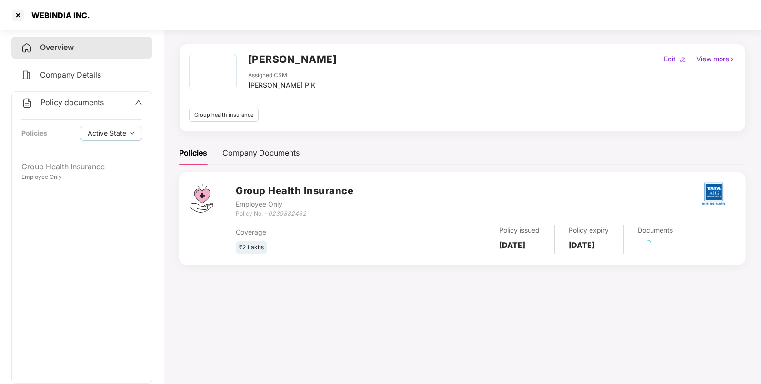
scroll to position [26, 0]
click at [271, 55] on h2 "[PERSON_NAME]" at bounding box center [292, 60] width 89 height 16
click at [16, 13] on div at bounding box center [17, 15] width 15 height 15
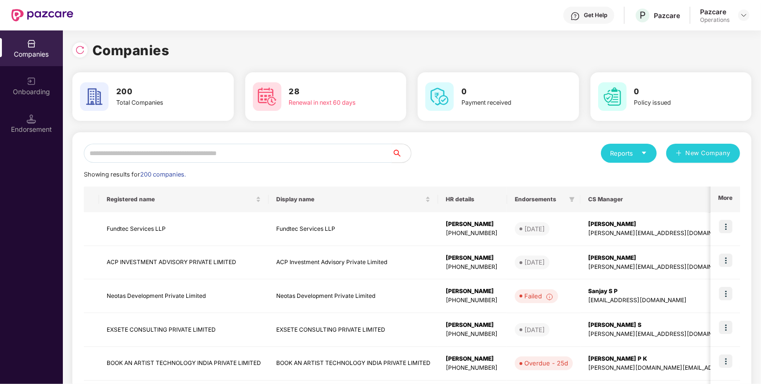
click at [171, 148] on input "text" at bounding box center [238, 153] width 308 height 19
paste input "*********"
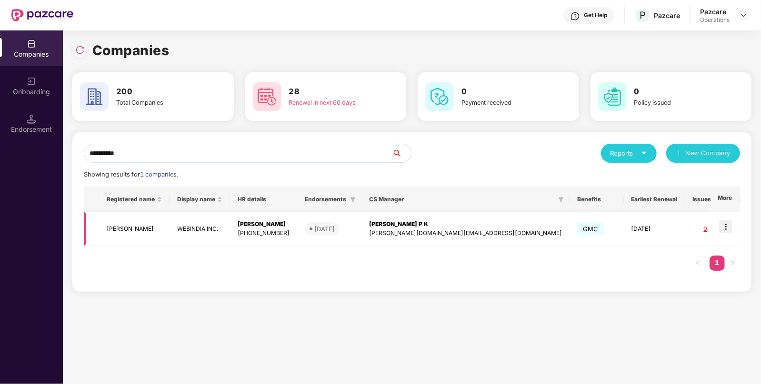
type input "*********"
click at [724, 225] on img at bounding box center [725, 226] width 13 height 13
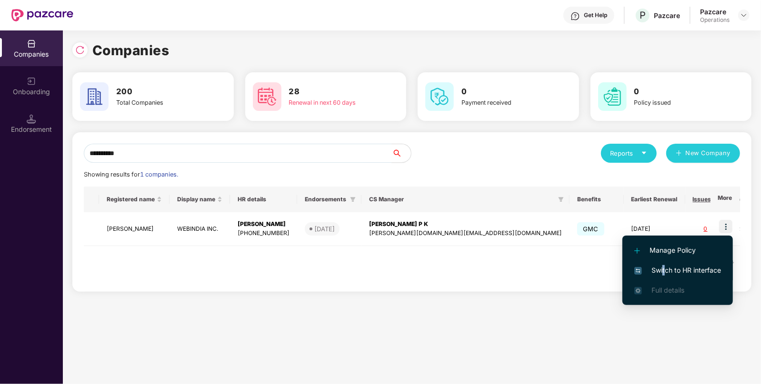
click at [664, 274] on span "Switch to HR interface" at bounding box center [677, 270] width 87 height 10
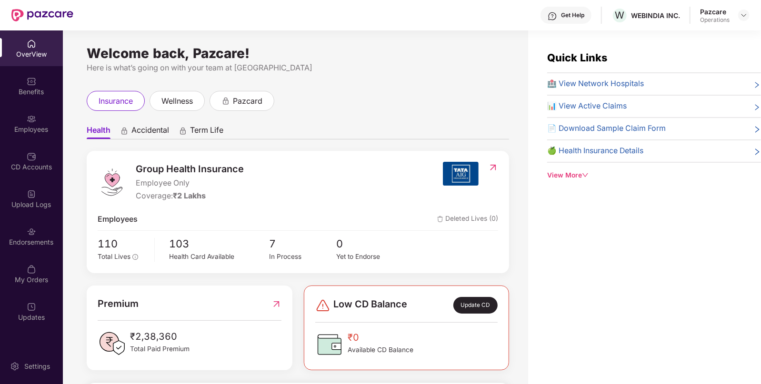
click at [32, 229] on img at bounding box center [32, 232] width 10 height 10
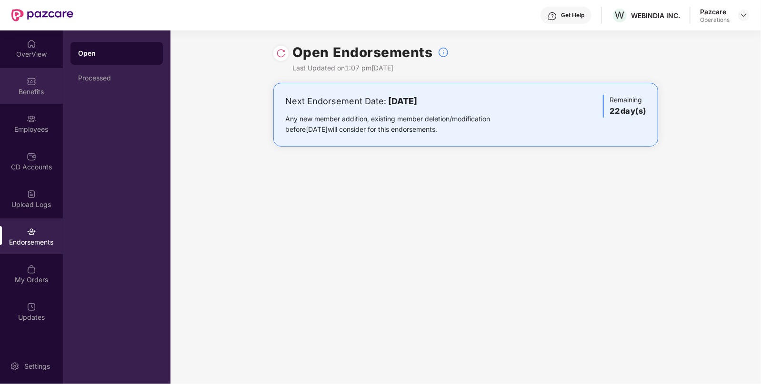
click at [34, 95] on div "Benefits" at bounding box center [31, 92] width 63 height 10
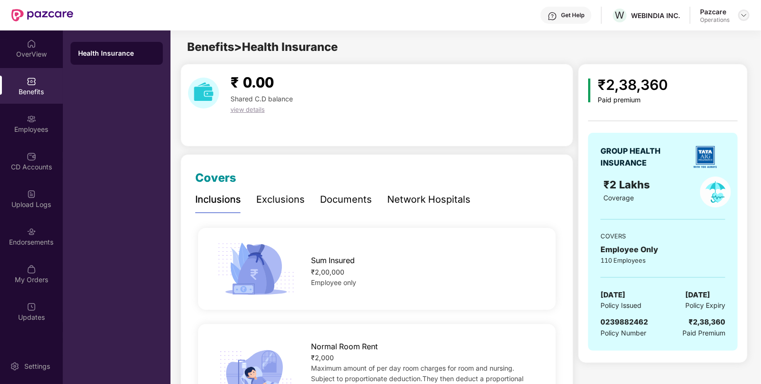
click at [746, 12] on img at bounding box center [744, 15] width 8 height 8
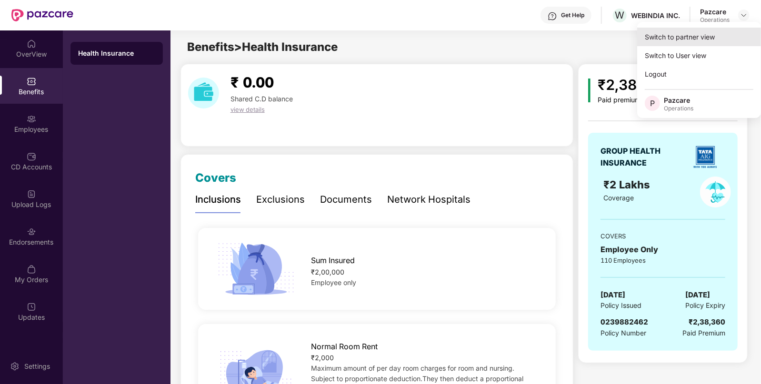
click at [713, 34] on div "Switch to partner view" at bounding box center [699, 37] width 124 height 19
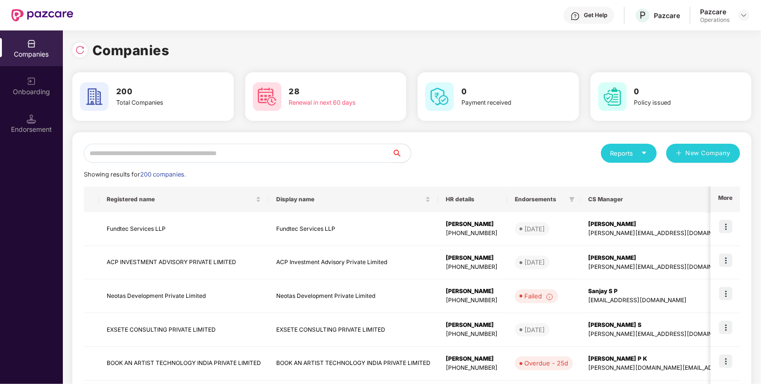
paste input "**********"
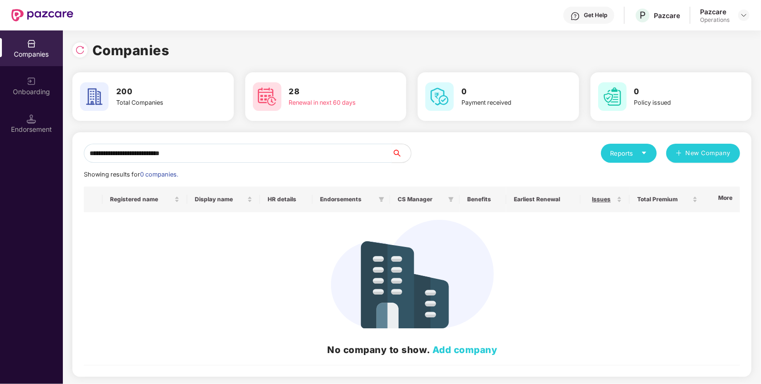
click at [318, 158] on input "**********" at bounding box center [238, 153] width 308 height 19
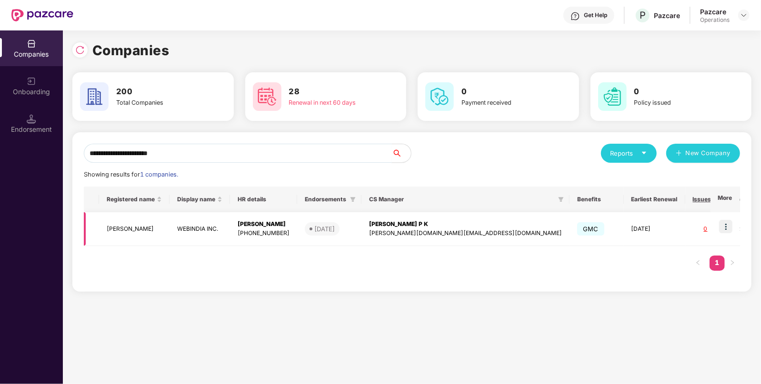
type input "**********"
click at [230, 230] on td "WEBINDIA INC." at bounding box center [199, 229] width 60 height 34
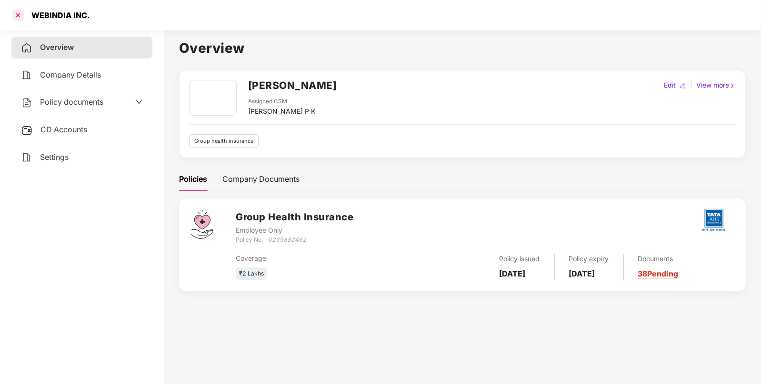
click at [18, 18] on div at bounding box center [17, 15] width 15 height 15
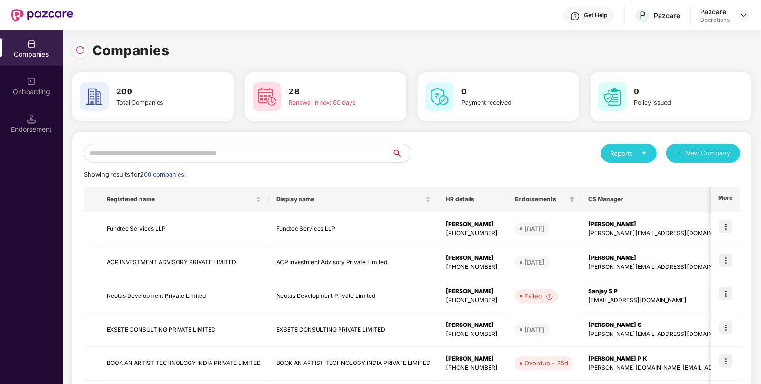
paste input "**********"
click at [199, 150] on input "**********" at bounding box center [238, 153] width 308 height 19
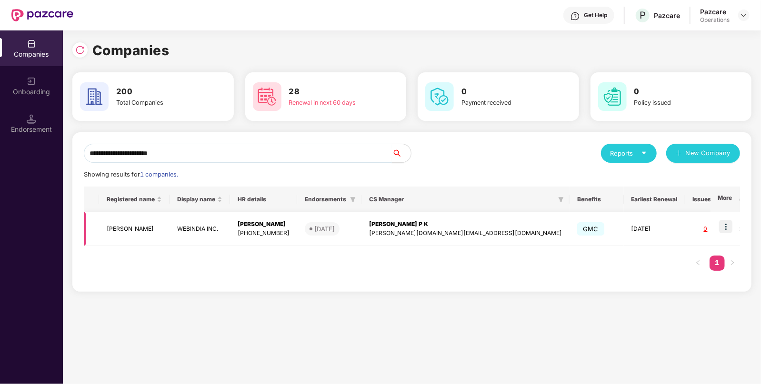
type input "**********"
click at [728, 230] on img at bounding box center [725, 226] width 13 height 13
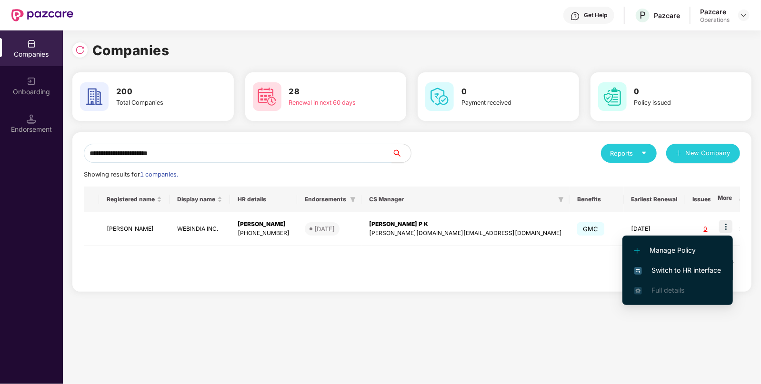
click at [694, 271] on span "Switch to HR interface" at bounding box center [677, 270] width 87 height 10
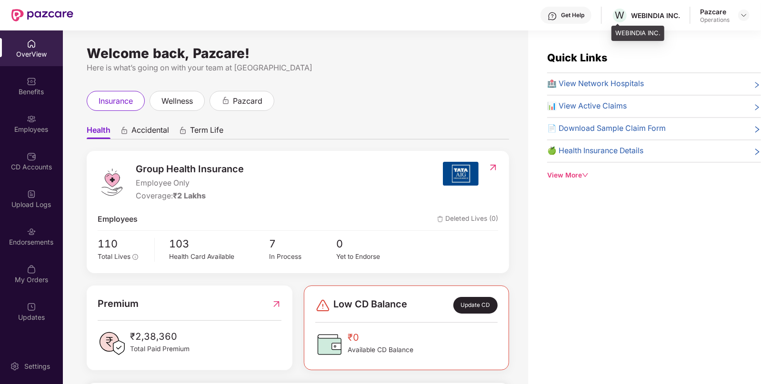
click at [640, 9] on div "W WEBINDIA INC." at bounding box center [645, 15] width 69 height 17
click at [747, 16] on div at bounding box center [743, 15] width 11 height 11
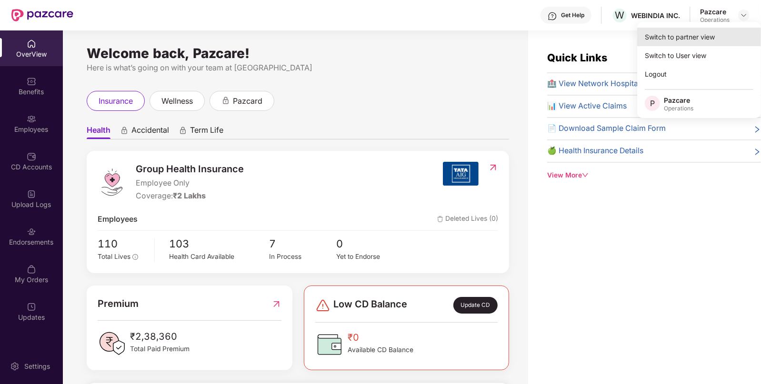
click at [715, 31] on div "Switch to partner view" at bounding box center [699, 37] width 124 height 19
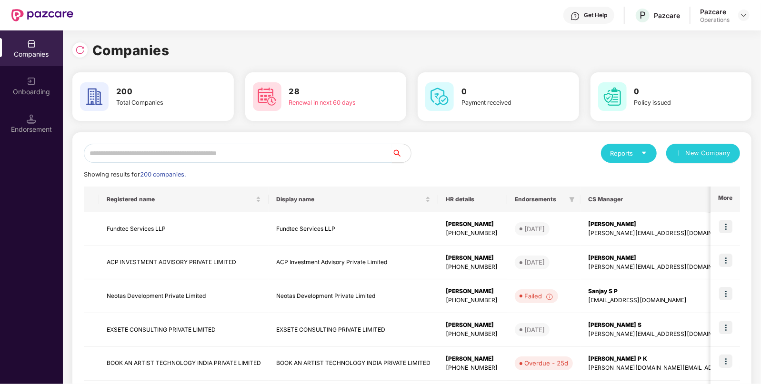
click at [354, 150] on input "text" at bounding box center [238, 153] width 308 height 19
paste input "**********"
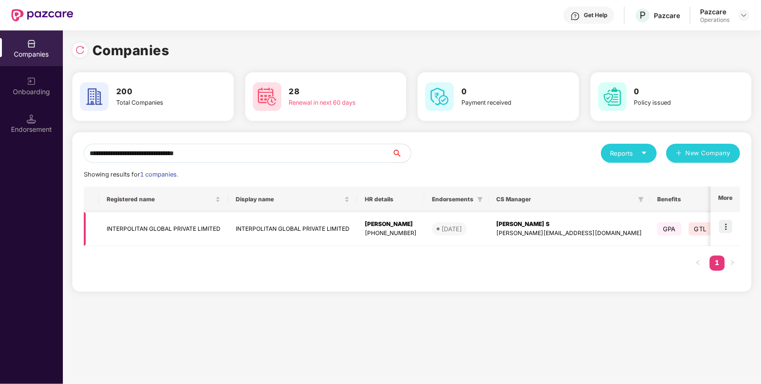
type input "**********"
click at [731, 220] on img at bounding box center [725, 226] width 13 height 13
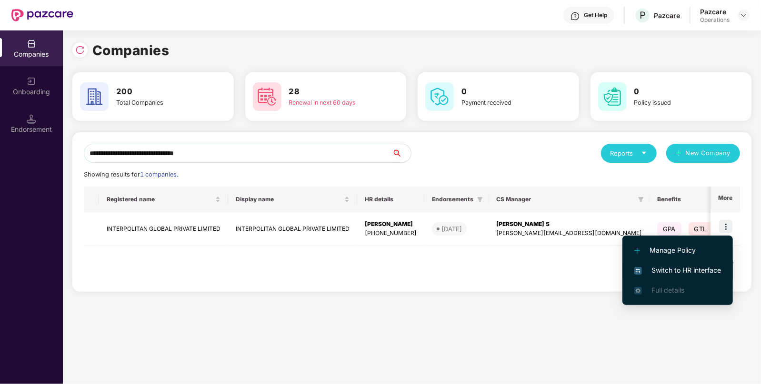
click at [700, 267] on span "Switch to HR interface" at bounding box center [677, 270] width 87 height 10
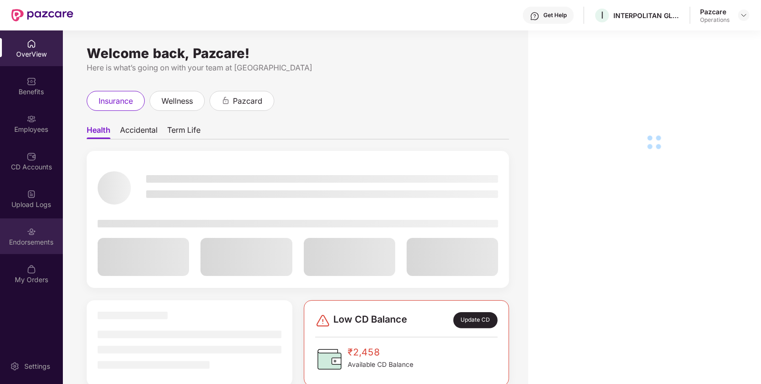
click at [43, 239] on div "Endorsements" at bounding box center [31, 243] width 63 height 10
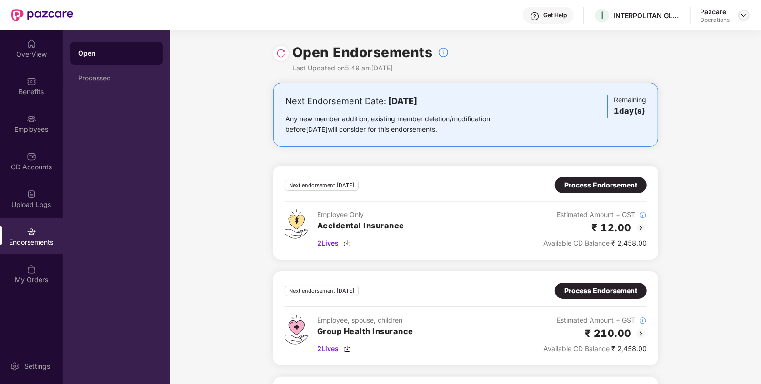
click at [744, 10] on div at bounding box center [743, 15] width 11 height 11
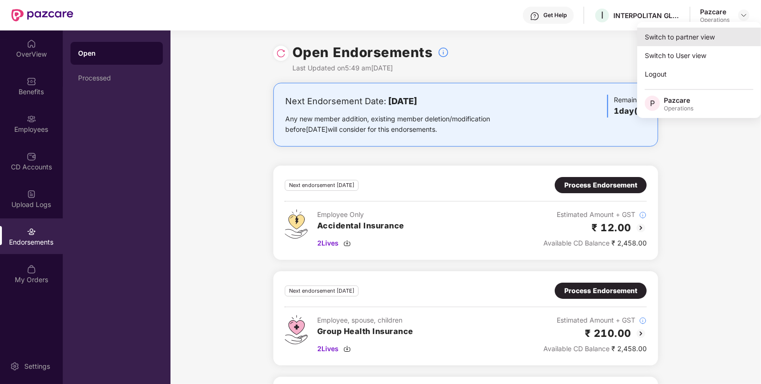
click at [718, 38] on div "Switch to partner view" at bounding box center [699, 37] width 124 height 19
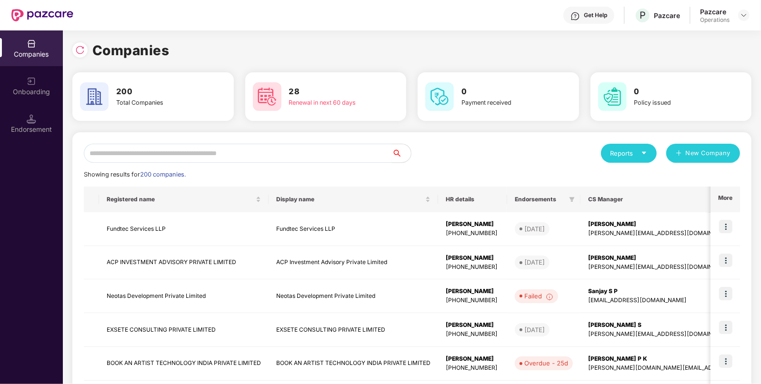
click at [340, 158] on input "text" at bounding box center [238, 153] width 308 height 19
paste input "*********"
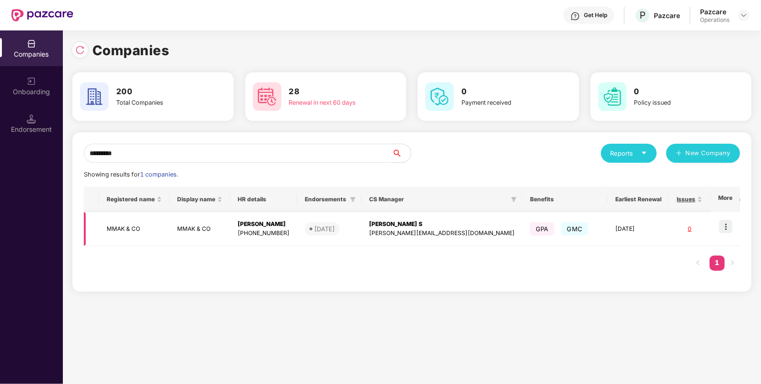
type input "*********"
click at [726, 225] on img at bounding box center [725, 226] width 13 height 13
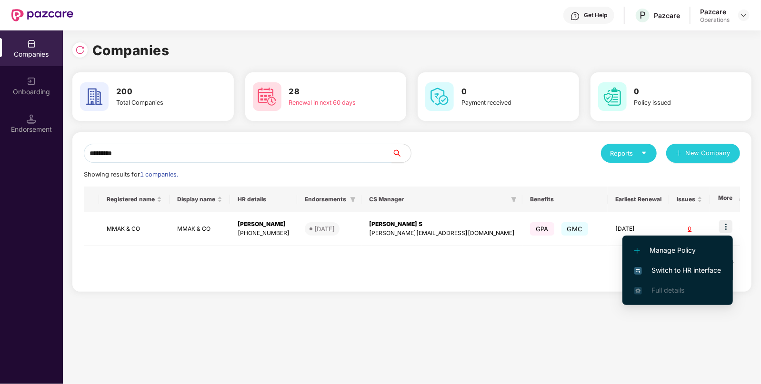
click at [685, 267] on span "Switch to HR interface" at bounding box center [677, 270] width 87 height 10
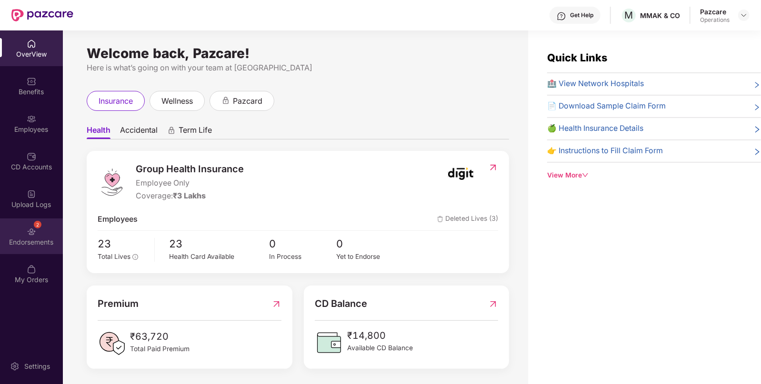
click at [29, 238] on div "Endorsements" at bounding box center [31, 243] width 63 height 10
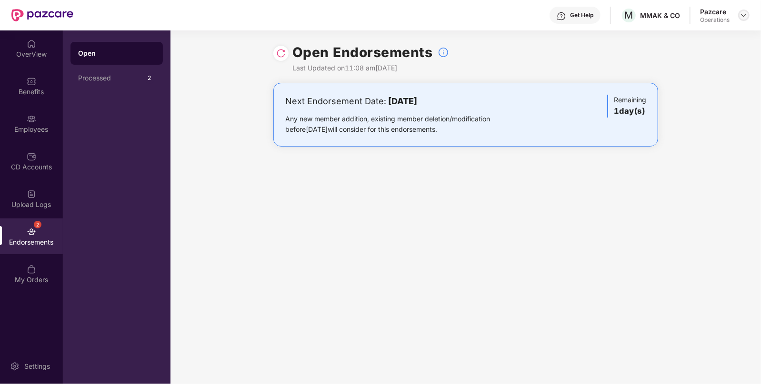
click at [743, 15] on img at bounding box center [744, 15] width 8 height 8
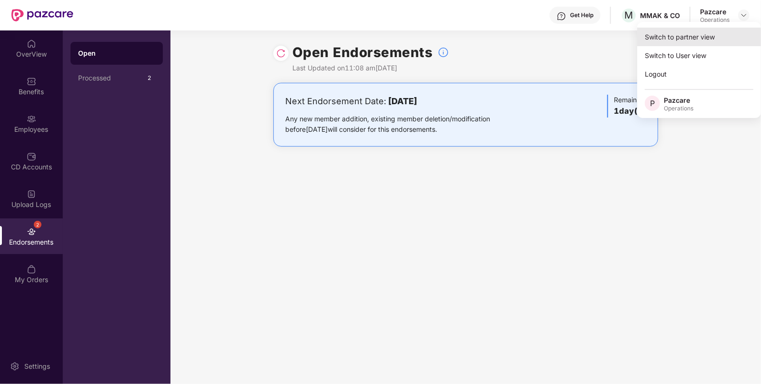
click at [704, 31] on div "Switch to partner view" at bounding box center [699, 37] width 124 height 19
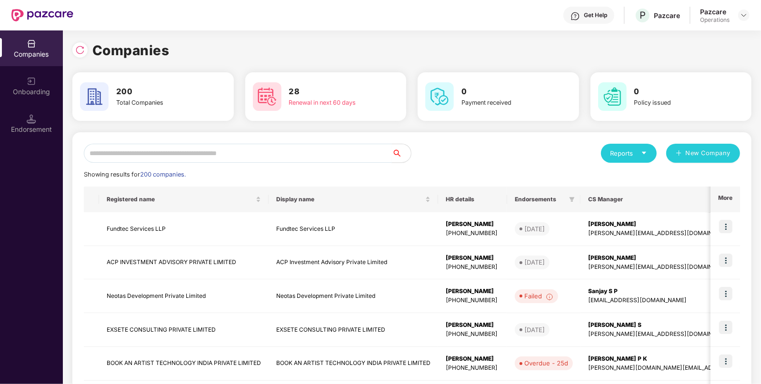
click at [305, 151] on input "text" at bounding box center [238, 153] width 308 height 19
type input "*"
paste input "**********"
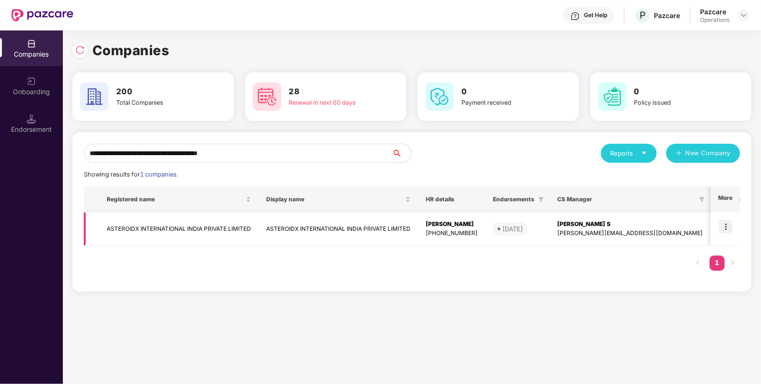
type input "**********"
click at [726, 224] on img at bounding box center [725, 226] width 13 height 13
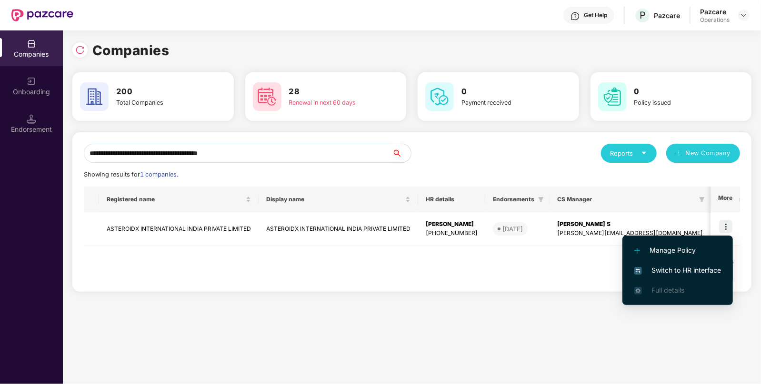
click at [684, 270] on span "Switch to HR interface" at bounding box center [677, 270] width 87 height 10
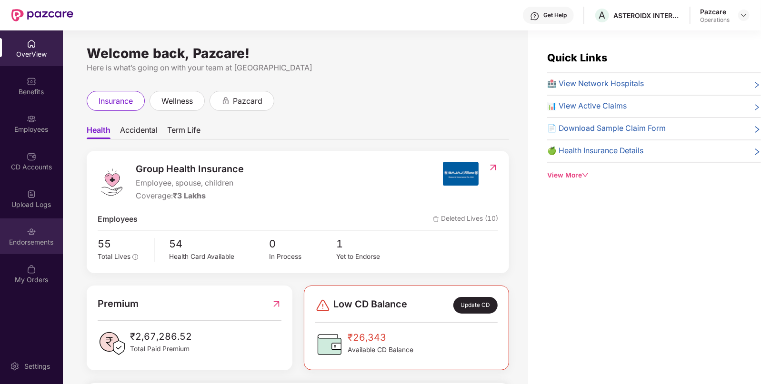
click at [29, 236] on div "Endorsements" at bounding box center [31, 236] width 63 height 36
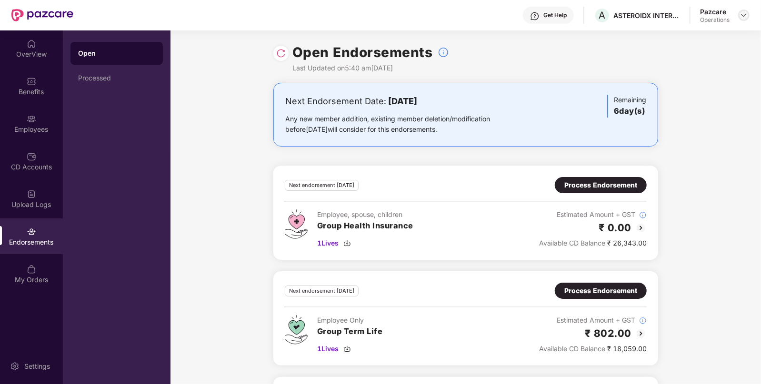
click at [743, 16] on img at bounding box center [744, 15] width 8 height 8
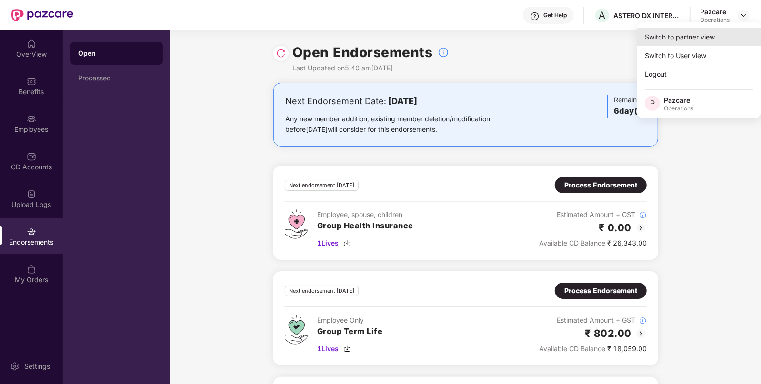
click at [722, 30] on div "Switch to partner view" at bounding box center [699, 37] width 124 height 19
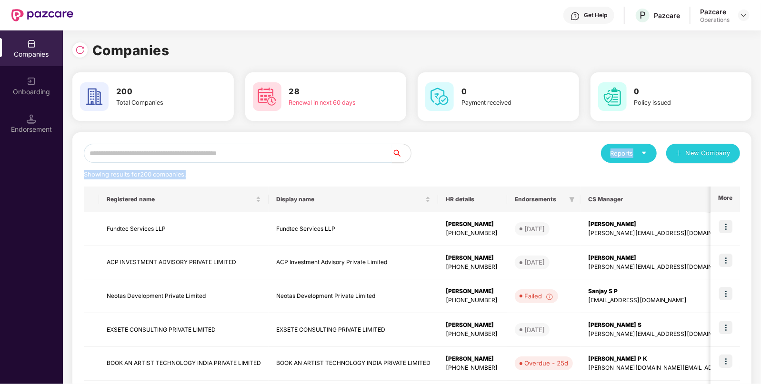
click at [341, 162] on div "Reports New Company Showing results for 200 companies. Registered name Display …" at bounding box center [412, 363] width 656 height 439
click at [347, 150] on input "text" at bounding box center [238, 153] width 308 height 19
paste input "**********"
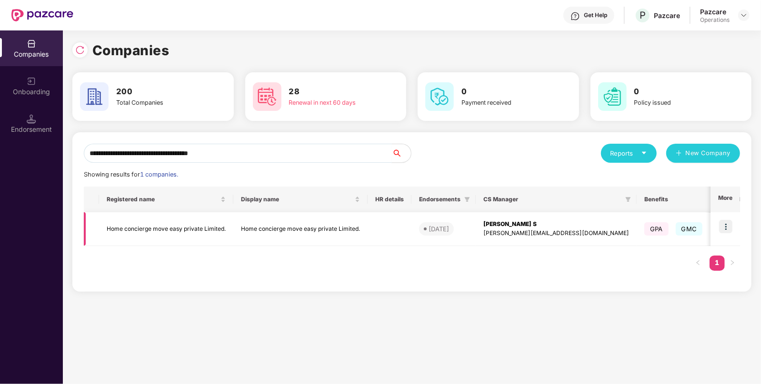
type input "**********"
click at [721, 229] on img at bounding box center [725, 226] width 13 height 13
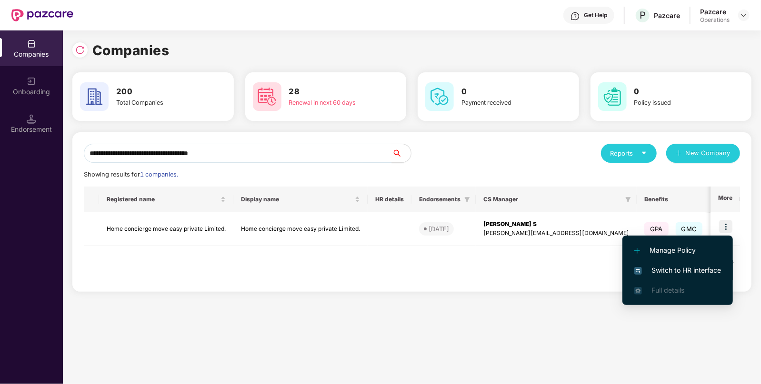
click at [685, 267] on span "Switch to HR interface" at bounding box center [677, 270] width 87 height 10
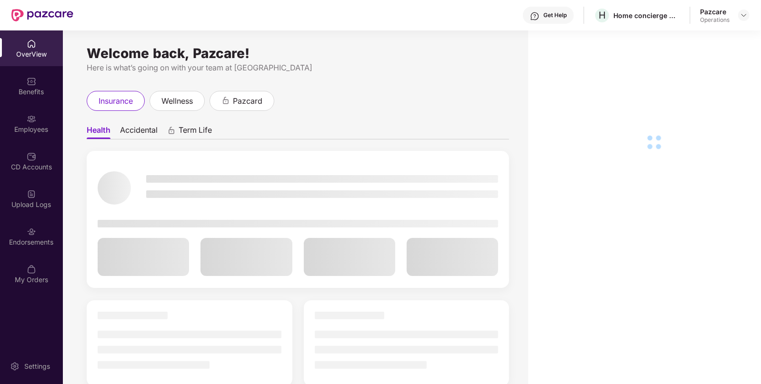
click at [36, 222] on div "Endorsements" at bounding box center [31, 236] width 63 height 36
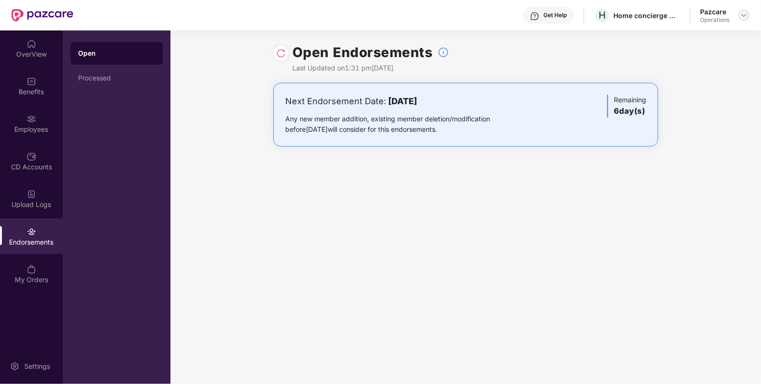
drag, startPoint x: 745, startPoint y: 16, endPoint x: 740, endPoint y: 17, distance: 5.3
click at [744, 15] on img at bounding box center [744, 15] width 8 height 8
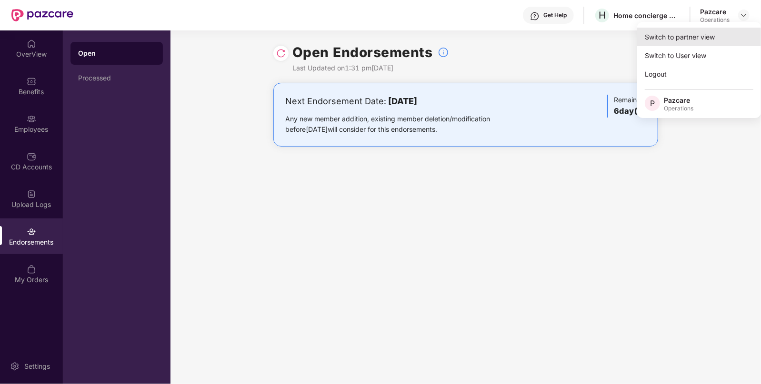
click at [709, 40] on div "Switch to partner view" at bounding box center [699, 37] width 124 height 19
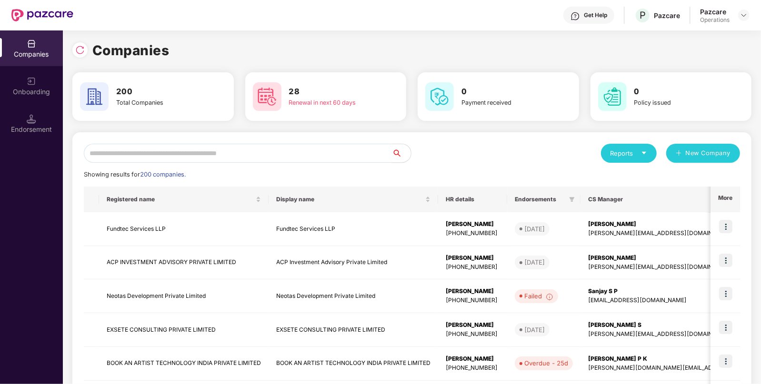
click at [351, 153] on input "text" at bounding box center [238, 153] width 308 height 19
paste input "**********"
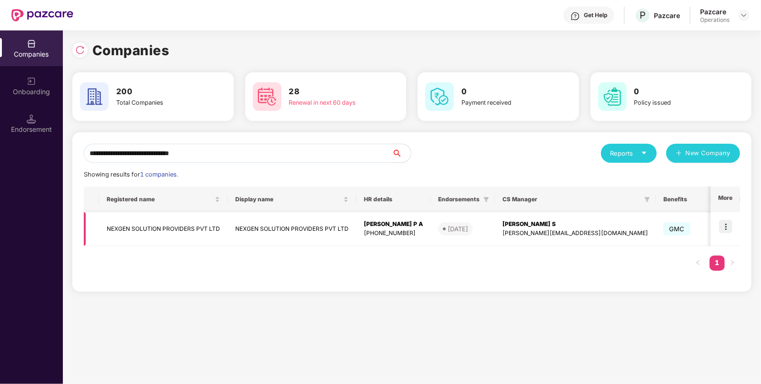
type input "**********"
click at [729, 228] on img at bounding box center [725, 226] width 13 height 13
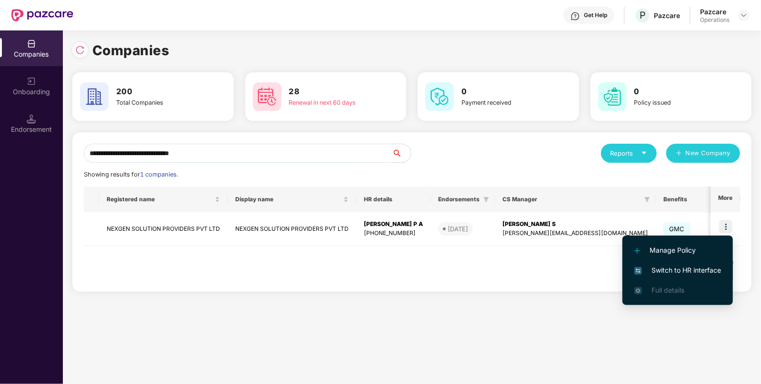
click at [671, 268] on span "Switch to HR interface" at bounding box center [677, 270] width 87 height 10
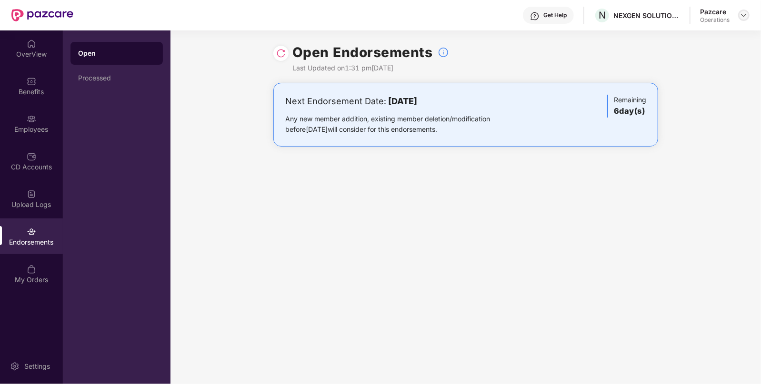
click at [745, 18] on img at bounding box center [744, 15] width 8 height 8
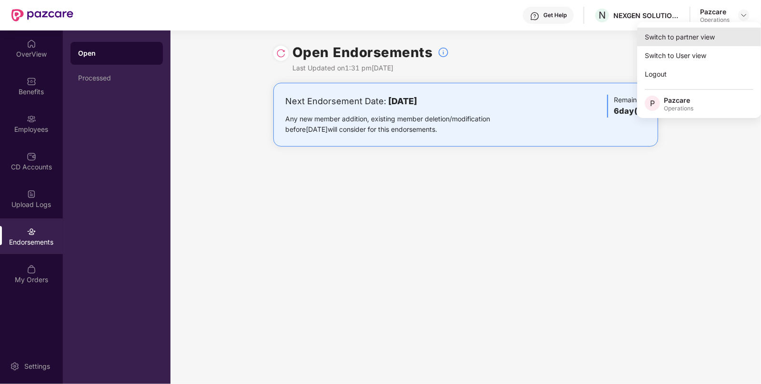
click at [723, 37] on div "Switch to partner view" at bounding box center [699, 37] width 124 height 19
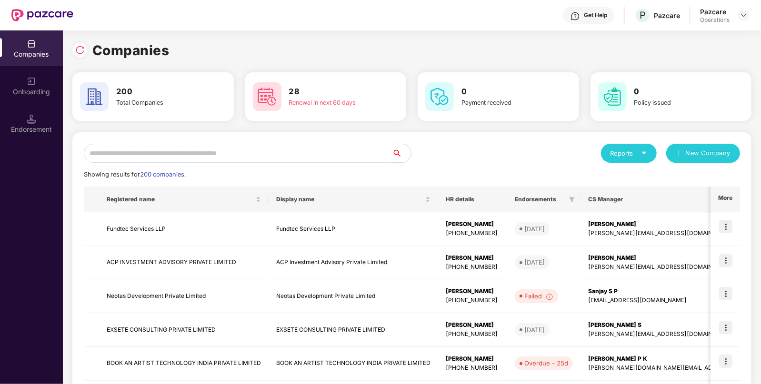
click at [310, 163] on div "Reports New Company Showing results for 200 companies. Registered name Display …" at bounding box center [412, 363] width 656 height 439
click at [316, 158] on input "text" at bounding box center [238, 153] width 308 height 19
paste input "**********"
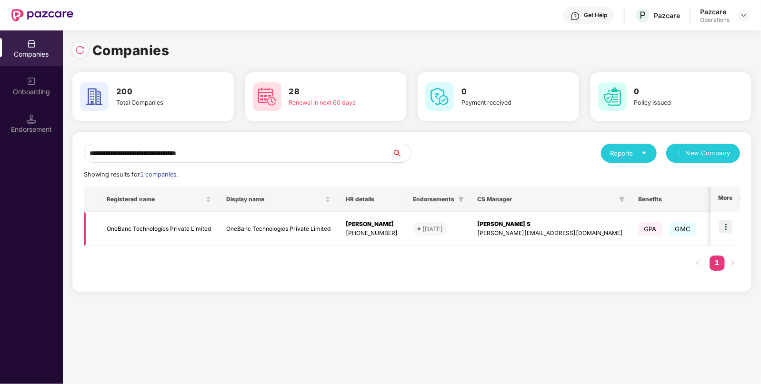
type input "**********"
click at [727, 223] on img at bounding box center [725, 226] width 13 height 13
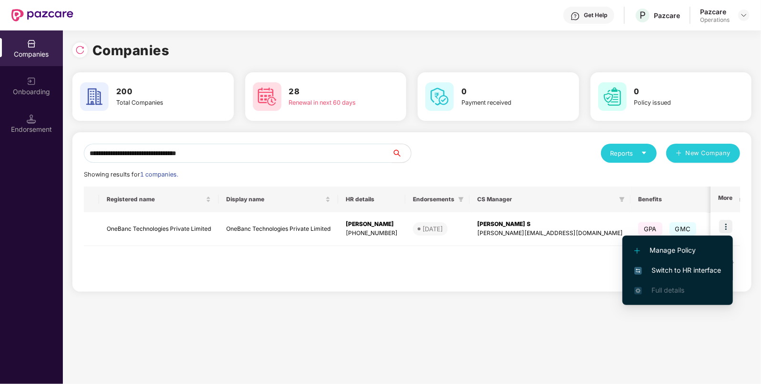
click at [696, 269] on span "Switch to HR interface" at bounding box center [677, 270] width 87 height 10
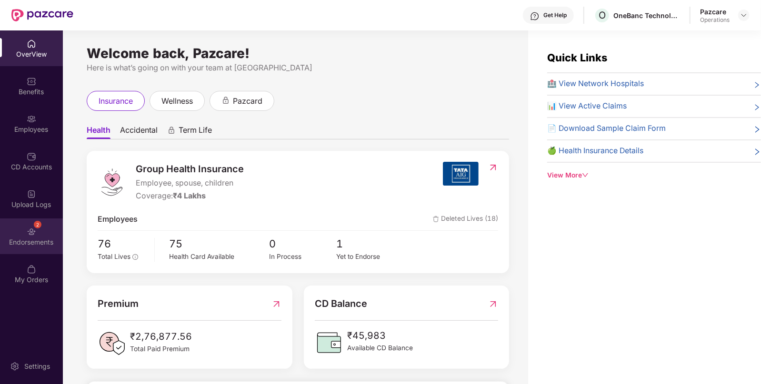
click at [41, 236] on div "2 Endorsements" at bounding box center [31, 236] width 63 height 36
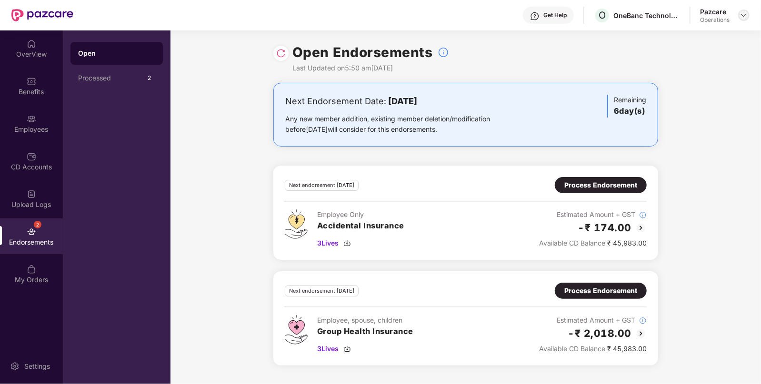
click at [746, 13] on img at bounding box center [744, 15] width 8 height 8
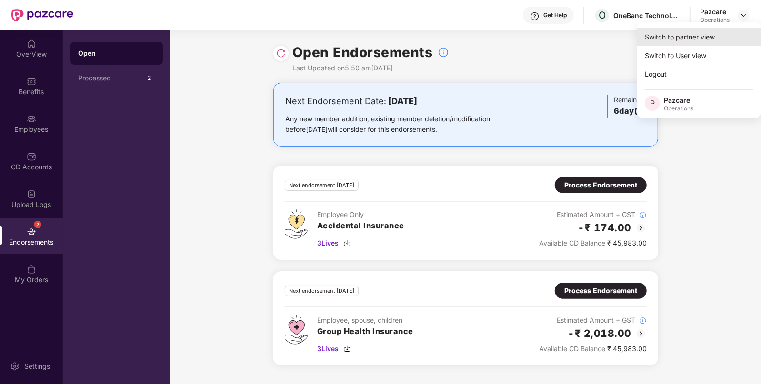
click at [694, 44] on div "Switch to partner view" at bounding box center [699, 37] width 124 height 19
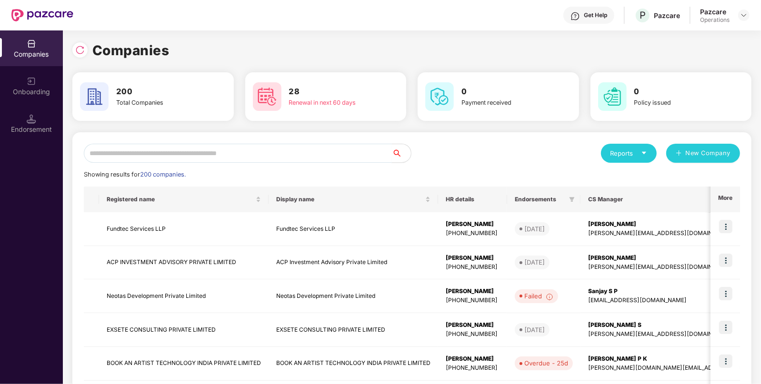
click at [356, 158] on input "text" at bounding box center [238, 153] width 308 height 19
paste input "**********"
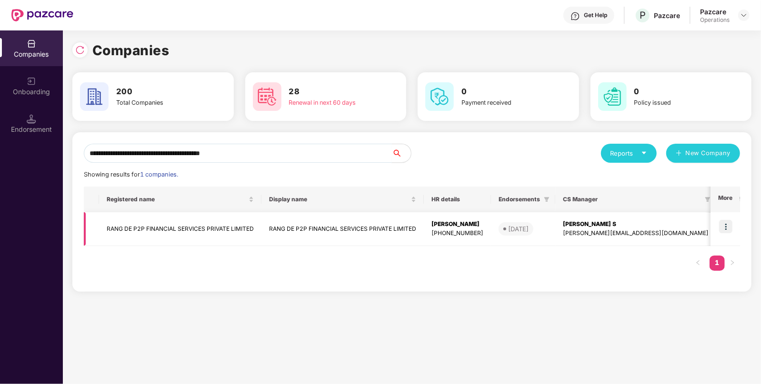
type input "**********"
click at [724, 228] on img at bounding box center [725, 226] width 13 height 13
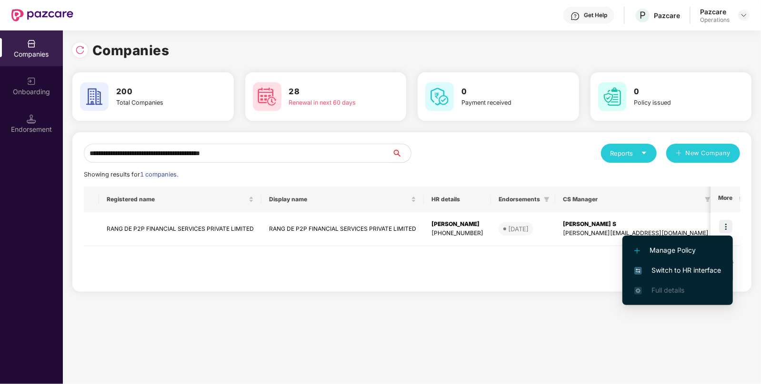
click at [670, 267] on span "Switch to HR interface" at bounding box center [677, 270] width 87 height 10
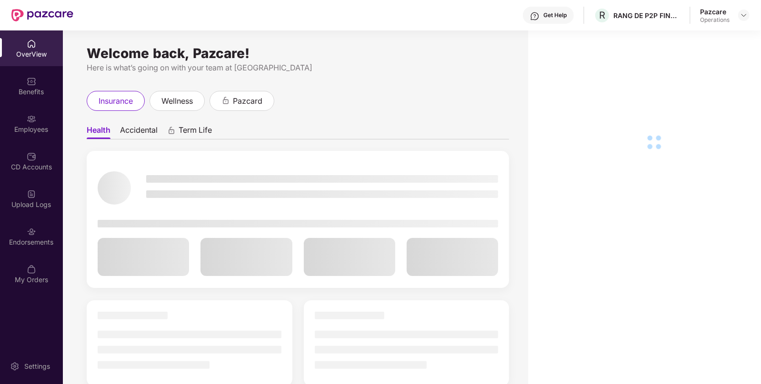
click at [45, 229] on div "Endorsements" at bounding box center [31, 236] width 63 height 36
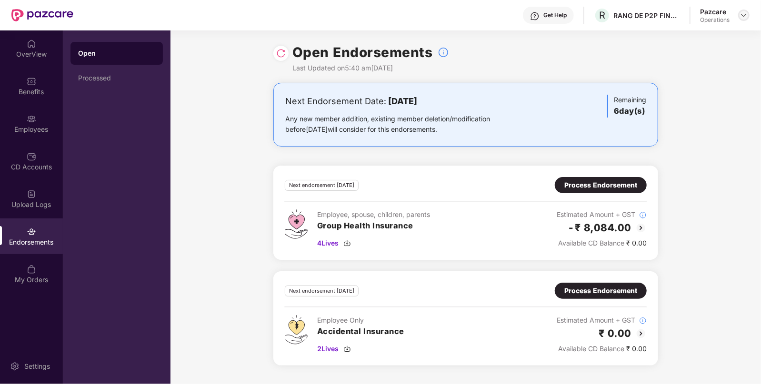
click at [739, 12] on div at bounding box center [743, 15] width 11 height 11
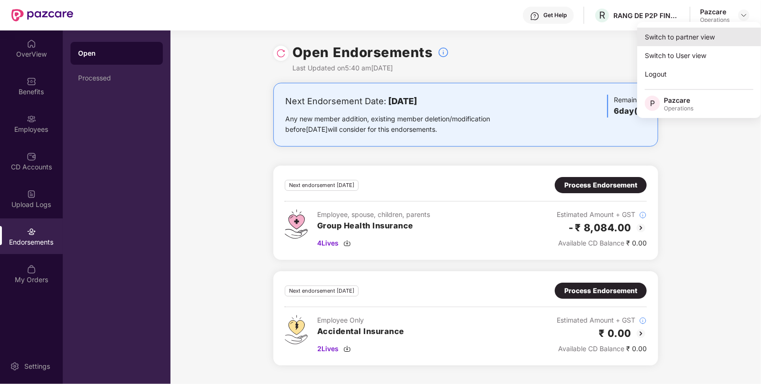
click at [710, 33] on div "Switch to partner view" at bounding box center [699, 37] width 124 height 19
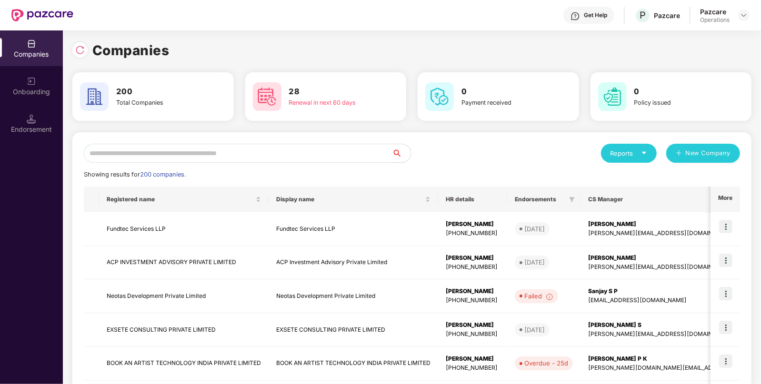
paste input "**********"
click at [357, 153] on input "**********" at bounding box center [238, 153] width 308 height 19
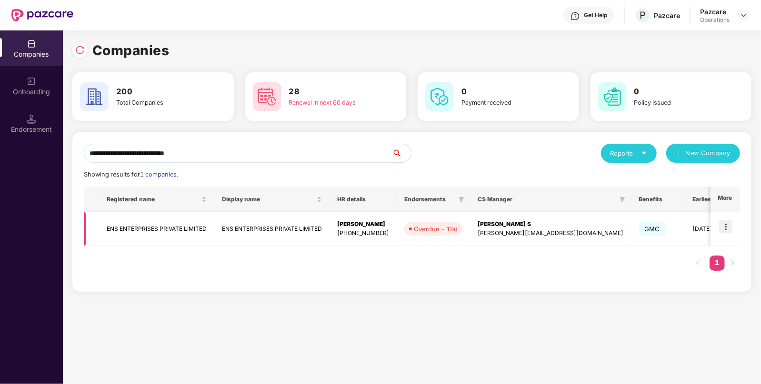
type input "**********"
click at [745, 16] on img at bounding box center [744, 15] width 8 height 8
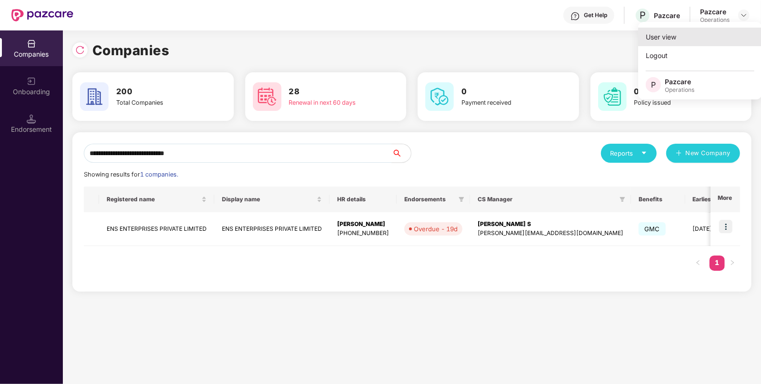
click at [709, 36] on div "User view" at bounding box center [700, 37] width 124 height 19
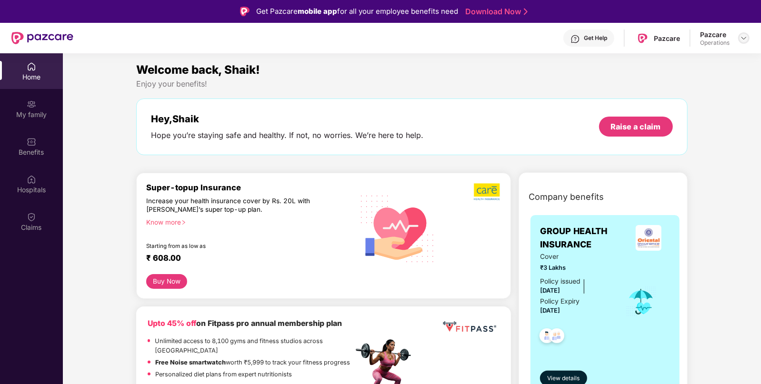
click at [741, 36] on div at bounding box center [743, 37] width 11 height 11
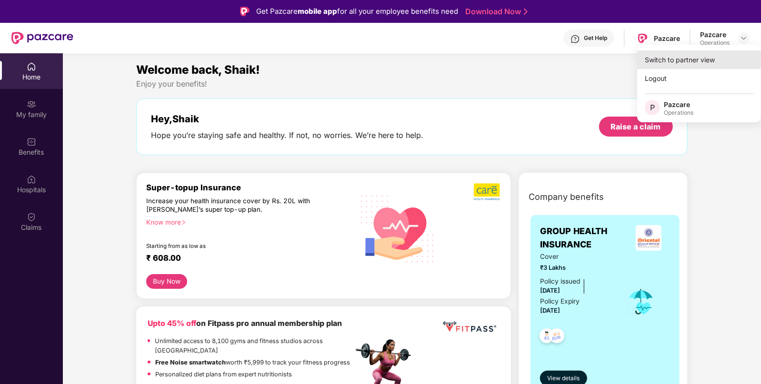
click at [700, 59] on div "Switch to partner view" at bounding box center [699, 59] width 124 height 19
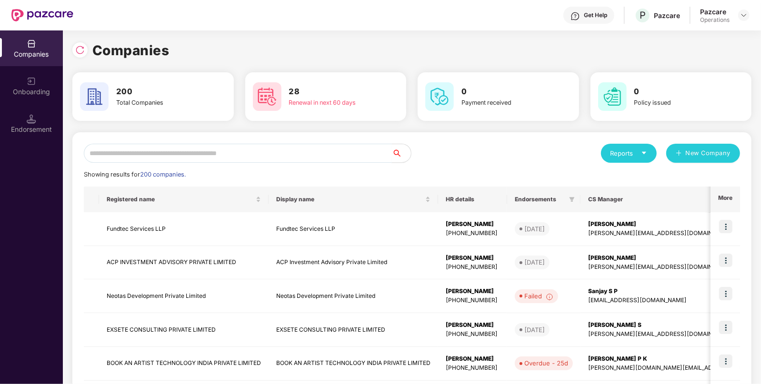
click at [226, 162] on input "text" at bounding box center [238, 153] width 308 height 19
paste input "**********"
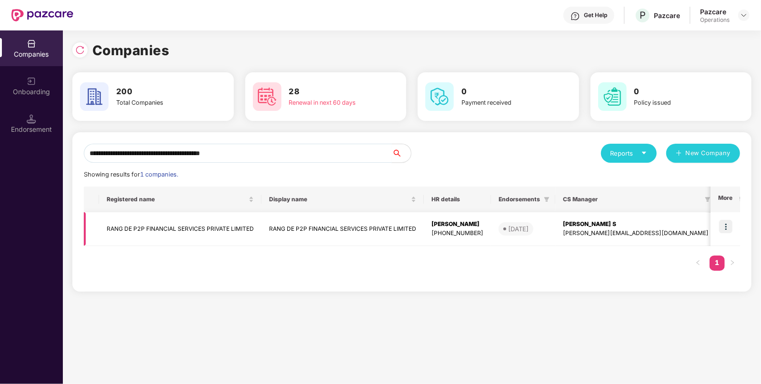
type input "**********"
click at [726, 228] on img at bounding box center [725, 226] width 13 height 13
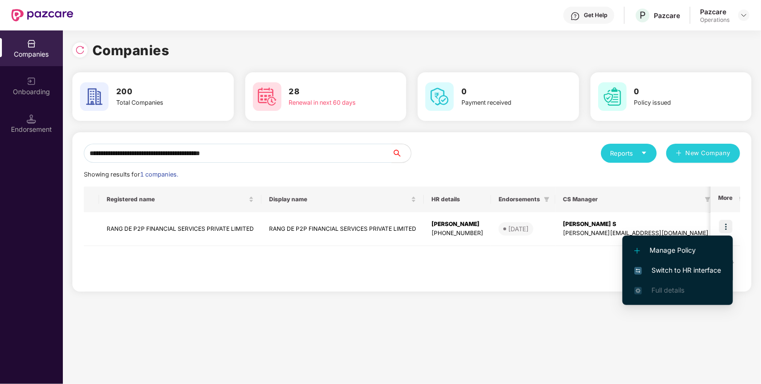
click at [701, 263] on li "Switch to HR interface" at bounding box center [677, 270] width 110 height 20
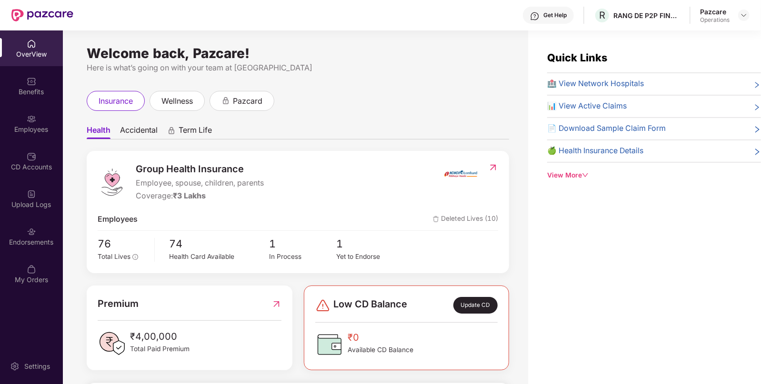
click at [36, 234] on img at bounding box center [32, 232] width 10 height 10
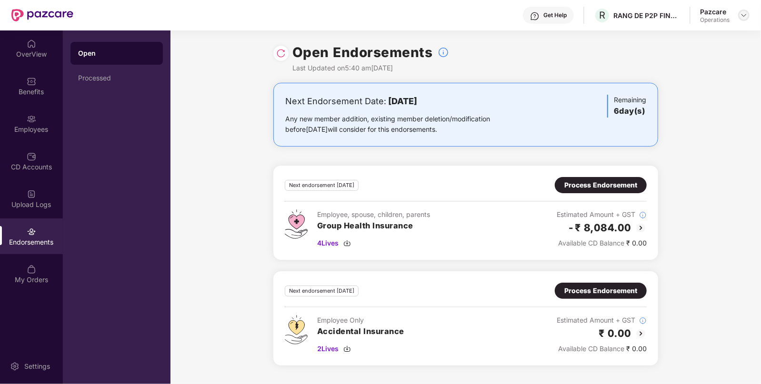
click at [743, 15] on img at bounding box center [744, 15] width 8 height 8
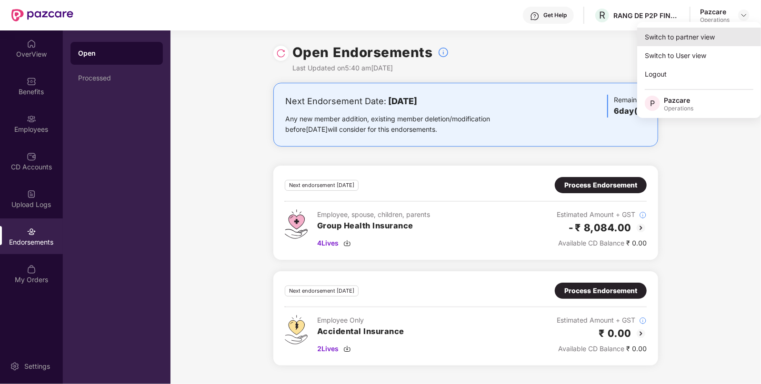
click at [717, 36] on div "Switch to partner view" at bounding box center [699, 37] width 124 height 19
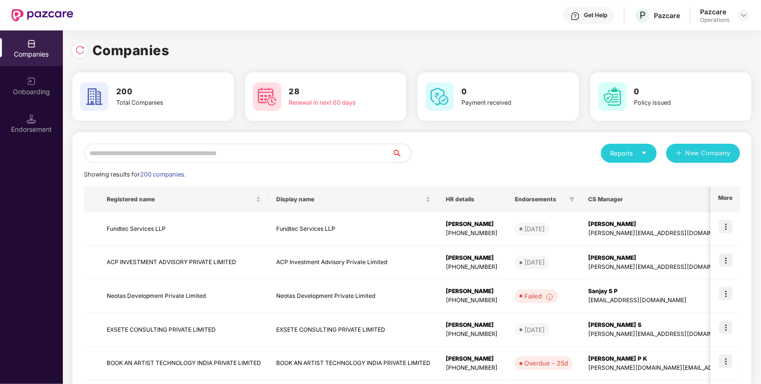
click at [360, 145] on input "text" at bounding box center [238, 153] width 308 height 19
paste input "**********"
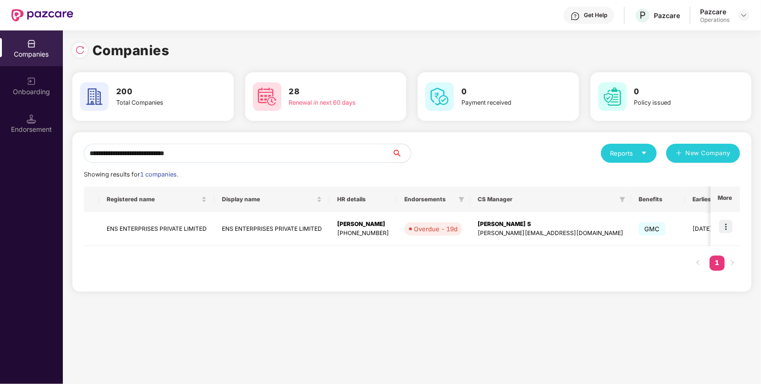
type input "**********"
click at [743, 228] on div "**********" at bounding box center [411, 211] width 679 height 159
click at [721, 223] on img at bounding box center [725, 226] width 13 height 13
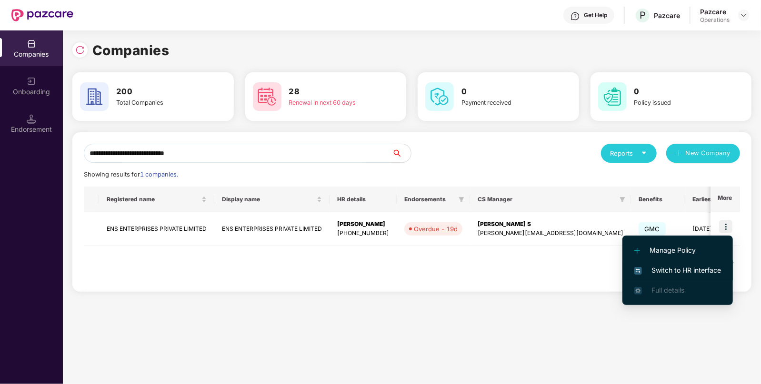
click at [696, 268] on span "Switch to HR interface" at bounding box center [677, 270] width 87 height 10
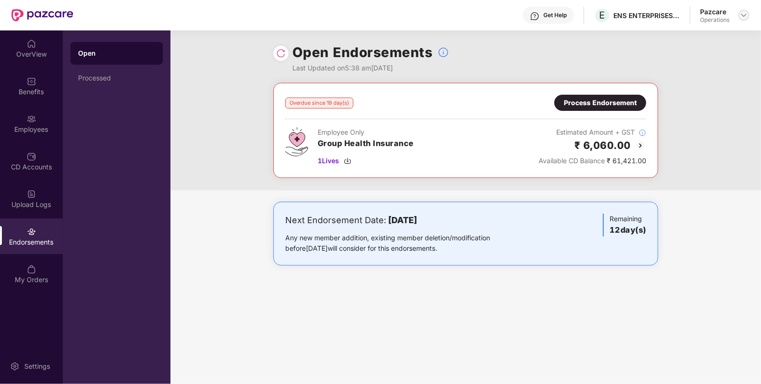
click at [745, 10] on div at bounding box center [743, 15] width 11 height 11
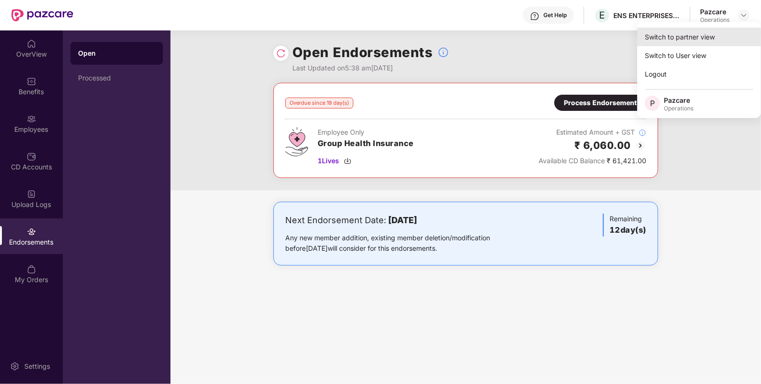
click at [707, 37] on div "Switch to partner view" at bounding box center [699, 37] width 124 height 19
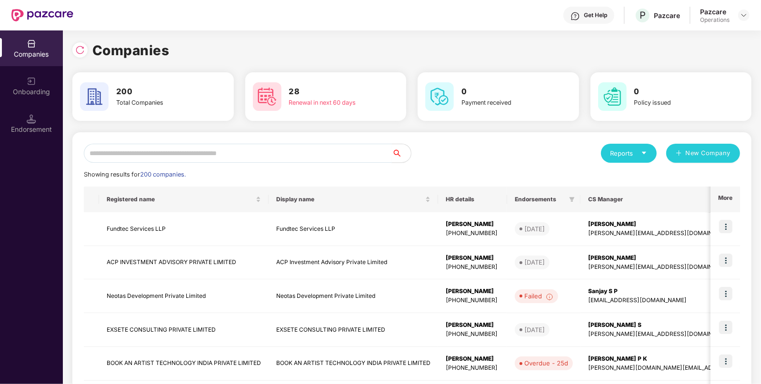
click at [350, 150] on input "text" at bounding box center [238, 153] width 308 height 19
paste input "**********"
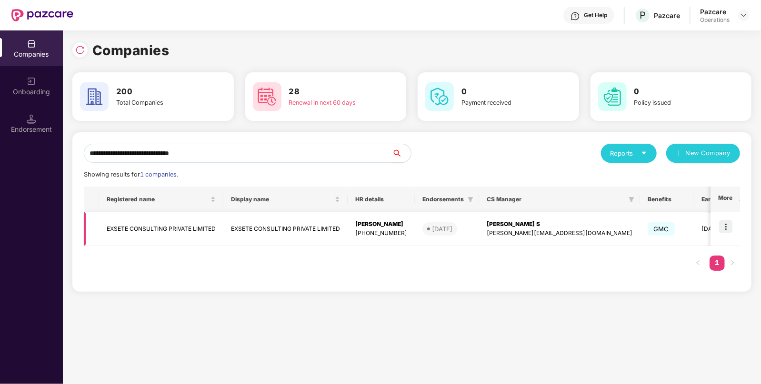
type input "**********"
click at [728, 227] on img at bounding box center [725, 226] width 13 height 13
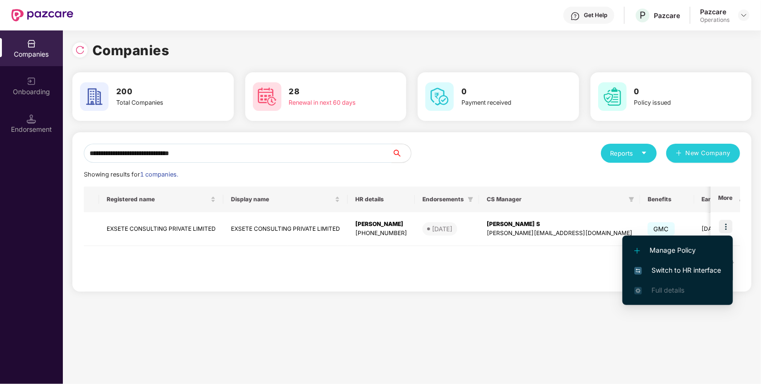
click at [690, 269] on span "Switch to HR interface" at bounding box center [677, 270] width 87 height 10
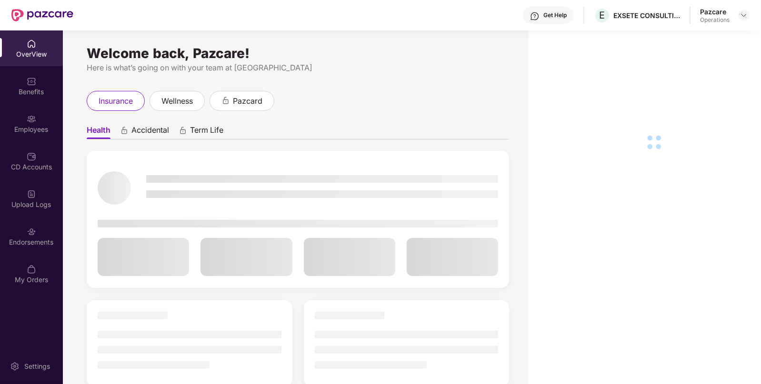
click at [34, 235] on img at bounding box center [32, 232] width 10 height 10
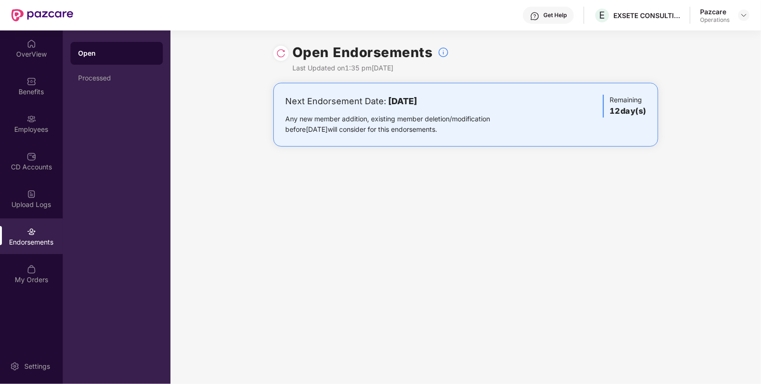
click at [748, 19] on div at bounding box center [743, 15] width 11 height 11
click at [748, 12] on div at bounding box center [743, 15] width 11 height 11
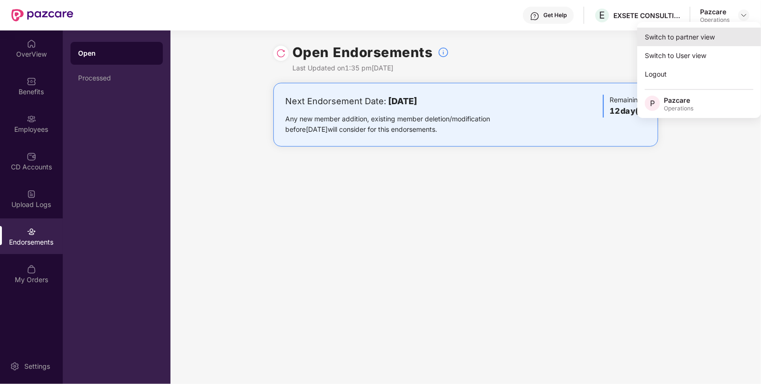
click at [717, 34] on div "Switch to partner view" at bounding box center [699, 37] width 124 height 19
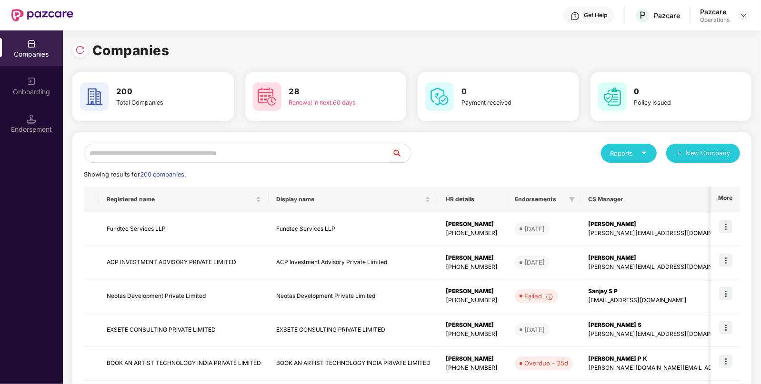
click at [344, 145] on input "text" at bounding box center [238, 153] width 308 height 19
paste input "********"
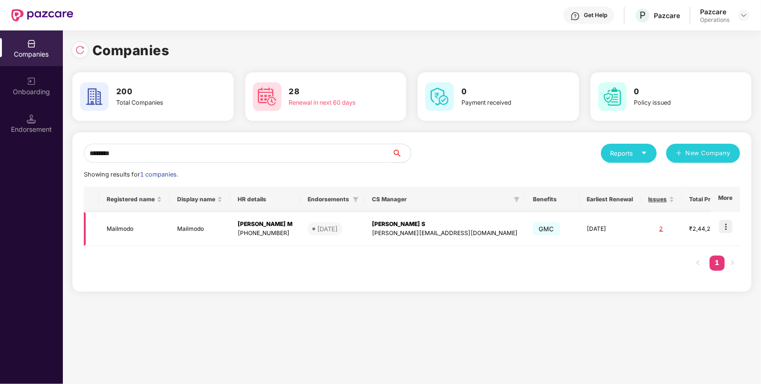
type input "********"
click at [724, 228] on img at bounding box center [725, 226] width 13 height 13
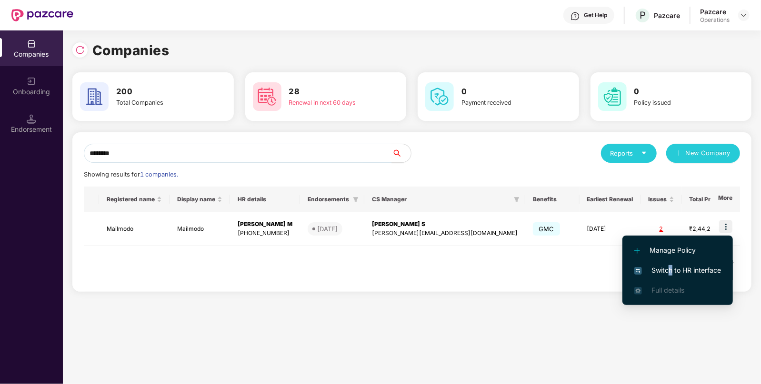
click at [670, 268] on span "Switch to HR interface" at bounding box center [677, 270] width 87 height 10
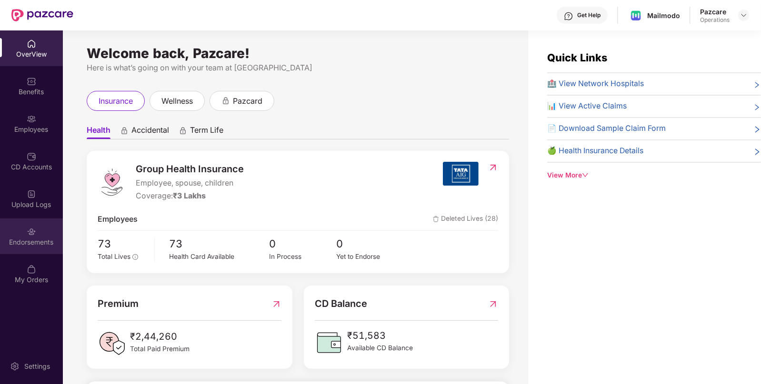
click at [33, 251] on div "Endorsements" at bounding box center [31, 236] width 63 height 36
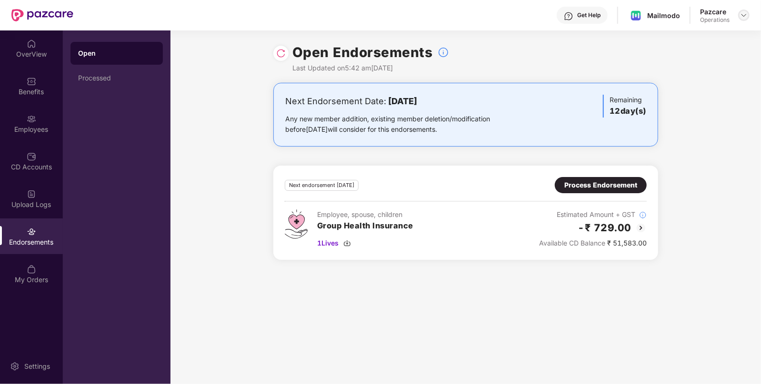
click at [740, 19] on div at bounding box center [743, 15] width 11 height 11
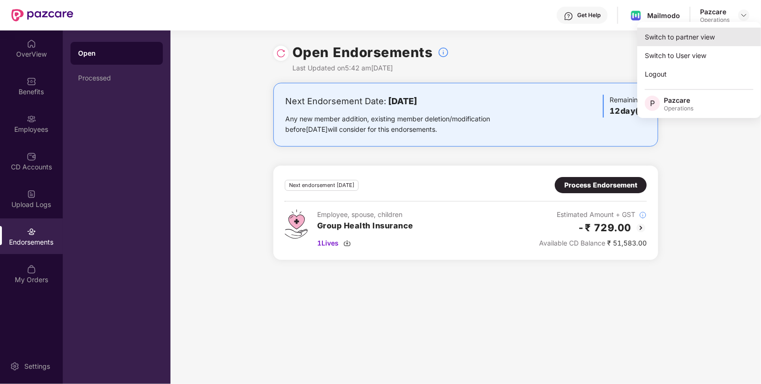
click at [705, 38] on div "Switch to partner view" at bounding box center [699, 37] width 124 height 19
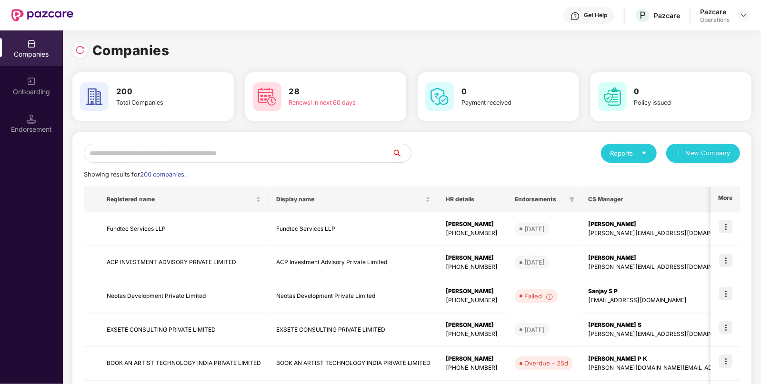
click at [361, 143] on div "Reports New Company Showing results for 200 companies. Registered name Display …" at bounding box center [411, 363] width 679 height 462
click at [383, 150] on input "text" at bounding box center [238, 153] width 308 height 19
paste input "**********"
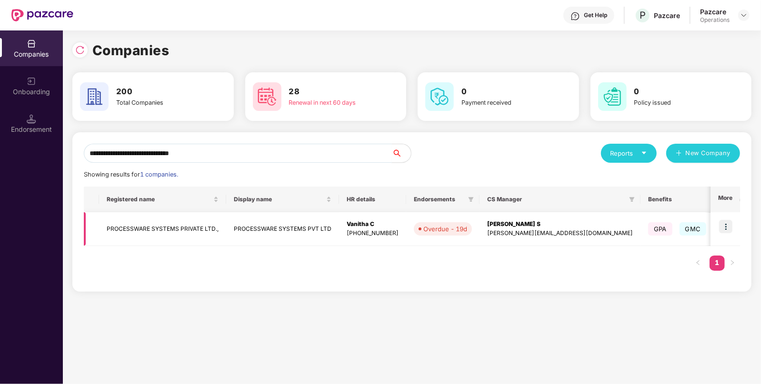
type input "**********"
click at [730, 228] on img at bounding box center [725, 226] width 13 height 13
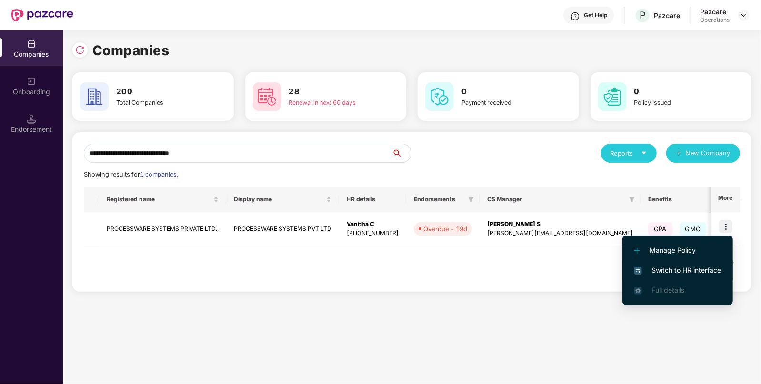
click at [697, 271] on span "Switch to HR interface" at bounding box center [677, 270] width 87 height 10
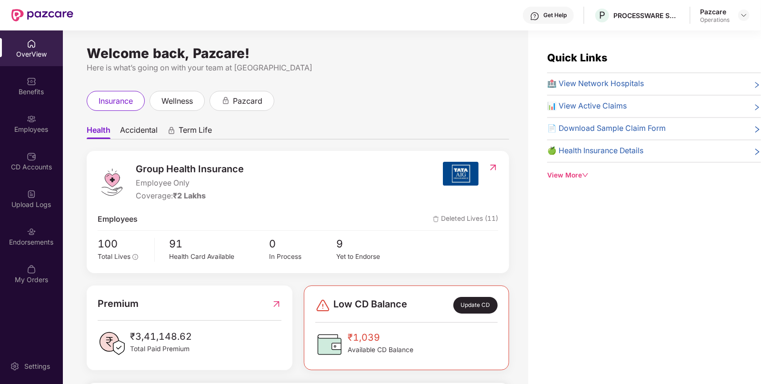
click at [22, 228] on div "Endorsements" at bounding box center [31, 236] width 63 height 36
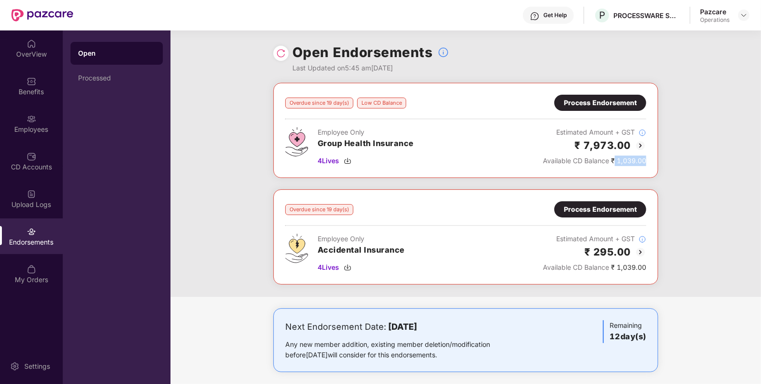
drag, startPoint x: 615, startPoint y: 167, endPoint x: 647, endPoint y: 169, distance: 32.9
click at [647, 169] on div "Overdue since 19 day(s) Low CD Balance Process Endorsement Employee Only Group …" at bounding box center [465, 130] width 385 height 95
click at [746, 14] on img at bounding box center [744, 15] width 8 height 8
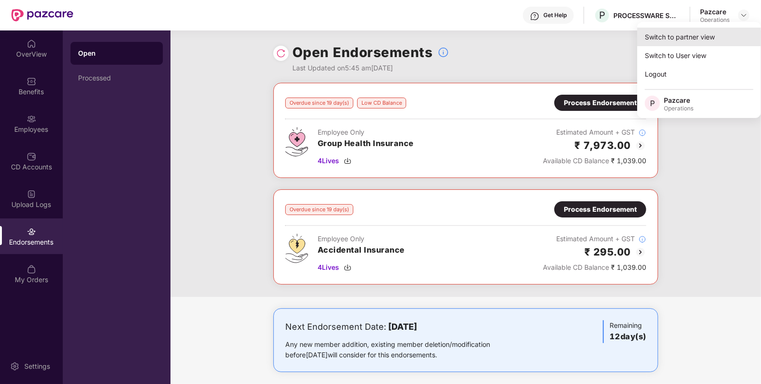
click at [694, 35] on div "Switch to partner view" at bounding box center [699, 37] width 124 height 19
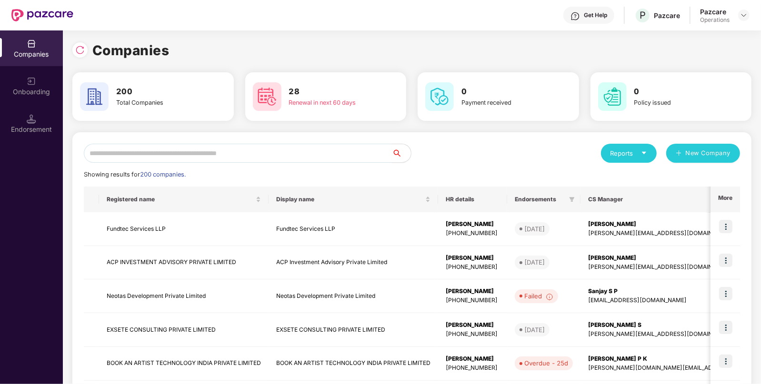
click at [355, 154] on input "text" at bounding box center [238, 153] width 308 height 19
paste input "**********"
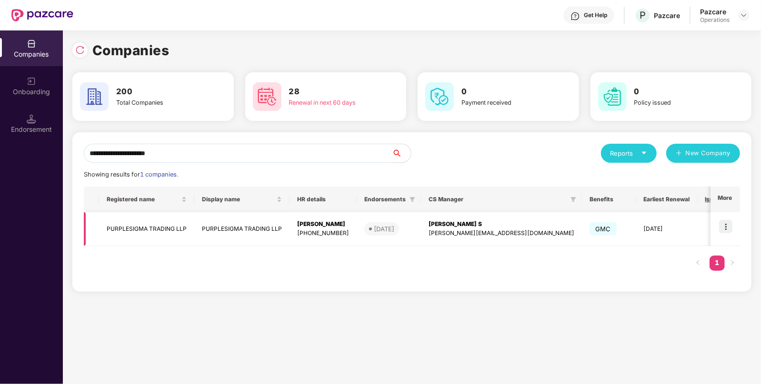
type input "**********"
click at [724, 221] on img at bounding box center [725, 226] width 13 height 13
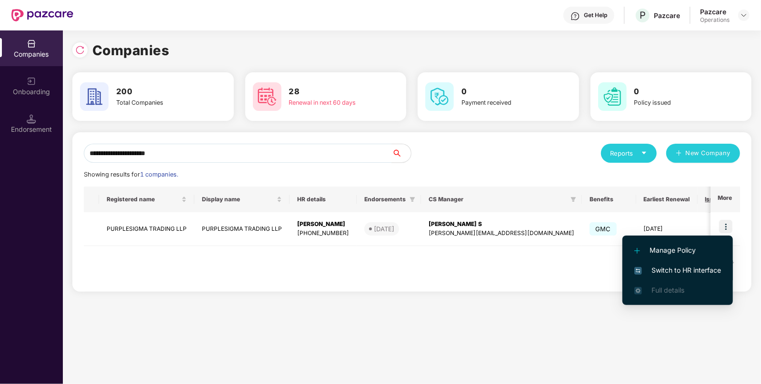
click at [671, 270] on span "Switch to HR interface" at bounding box center [677, 270] width 87 height 10
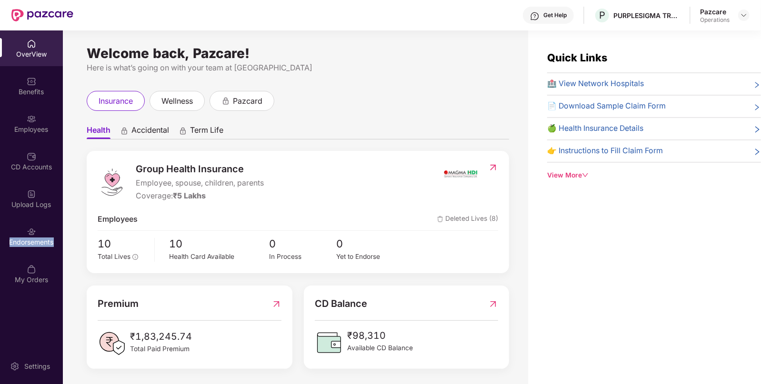
click at [29, 247] on div "Endorsements" at bounding box center [31, 243] width 63 height 10
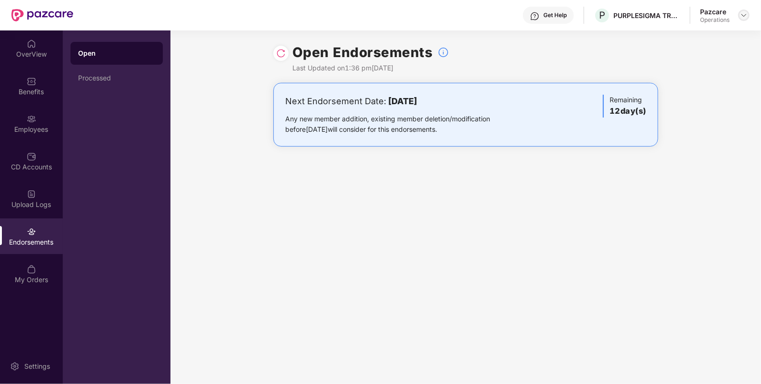
click at [744, 11] on img at bounding box center [744, 15] width 8 height 8
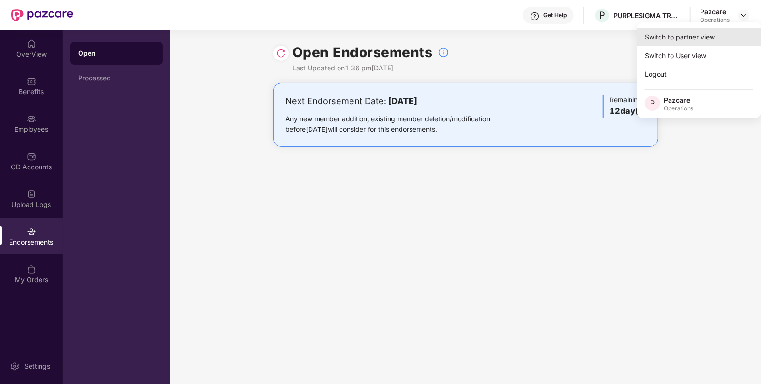
click at [716, 32] on div "Switch to partner view" at bounding box center [699, 37] width 124 height 19
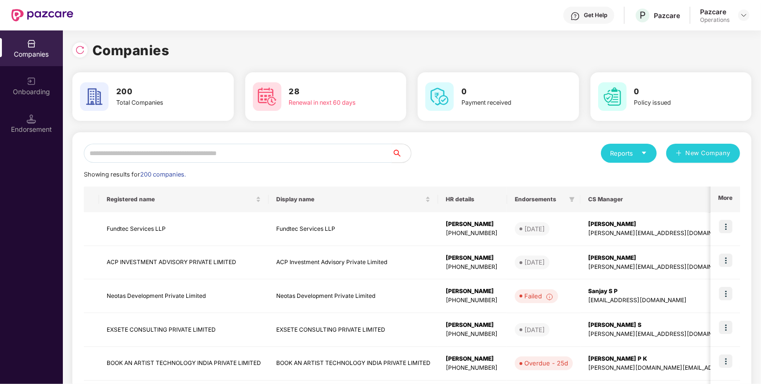
click at [369, 150] on input "text" at bounding box center [238, 153] width 308 height 19
paste input "**********"
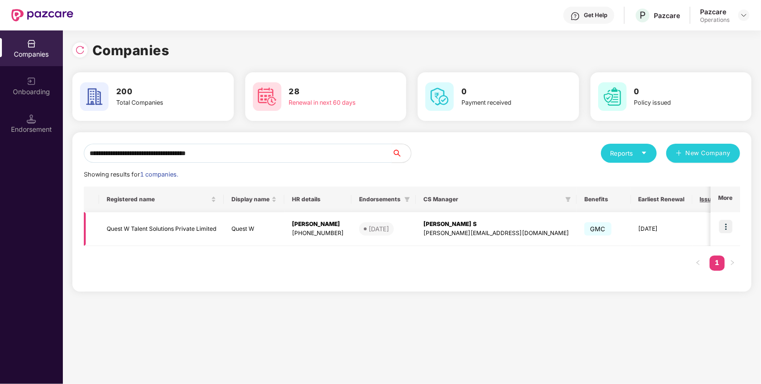
type input "**********"
click at [726, 227] on img at bounding box center [725, 226] width 13 height 13
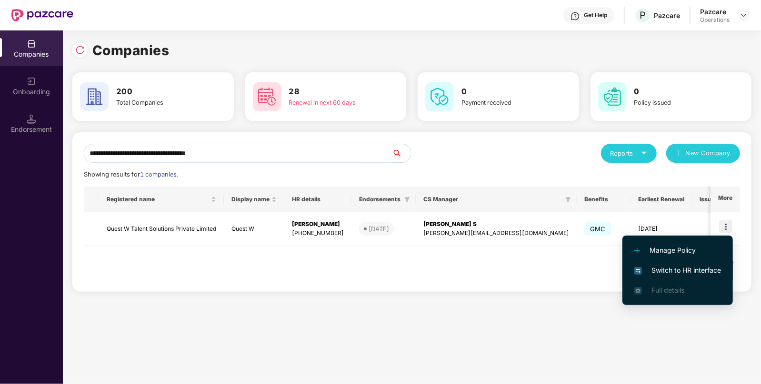
click at [689, 268] on span "Switch to HR interface" at bounding box center [677, 270] width 87 height 10
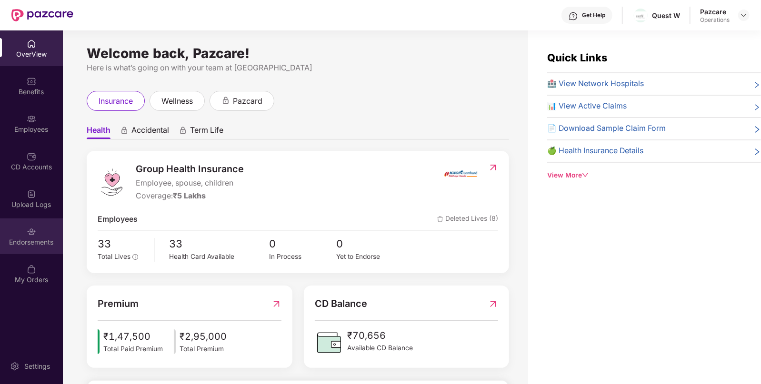
click at [21, 235] on div "Endorsements" at bounding box center [31, 236] width 63 height 36
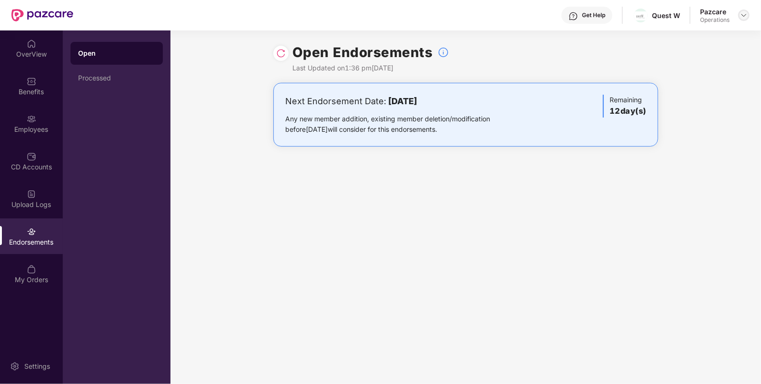
click at [744, 15] on img at bounding box center [744, 15] width 8 height 8
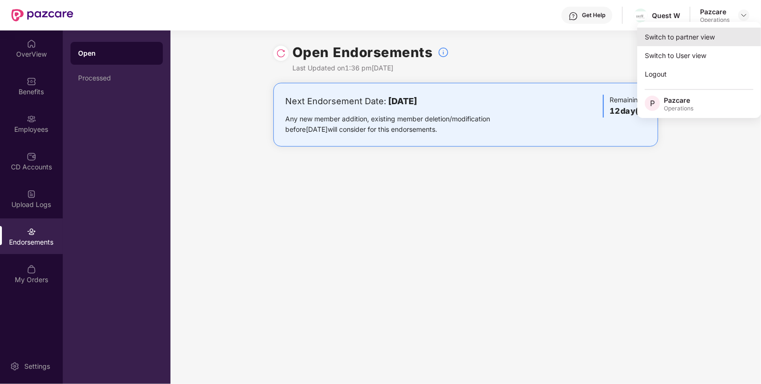
click at [712, 33] on div "Switch to partner view" at bounding box center [699, 37] width 124 height 19
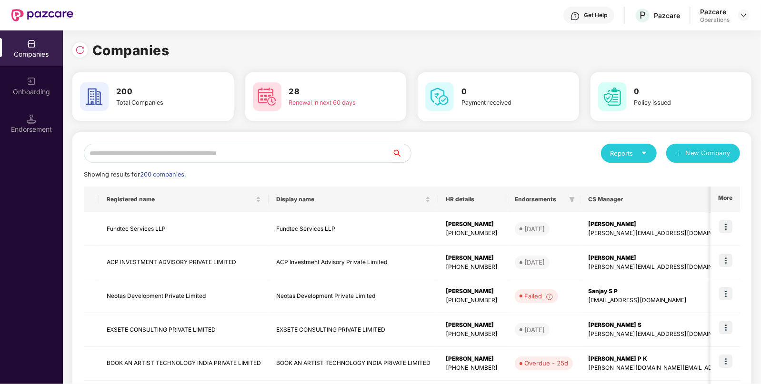
click at [339, 155] on input "text" at bounding box center [238, 153] width 308 height 19
paste input "**********"
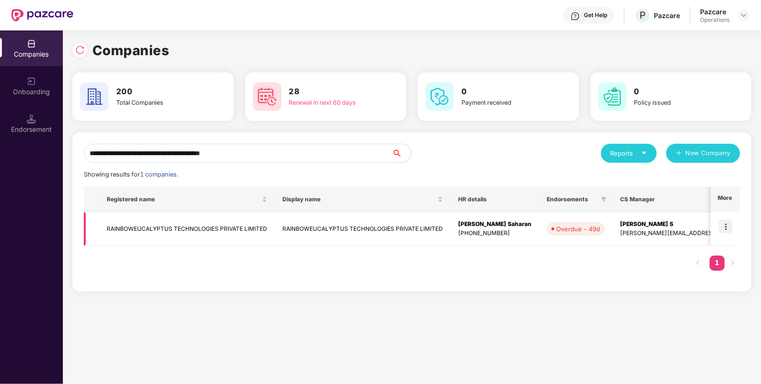
type input "**********"
click at [734, 225] on td at bounding box center [725, 229] width 30 height 34
click at [726, 226] on img at bounding box center [725, 226] width 13 height 13
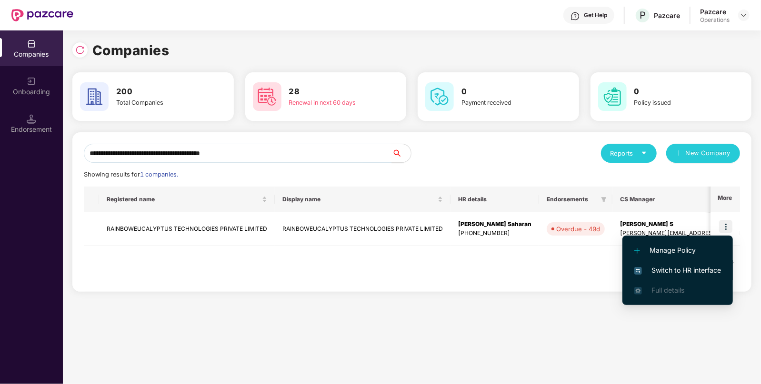
click at [680, 274] on span "Switch to HR interface" at bounding box center [677, 270] width 87 height 10
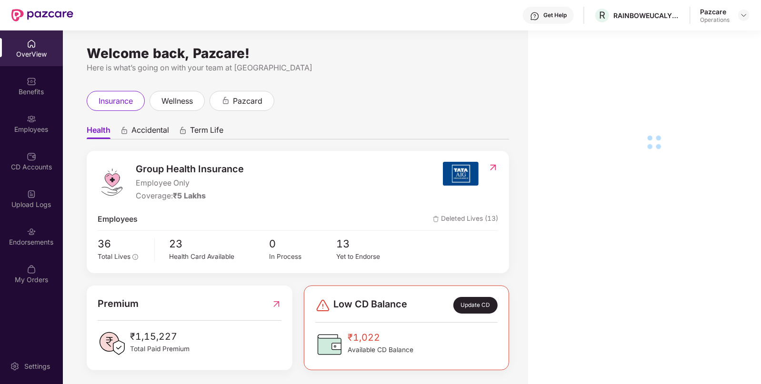
click at [40, 246] on div "Endorsements" at bounding box center [31, 243] width 63 height 10
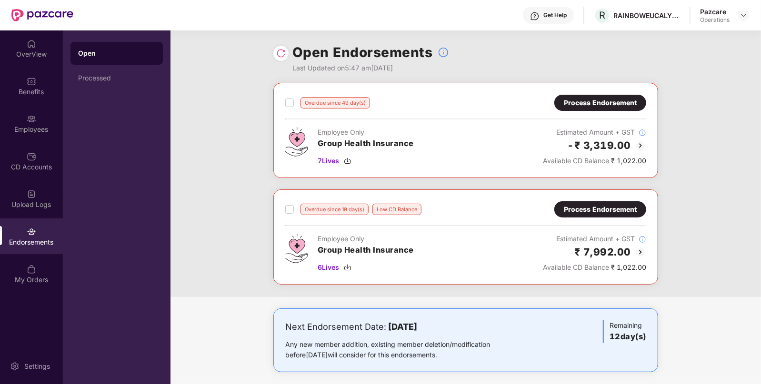
click at [587, 109] on div "Process Endorsement" at bounding box center [600, 103] width 92 height 16
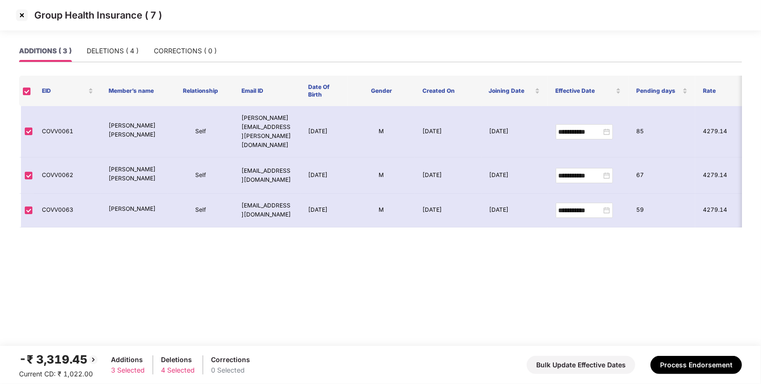
click at [21, 18] on img at bounding box center [21, 15] width 15 height 15
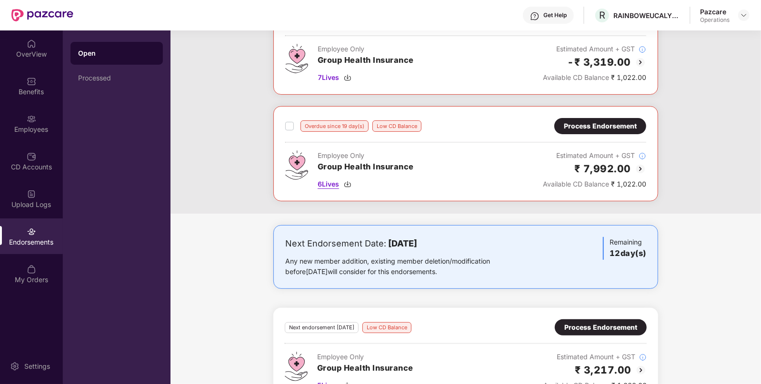
scroll to position [89, 0]
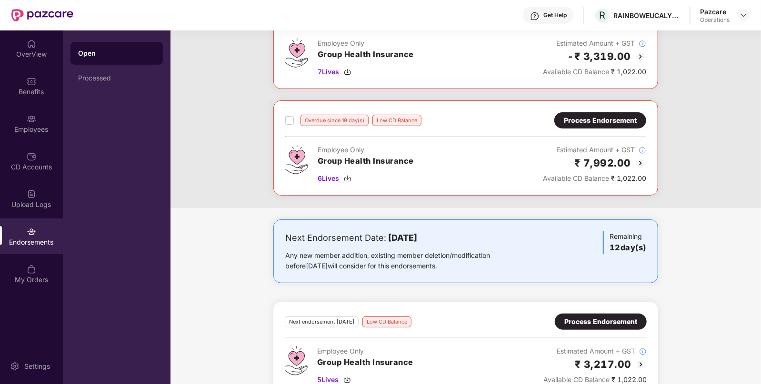
click at [592, 119] on div "Process Endorsement" at bounding box center [600, 120] width 73 height 10
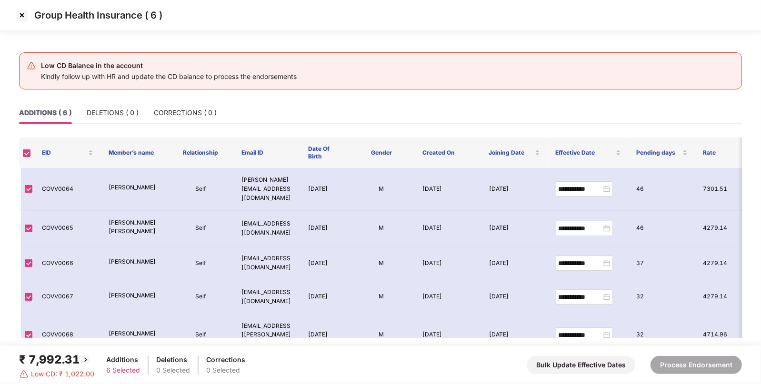
click at [20, 12] on img at bounding box center [21, 15] width 15 height 15
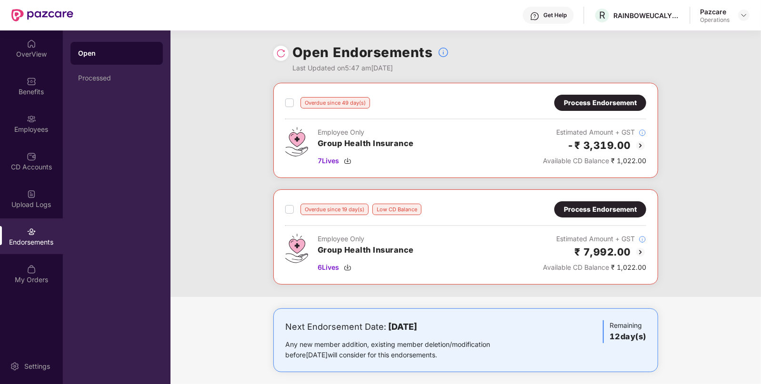
click at [599, 102] on div "Process Endorsement" at bounding box center [600, 103] width 73 height 10
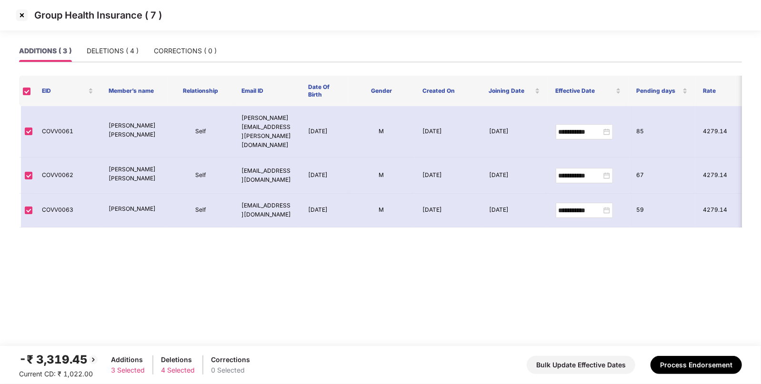
click at [20, 16] on img at bounding box center [21, 15] width 15 height 15
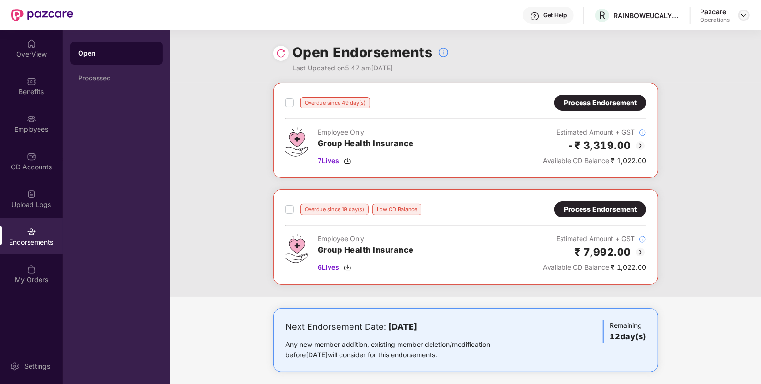
click at [744, 18] on img at bounding box center [744, 15] width 8 height 8
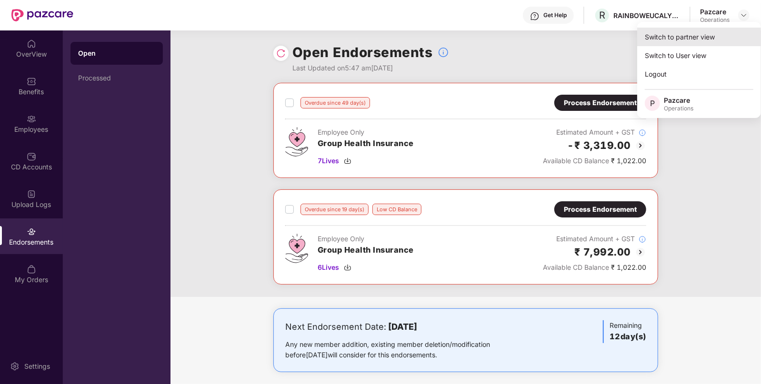
click at [710, 31] on div "Switch to partner view" at bounding box center [699, 37] width 124 height 19
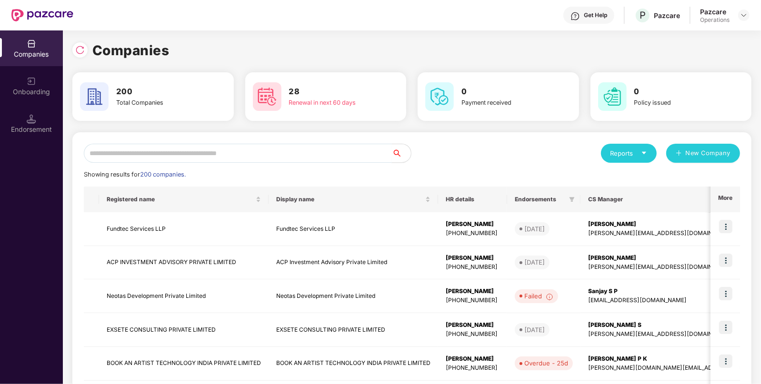
click at [343, 144] on input "text" at bounding box center [238, 153] width 308 height 19
paste input "**********"
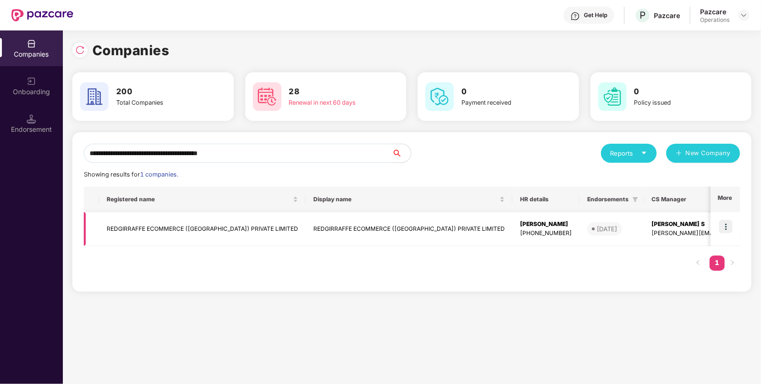
type input "**********"
click at [731, 228] on img at bounding box center [725, 226] width 13 height 13
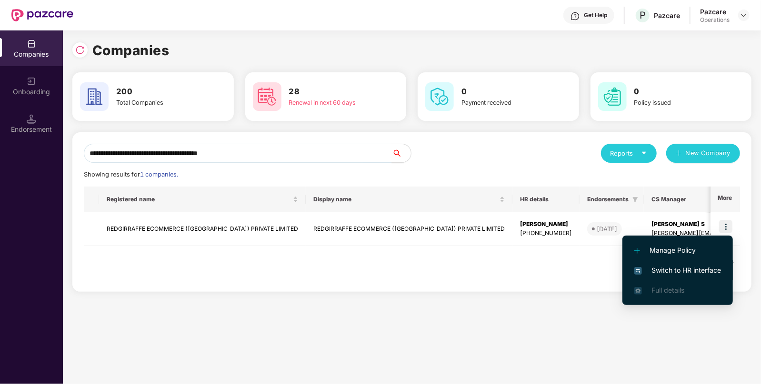
click at [660, 270] on span "Switch to HR interface" at bounding box center [677, 270] width 87 height 10
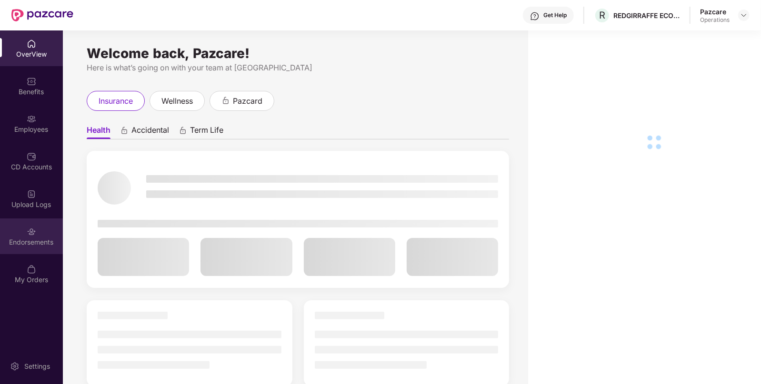
click at [36, 239] on div "Endorsements" at bounding box center [31, 243] width 63 height 10
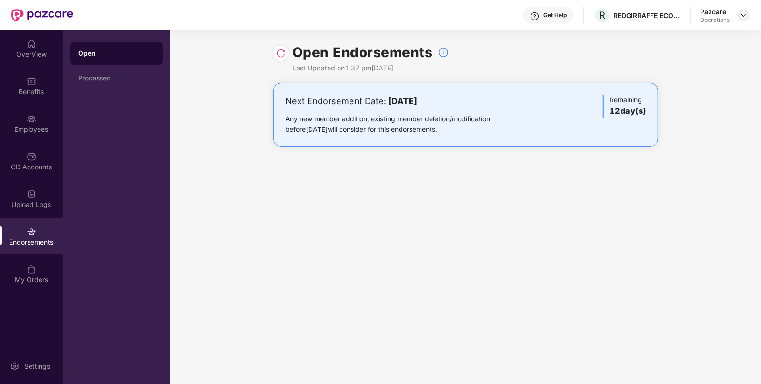
click at [743, 17] on img at bounding box center [744, 15] width 8 height 8
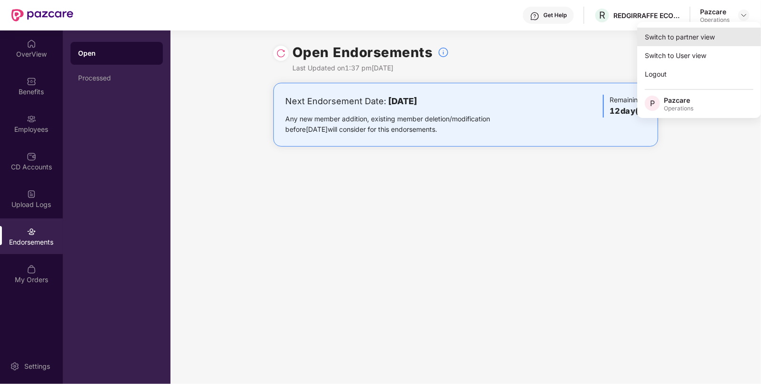
click at [692, 33] on div "Switch to partner view" at bounding box center [699, 37] width 124 height 19
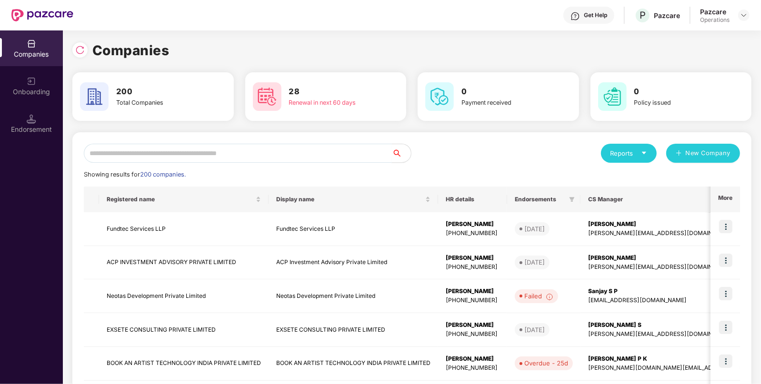
click at [317, 153] on input "text" at bounding box center [238, 153] width 308 height 19
paste input "**********"
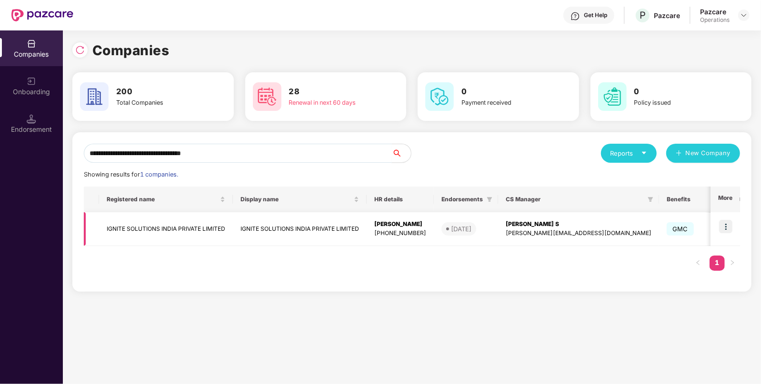
type input "**********"
click at [725, 226] on img at bounding box center [725, 226] width 13 height 13
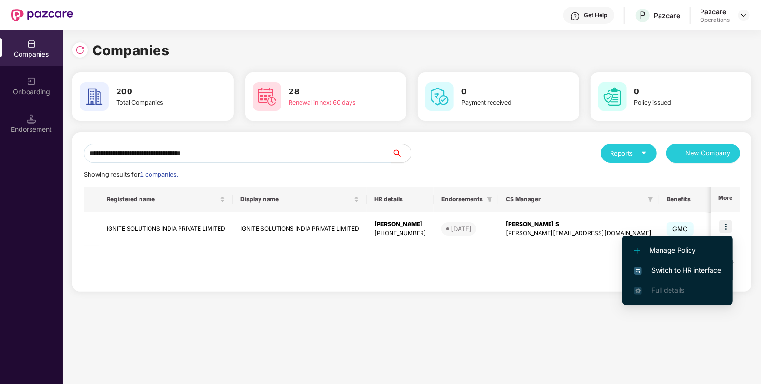
click at [658, 265] on span "Switch to HR interface" at bounding box center [677, 270] width 87 height 10
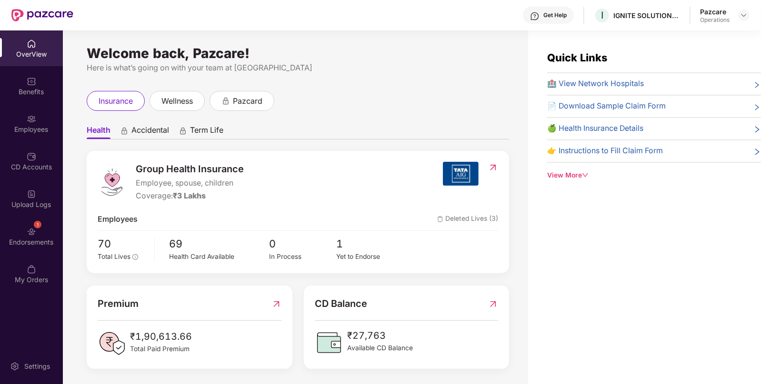
click at [37, 238] on div "Endorsements" at bounding box center [31, 243] width 63 height 10
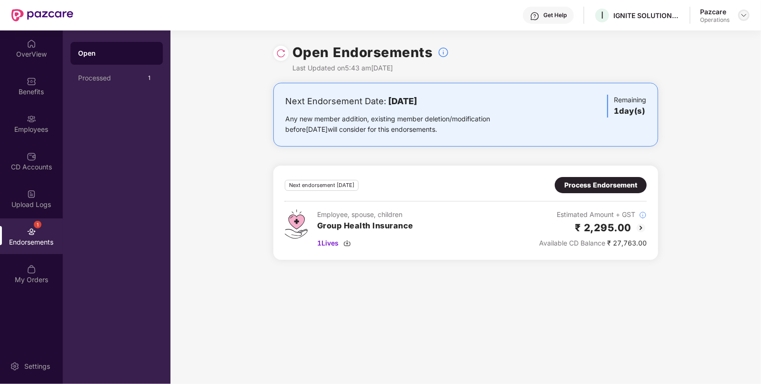
click at [745, 11] on img at bounding box center [744, 15] width 8 height 8
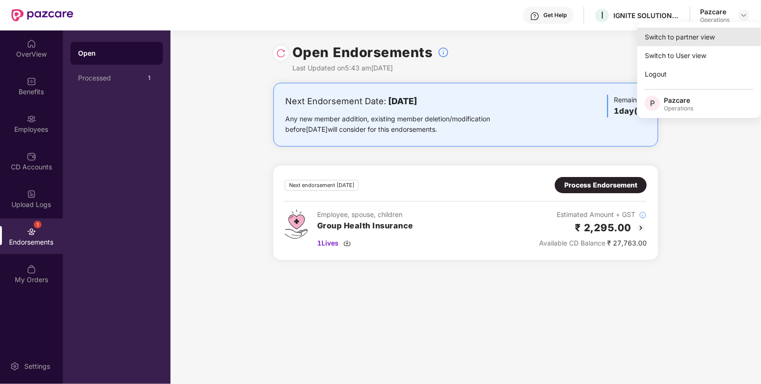
click at [732, 42] on div "Switch to partner view" at bounding box center [699, 37] width 124 height 19
